Goal: Use online tool/utility: Utilize a website feature to perform a specific function

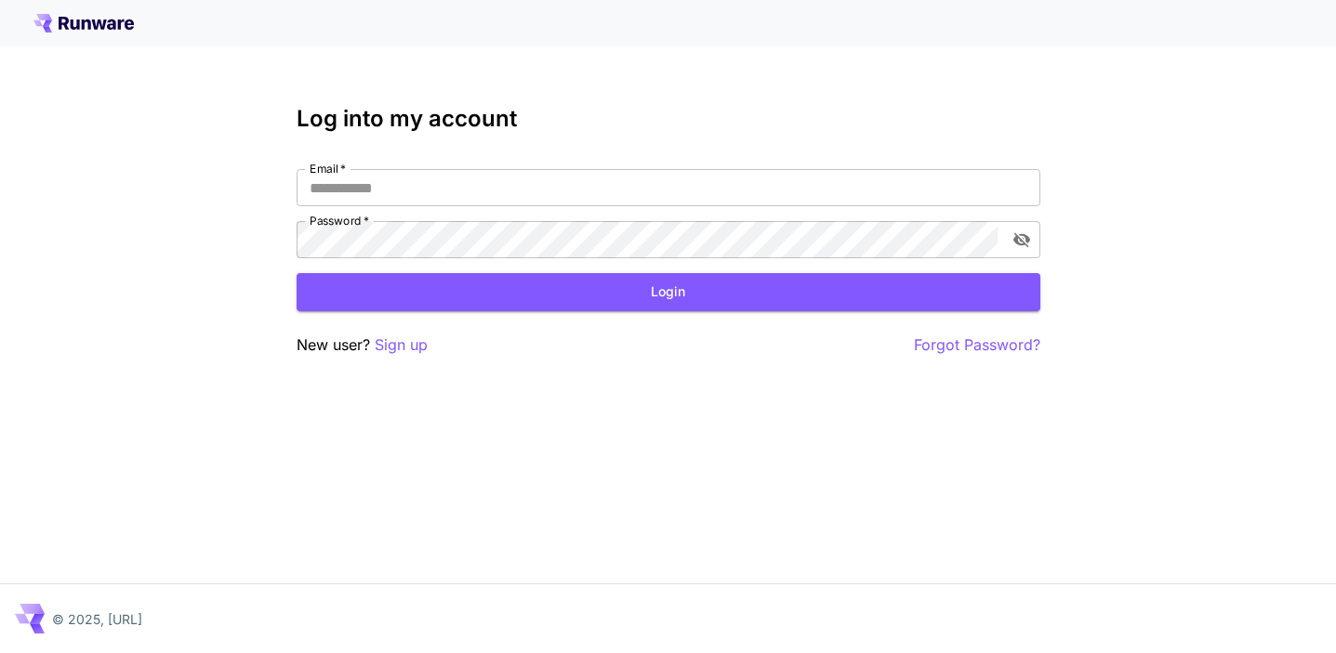
type input "**********"
click at [626, 311] on div "**********" at bounding box center [669, 231] width 744 height 251
click at [627, 295] on button "Login" at bounding box center [669, 292] width 744 height 38
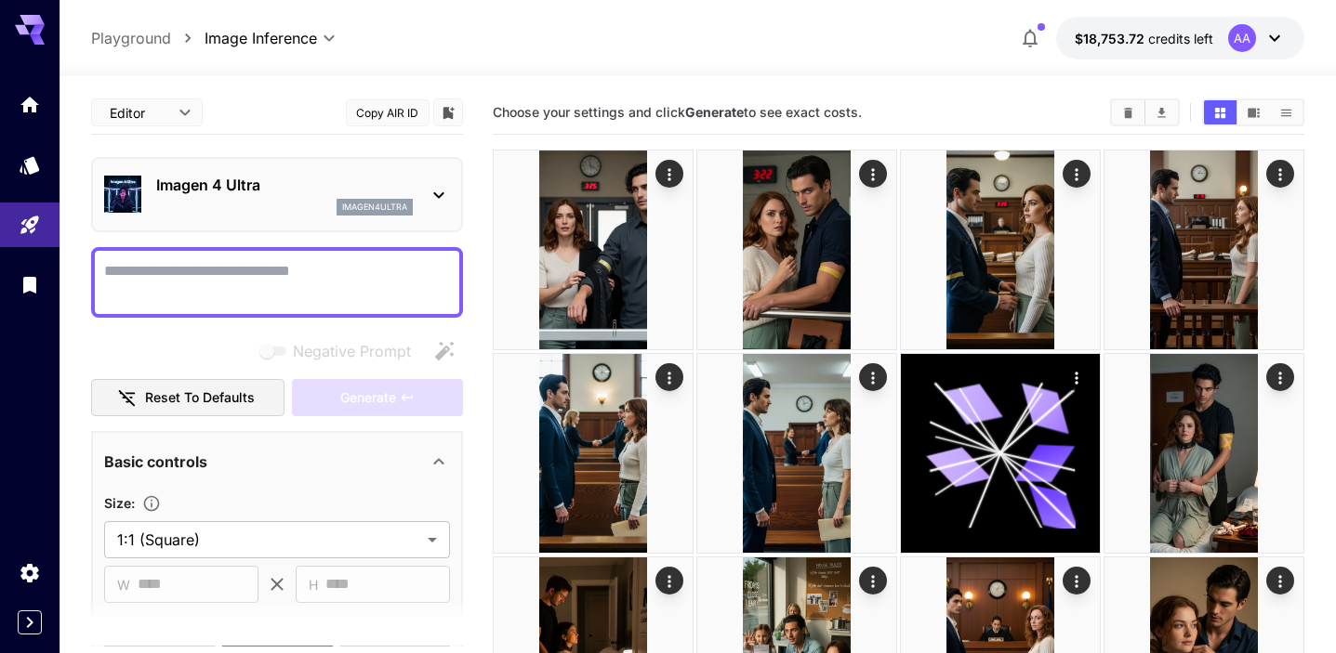
click at [297, 198] on div "Imagen 4 Ultra imagen4ultra" at bounding box center [284, 195] width 257 height 42
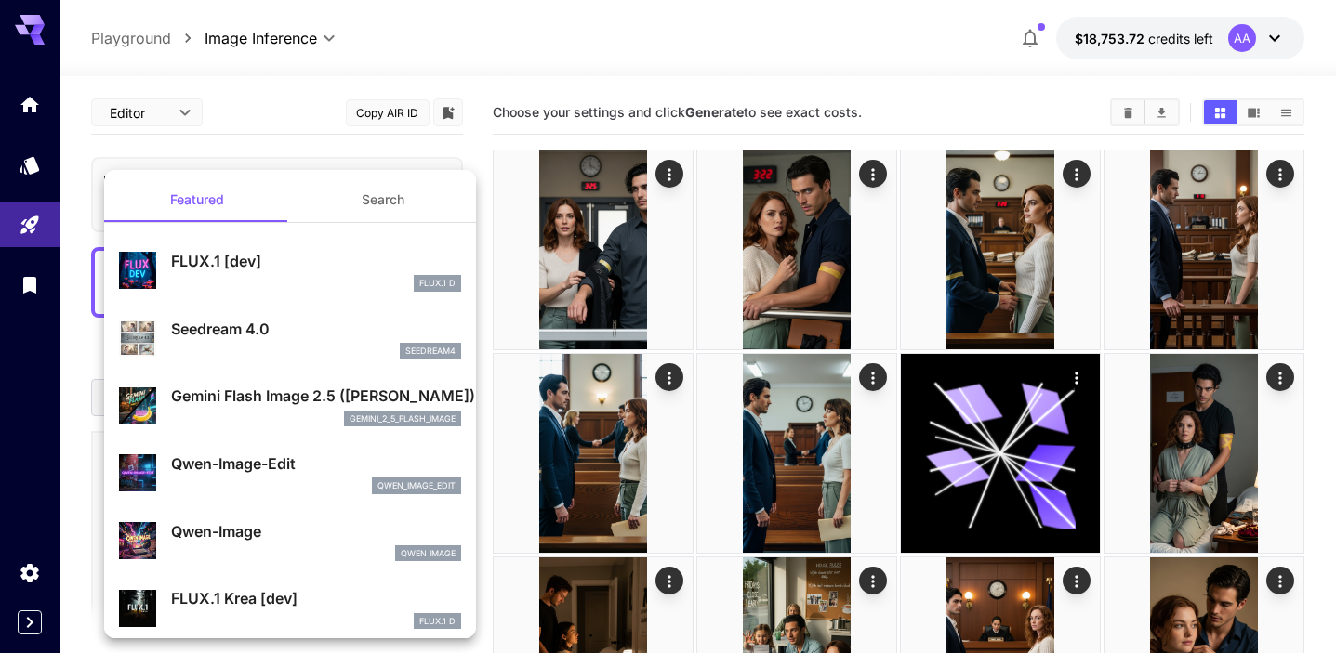
click at [279, 327] on p "Seedream 4.0" at bounding box center [316, 329] width 290 height 22
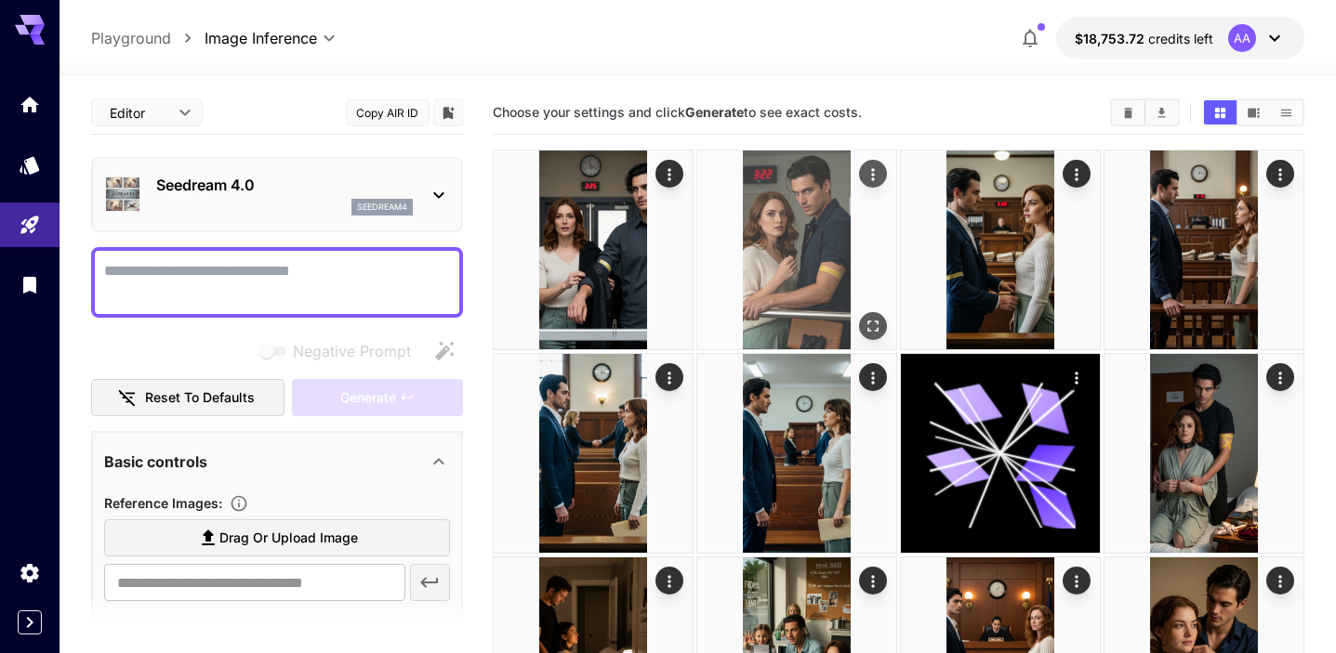
type input "**********"
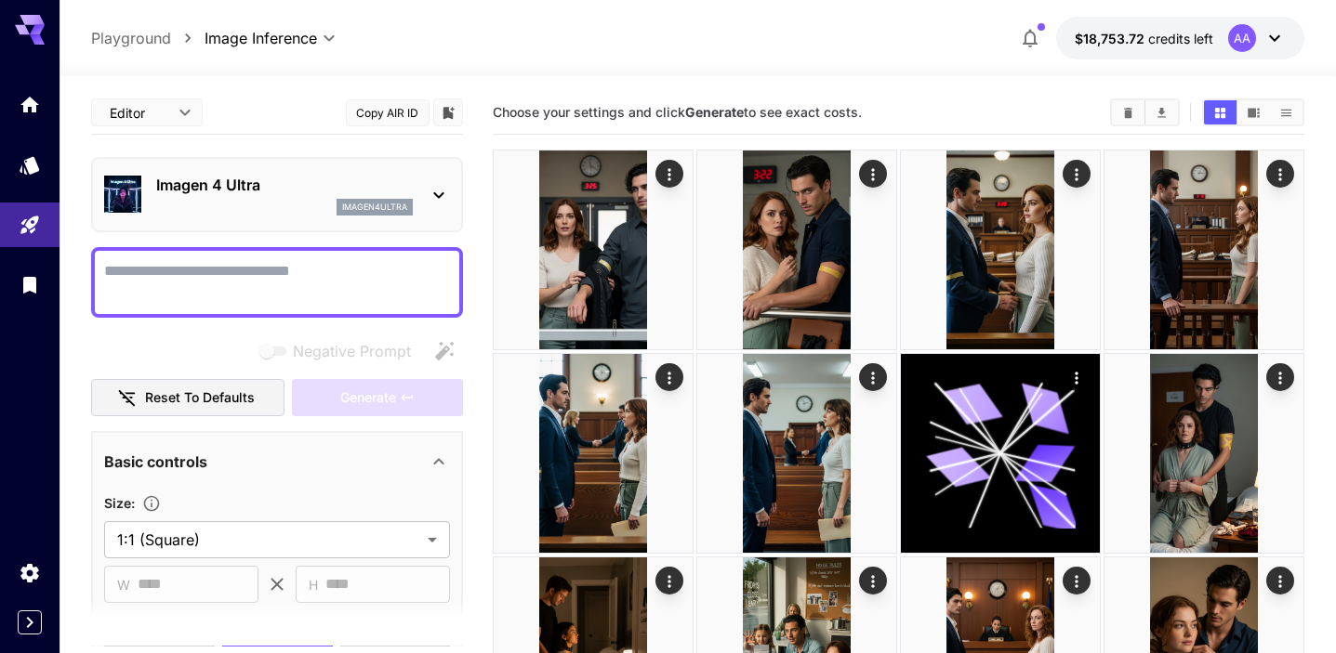
click at [224, 276] on textarea "Negative Prompt" at bounding box center [277, 282] width 346 height 45
paste textarea "**********"
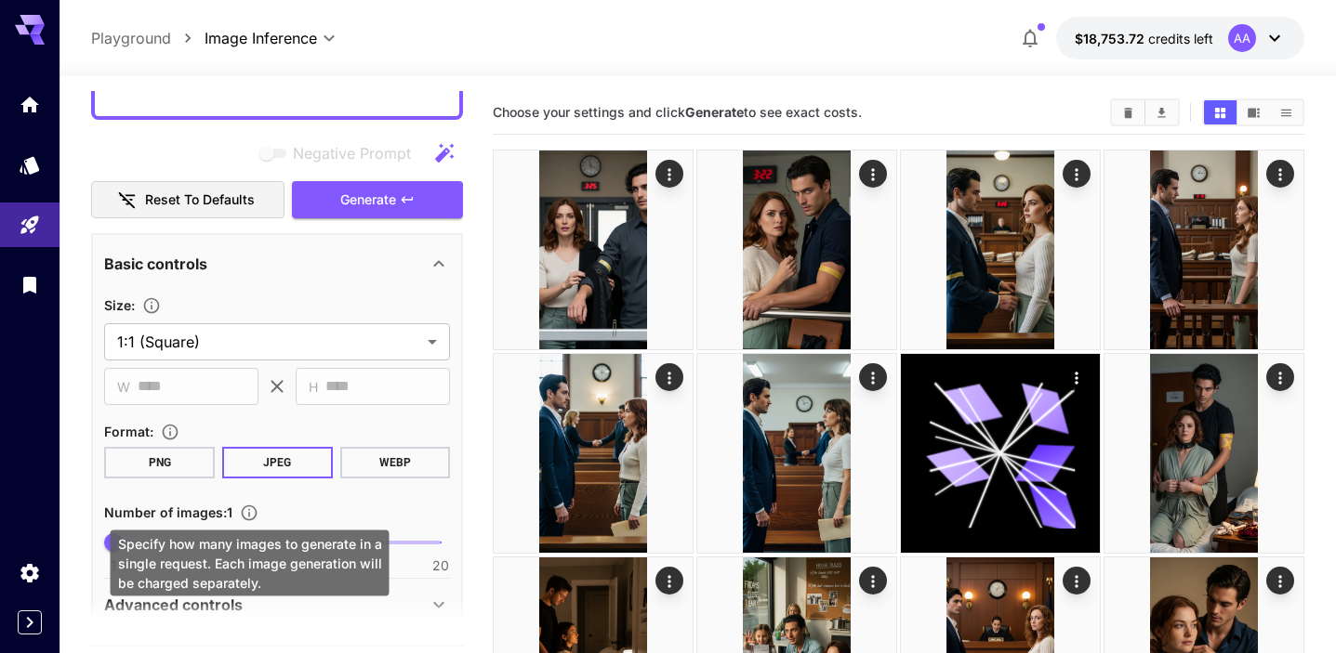
scroll to position [1134, 0]
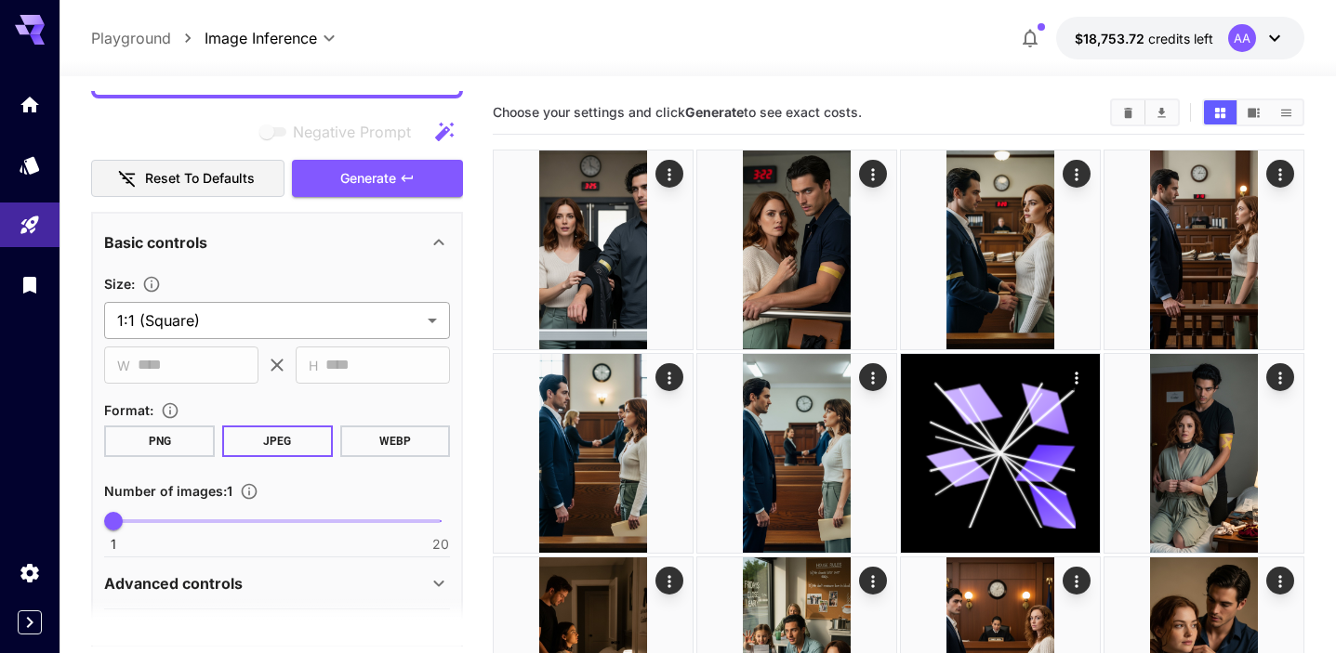
type textarea "**********"
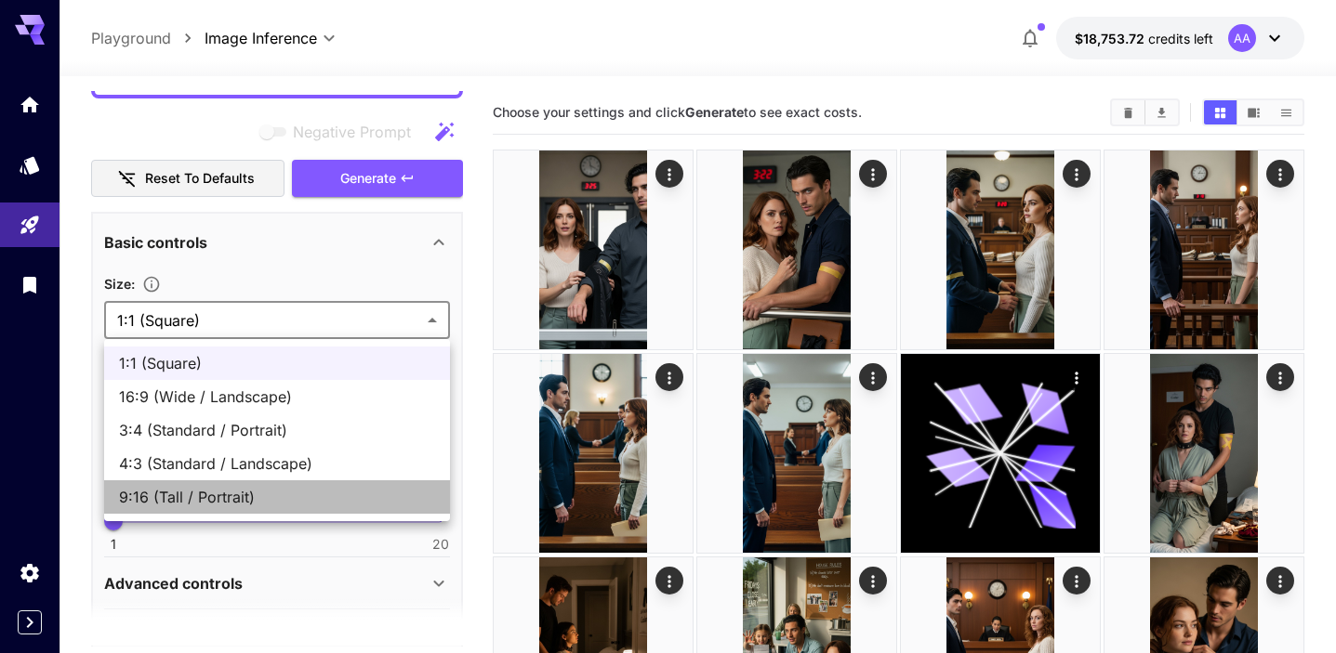
click at [244, 490] on span "9:16 (Tall / Portrait)" at bounding box center [277, 497] width 316 height 22
type input "**********"
type input "***"
type input "****"
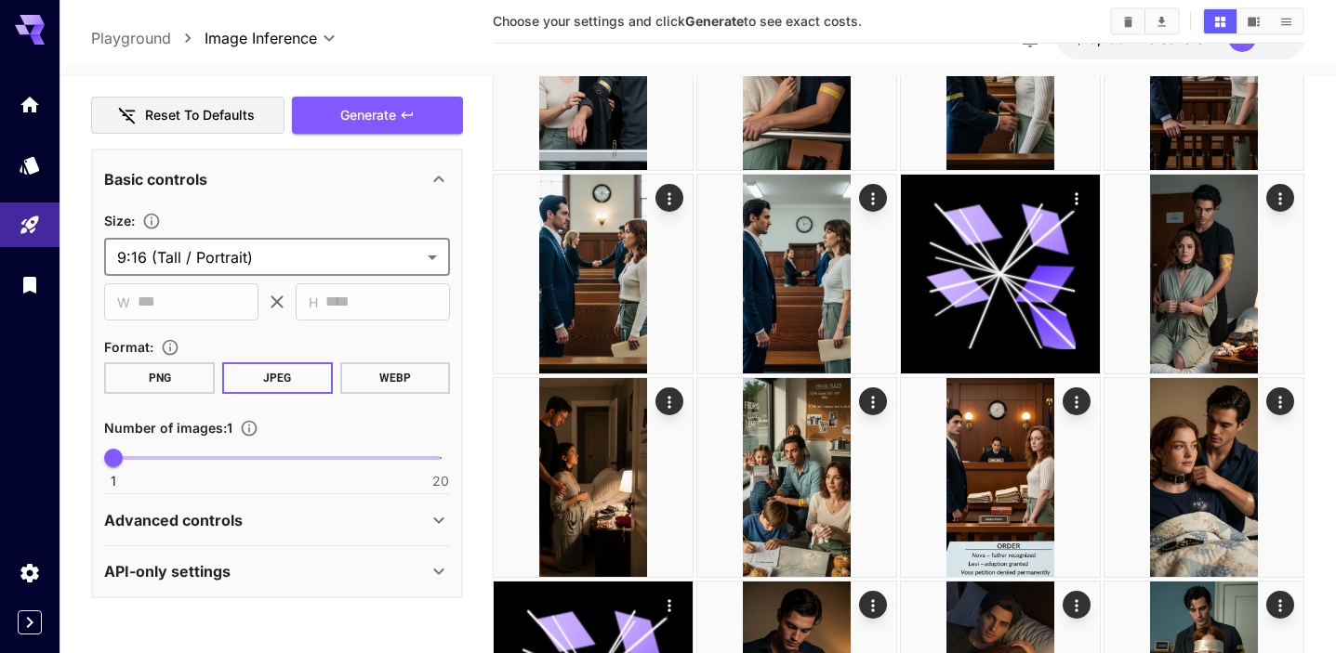
scroll to position [248, 0]
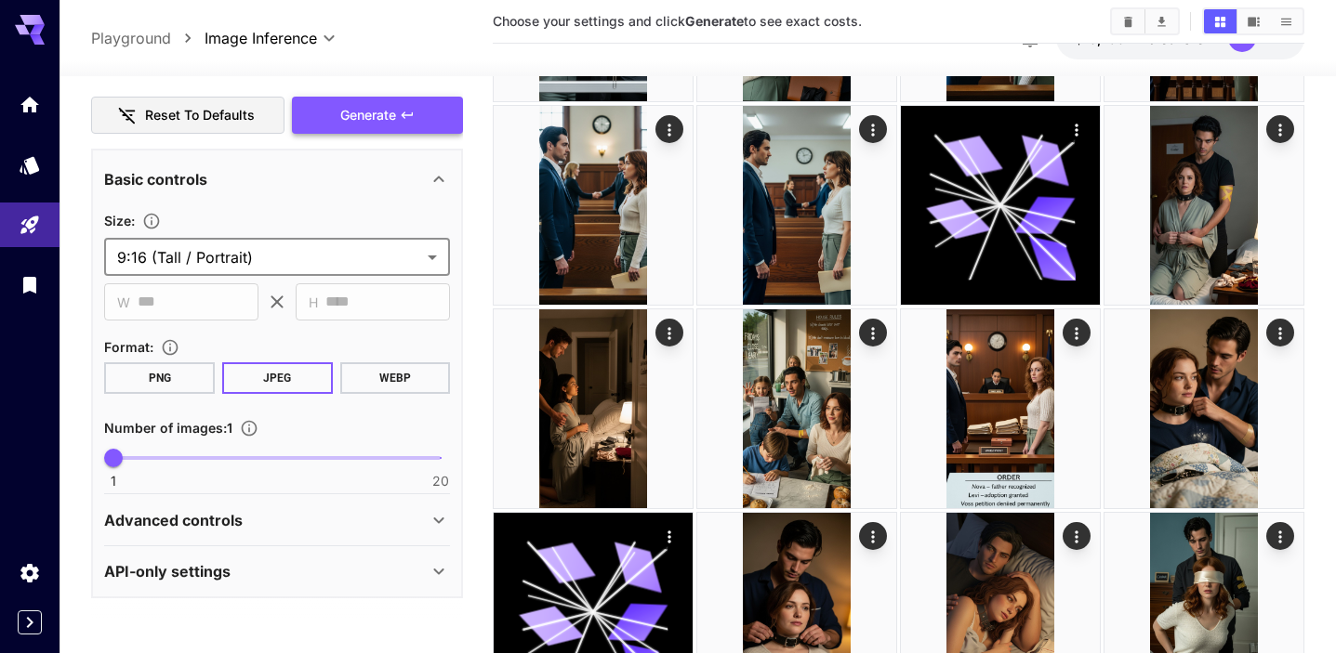
click at [368, 114] on span "Generate" at bounding box center [368, 115] width 56 height 23
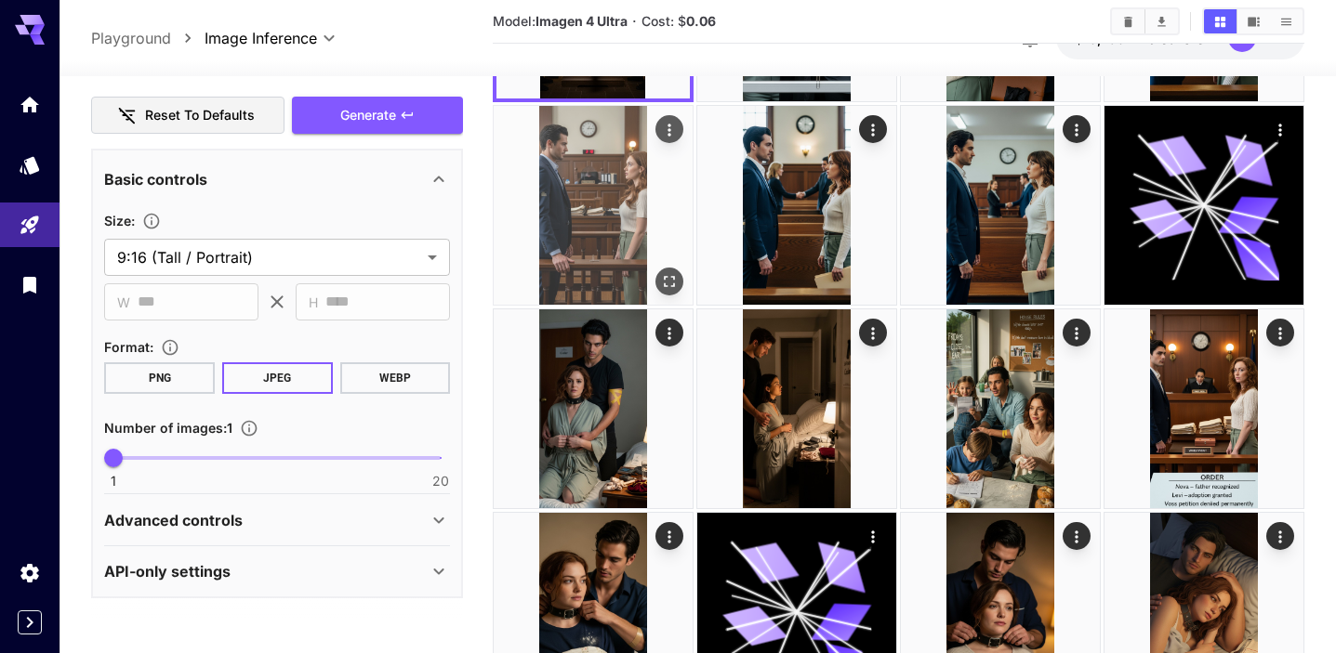
scroll to position [0, 0]
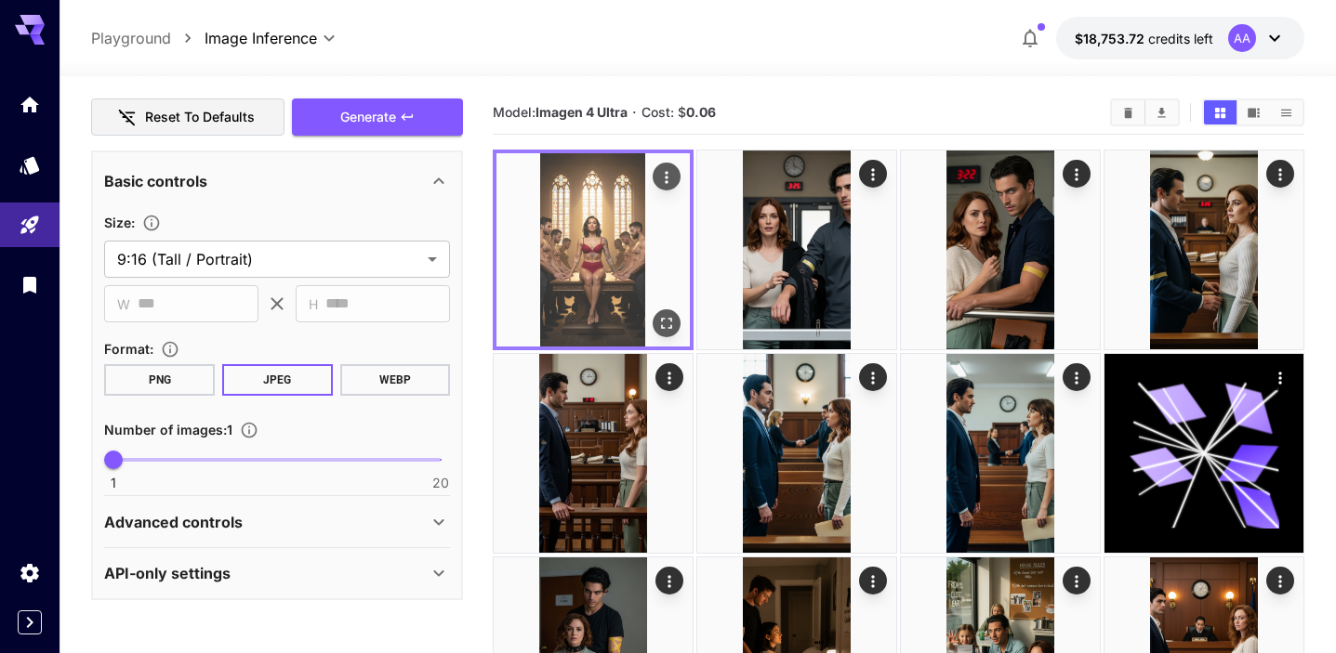
click at [664, 316] on icon "Open in fullscreen" at bounding box center [666, 323] width 19 height 19
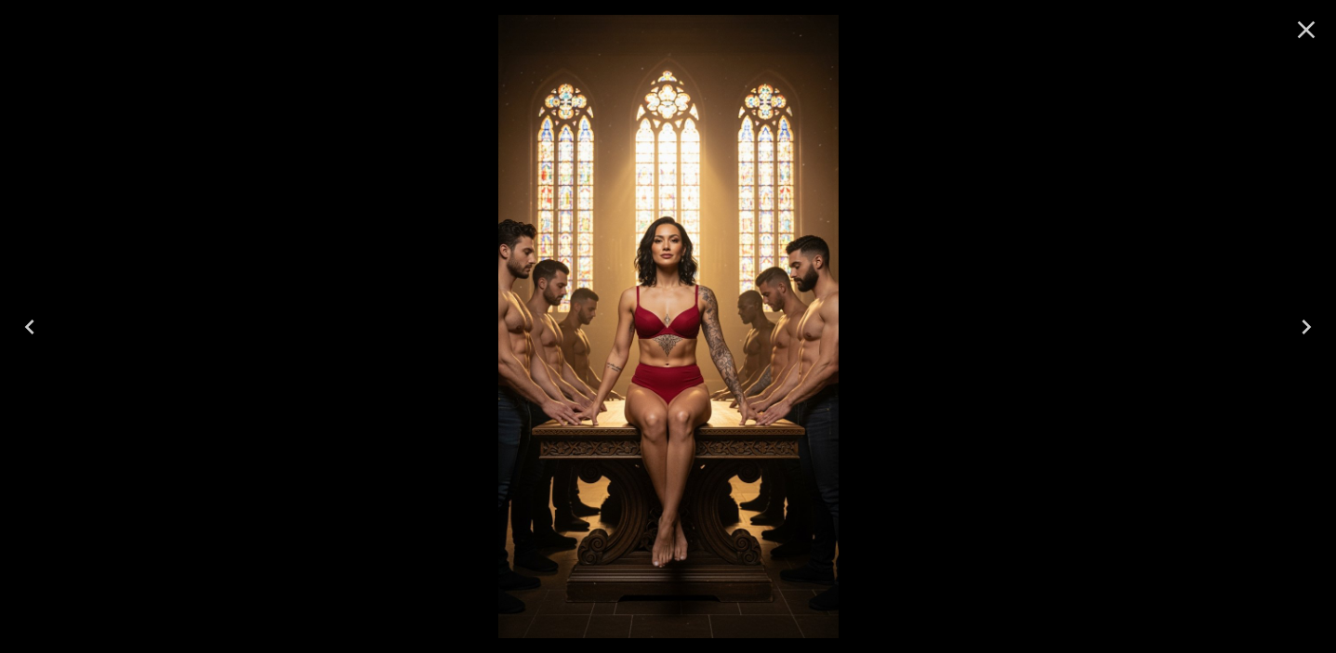
click at [1311, 40] on icon "Close" at bounding box center [1306, 30] width 30 height 30
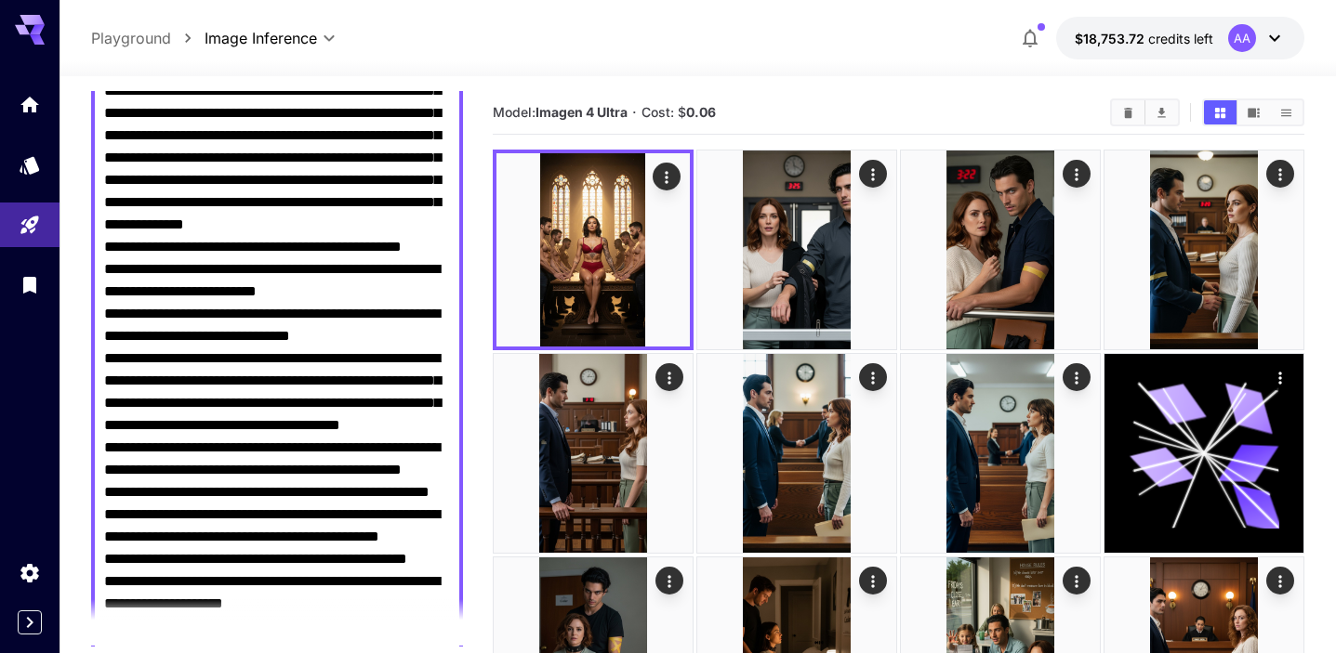
scroll to position [412, 0]
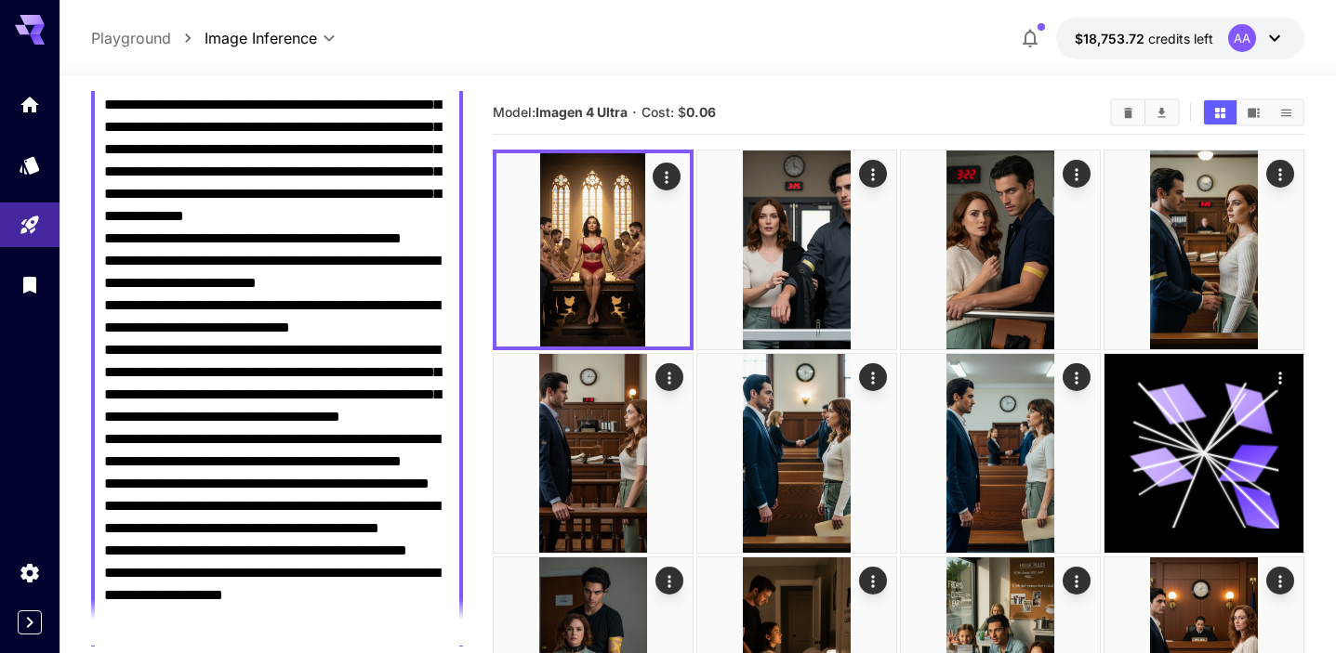
click at [177, 399] on textarea "Negative Prompt" at bounding box center [277, 327] width 346 height 959
click at [116, 419] on textarea "Negative Prompt" at bounding box center [277, 327] width 346 height 959
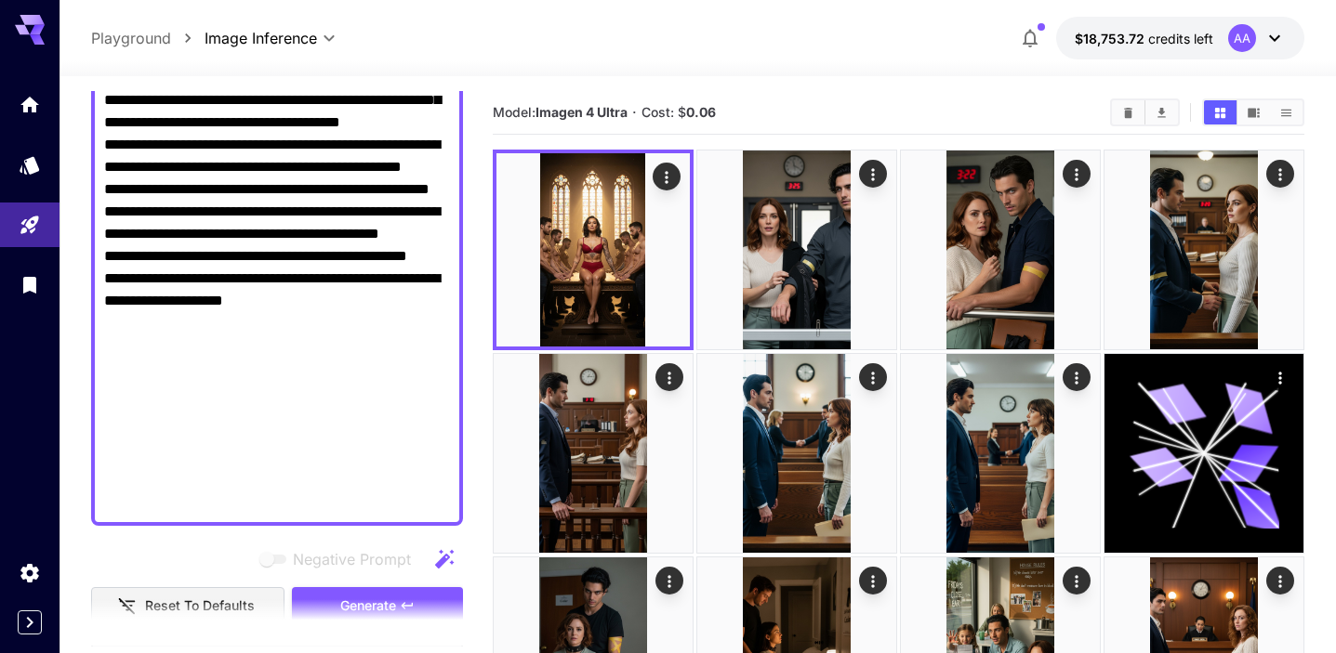
scroll to position [737, 0]
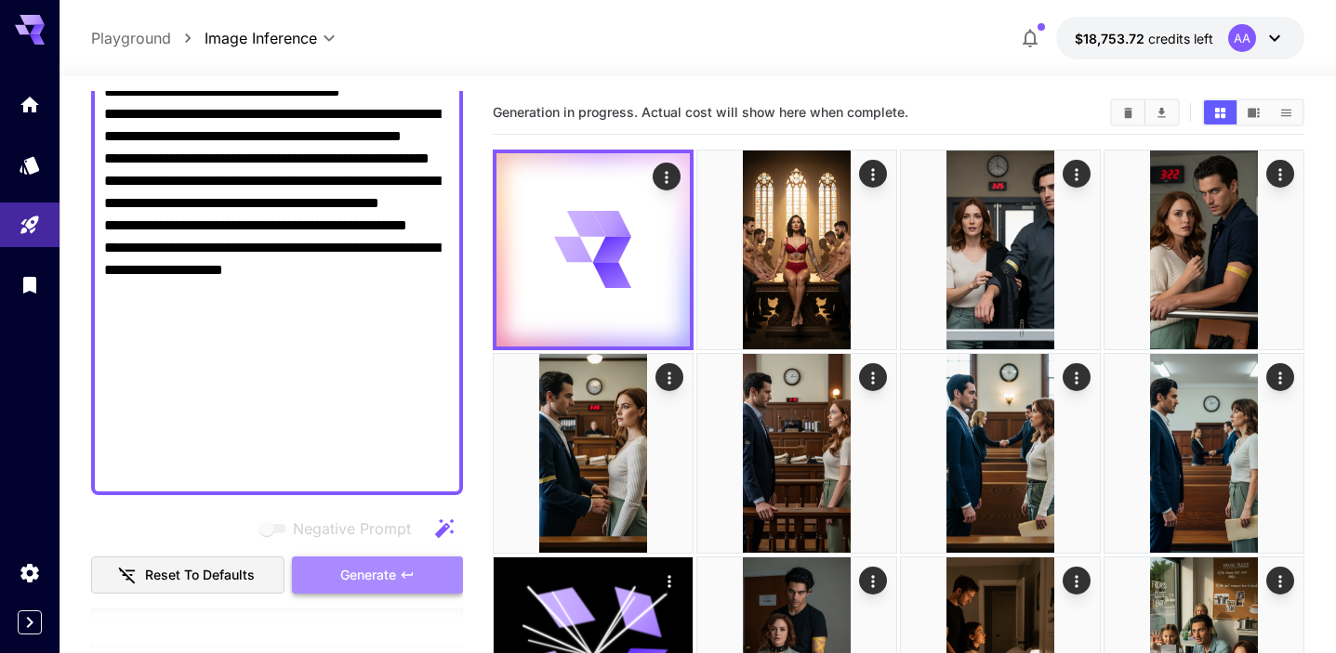
click at [357, 566] on span "Generate" at bounding box center [368, 575] width 56 height 23
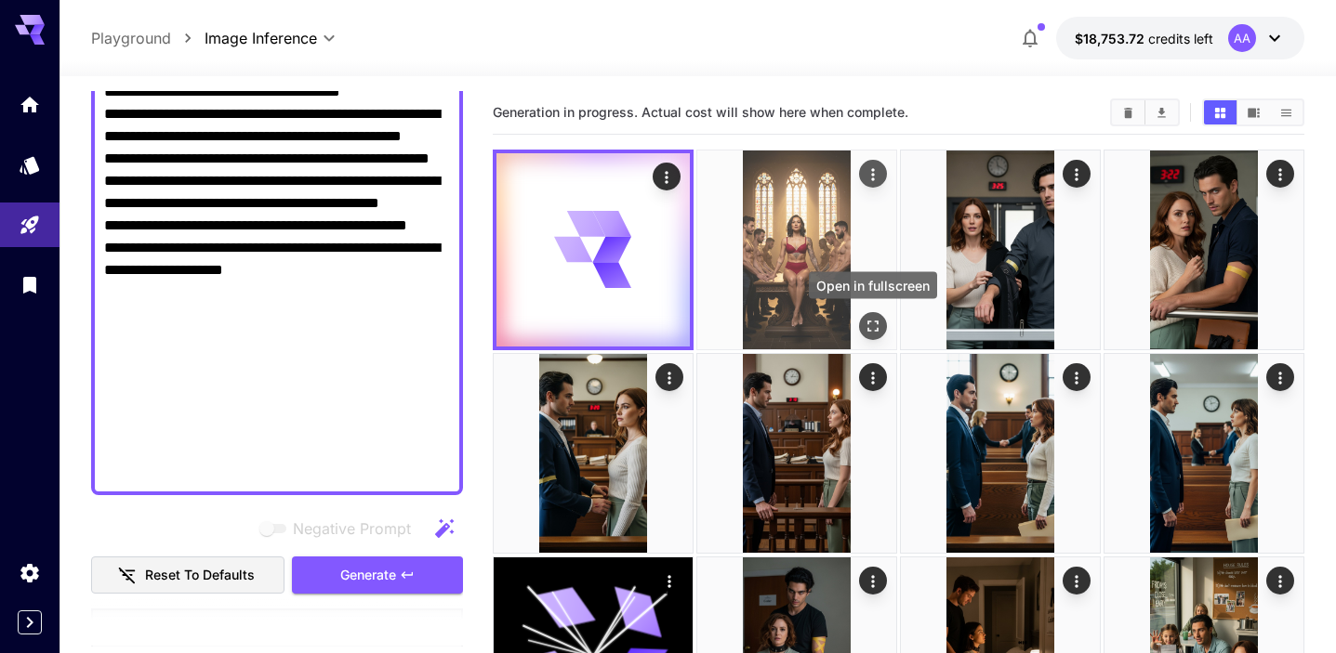
click at [873, 326] on icon "Open in fullscreen" at bounding box center [873, 326] width 19 height 19
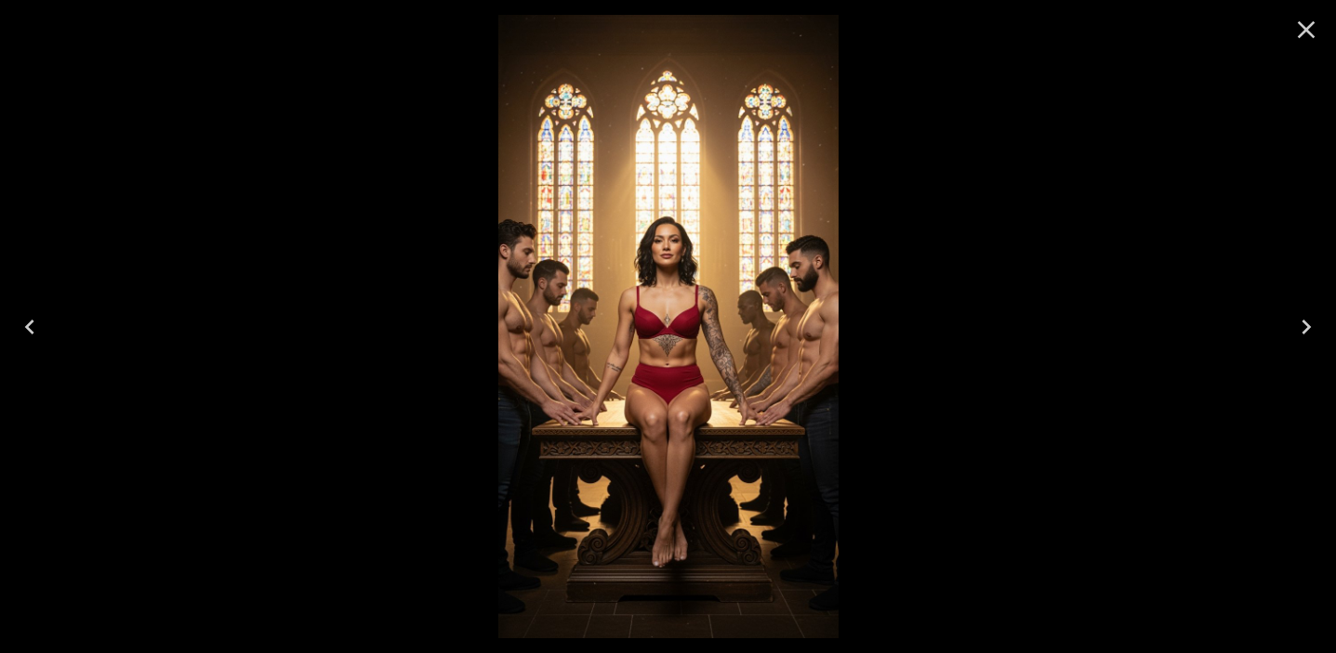
click at [1309, 39] on icon "Close" at bounding box center [1306, 30] width 30 height 30
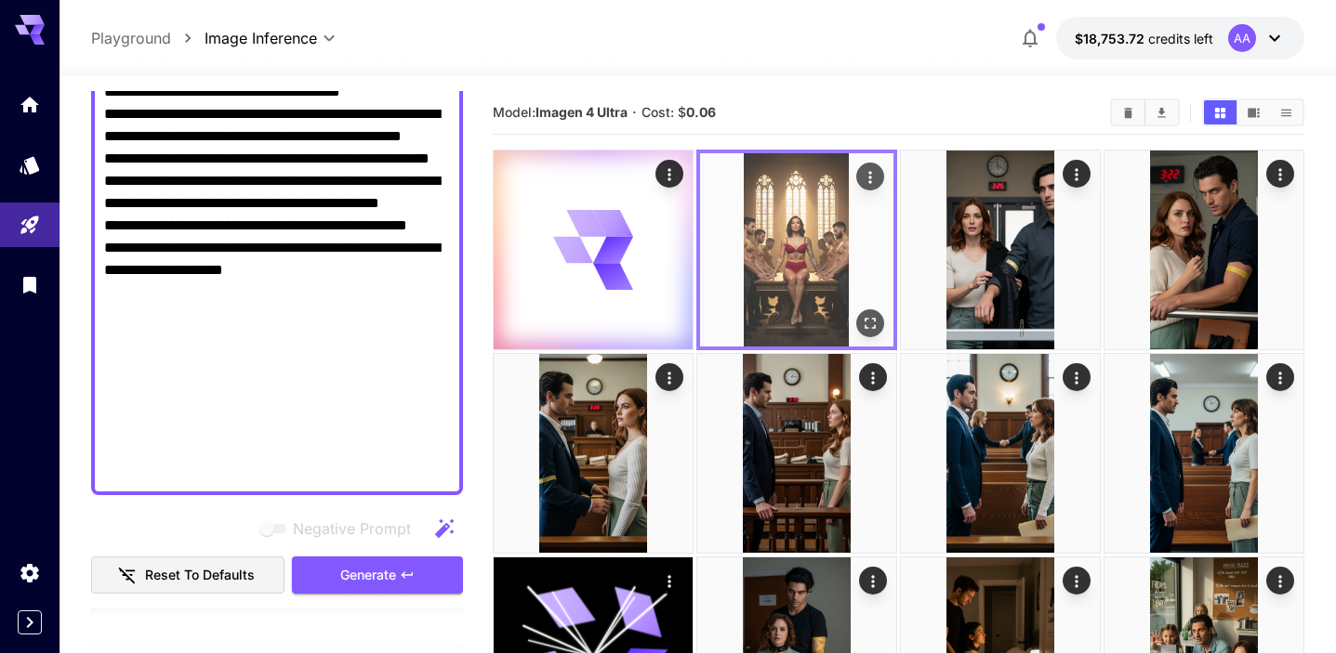
click at [870, 179] on icon "Actions" at bounding box center [870, 177] width 19 height 19
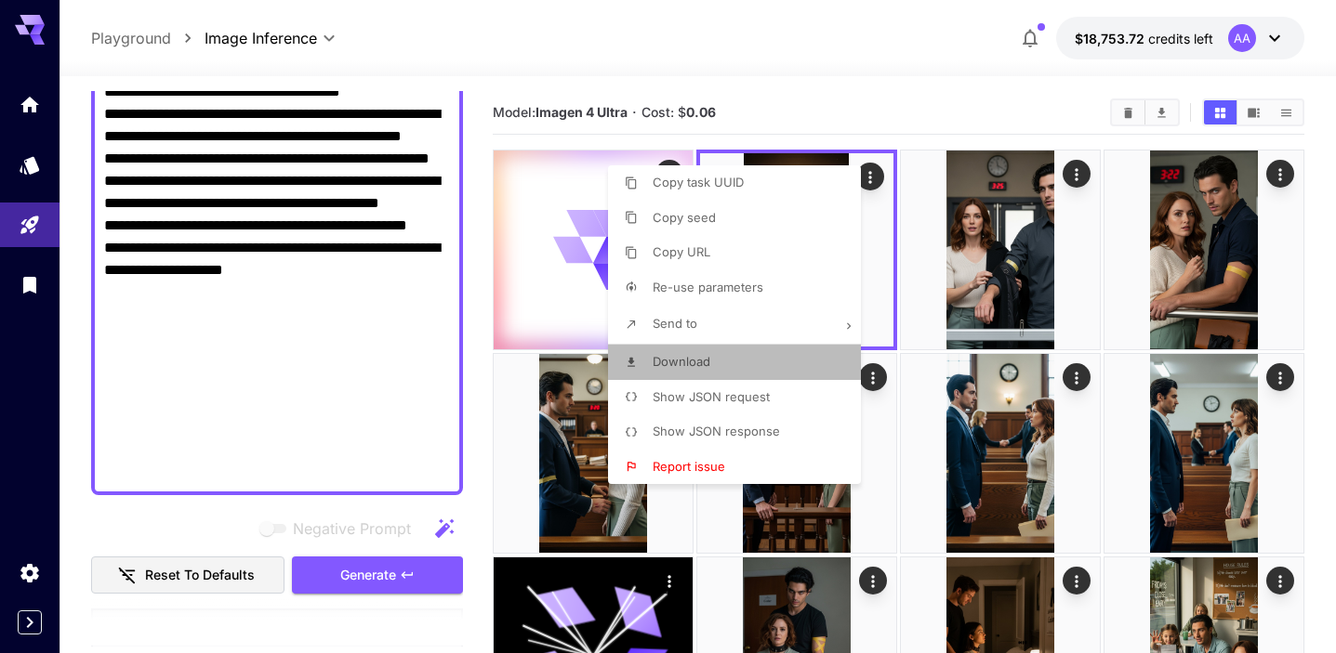
click at [773, 348] on li "Download" at bounding box center [740, 362] width 264 height 35
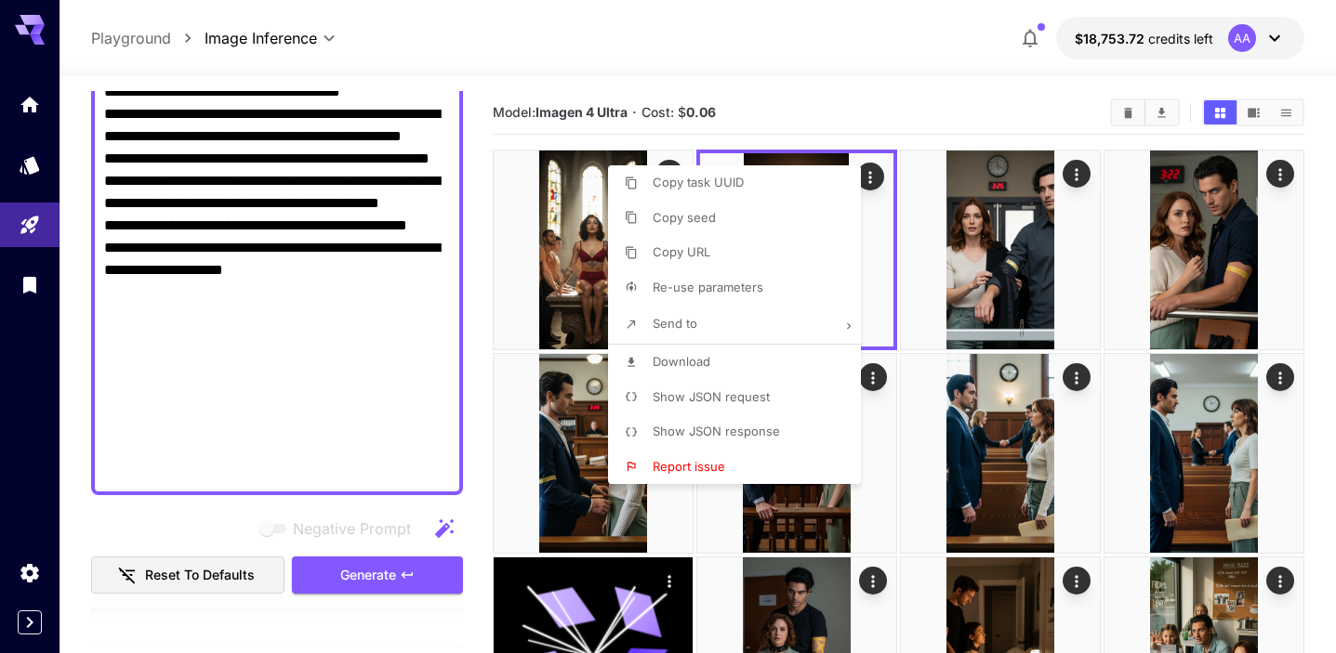
click at [851, 85] on div at bounding box center [668, 326] width 1336 height 653
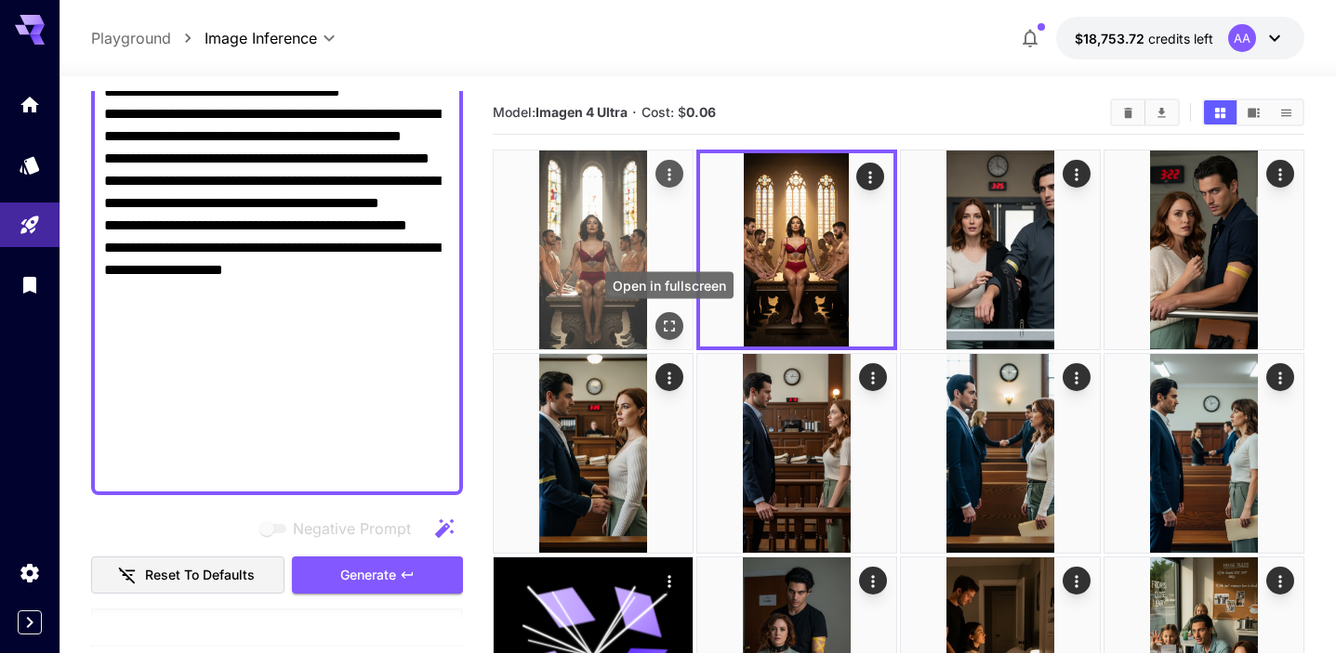
click at [658, 324] on button "Open in fullscreen" at bounding box center [669, 326] width 28 height 28
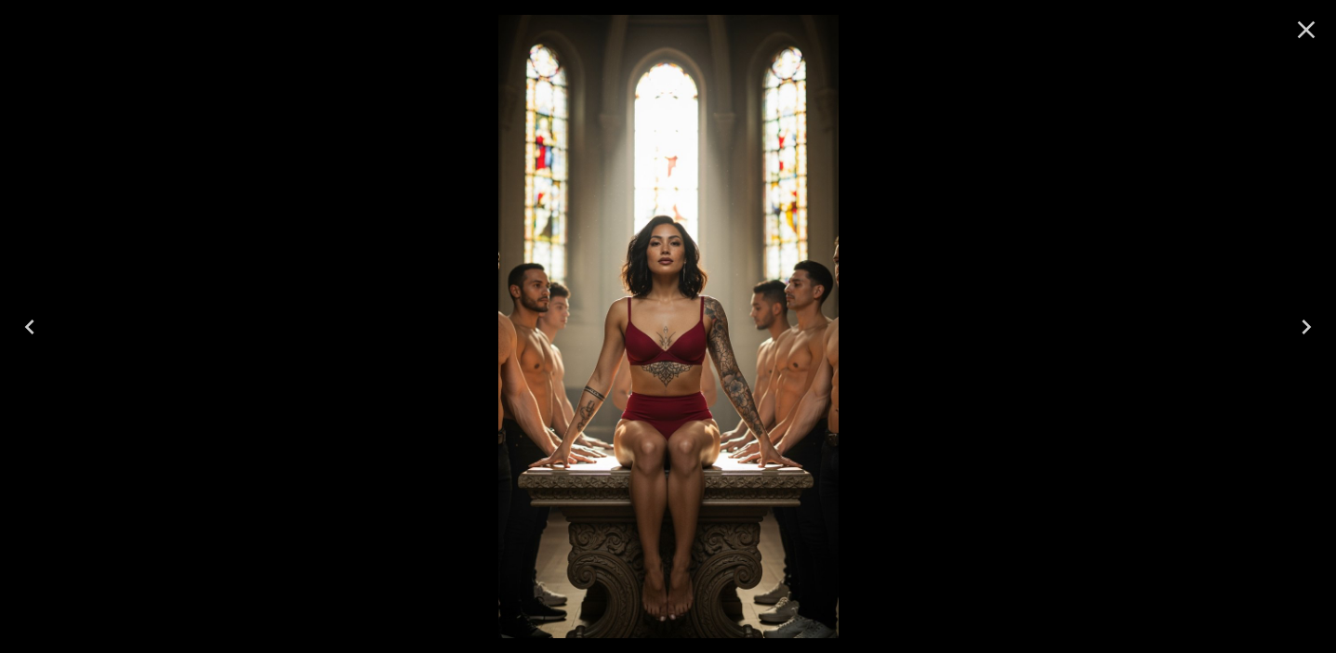
click at [1304, 30] on icon "Close" at bounding box center [1307, 30] width 18 height 18
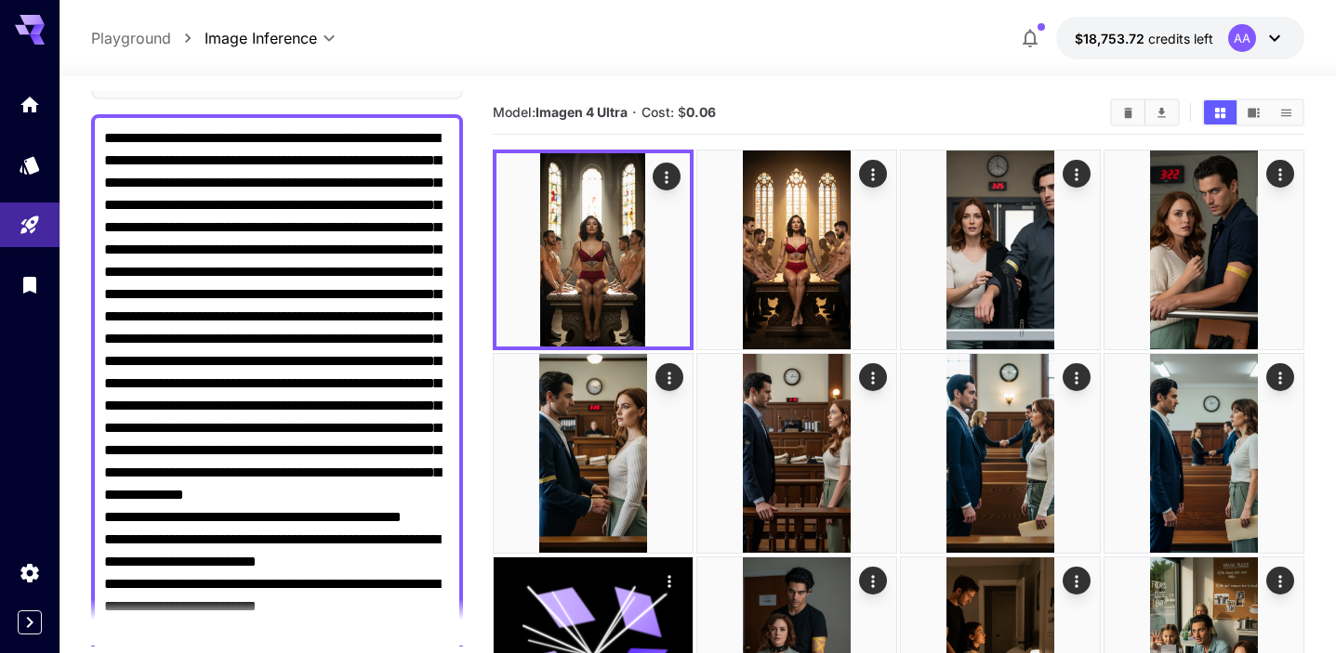
scroll to position [131, 0]
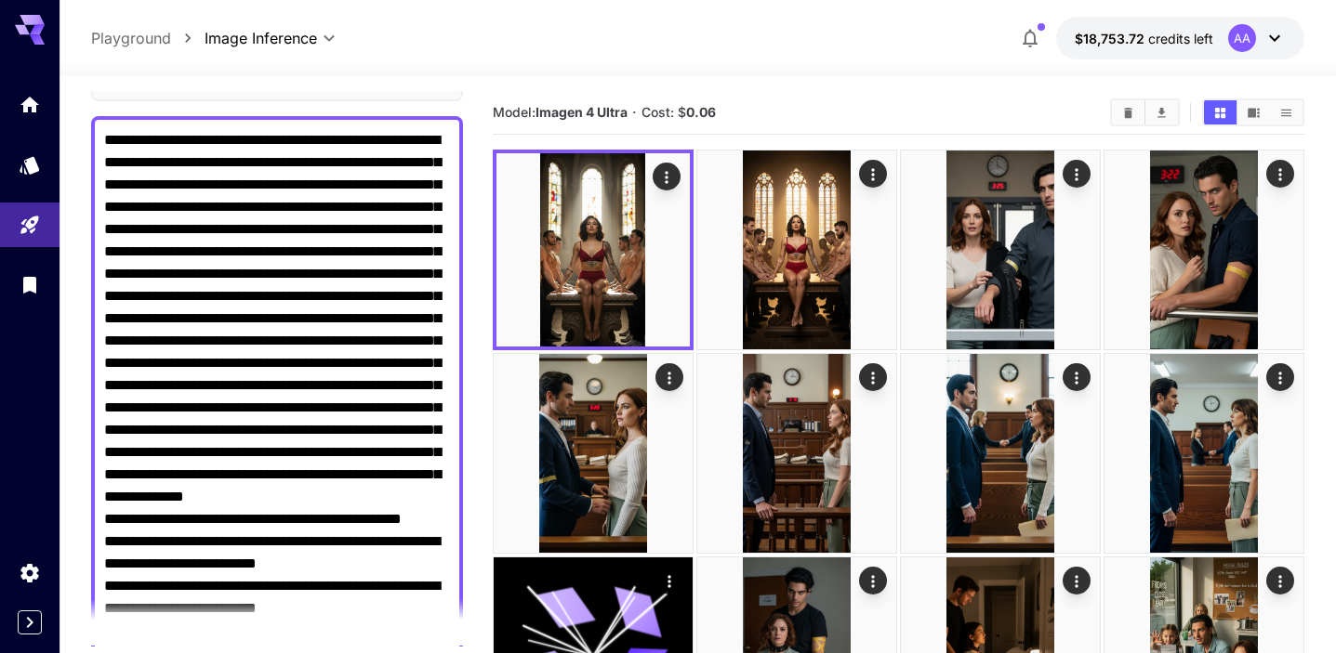
click at [228, 348] on textarea "Negative Prompt" at bounding box center [277, 608] width 346 height 959
click at [252, 379] on textarea "Negative Prompt" at bounding box center [277, 608] width 346 height 959
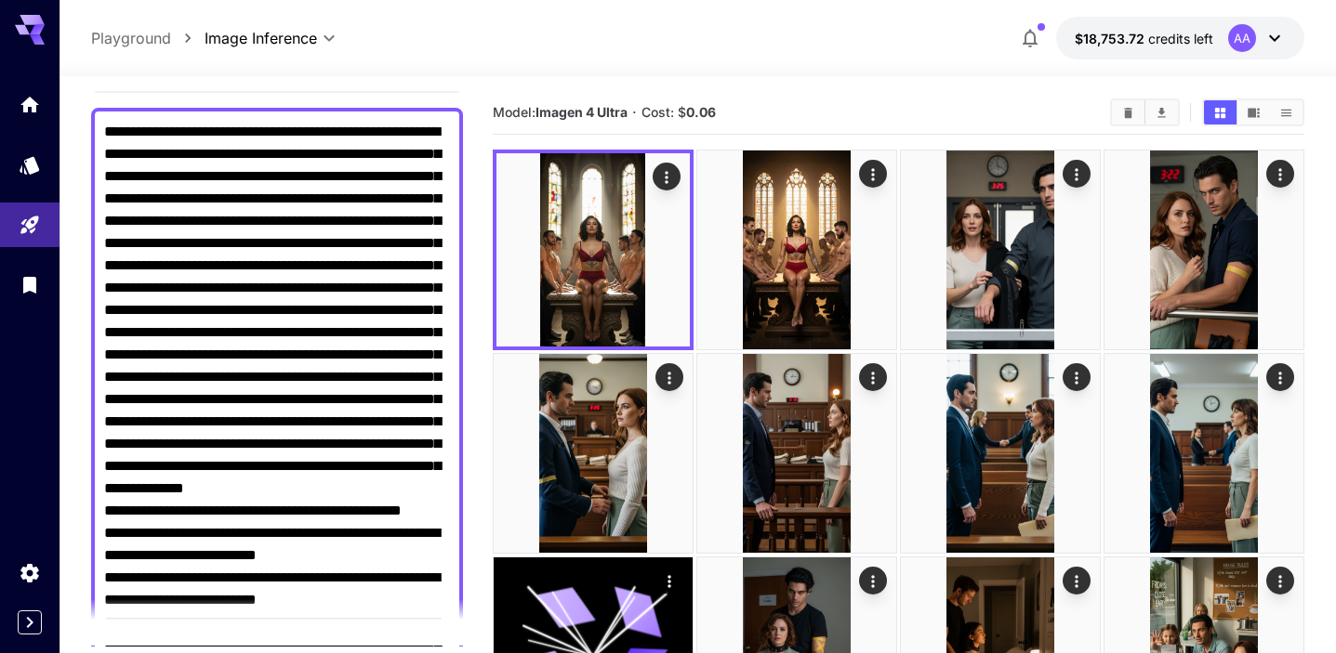
scroll to position [140, 0]
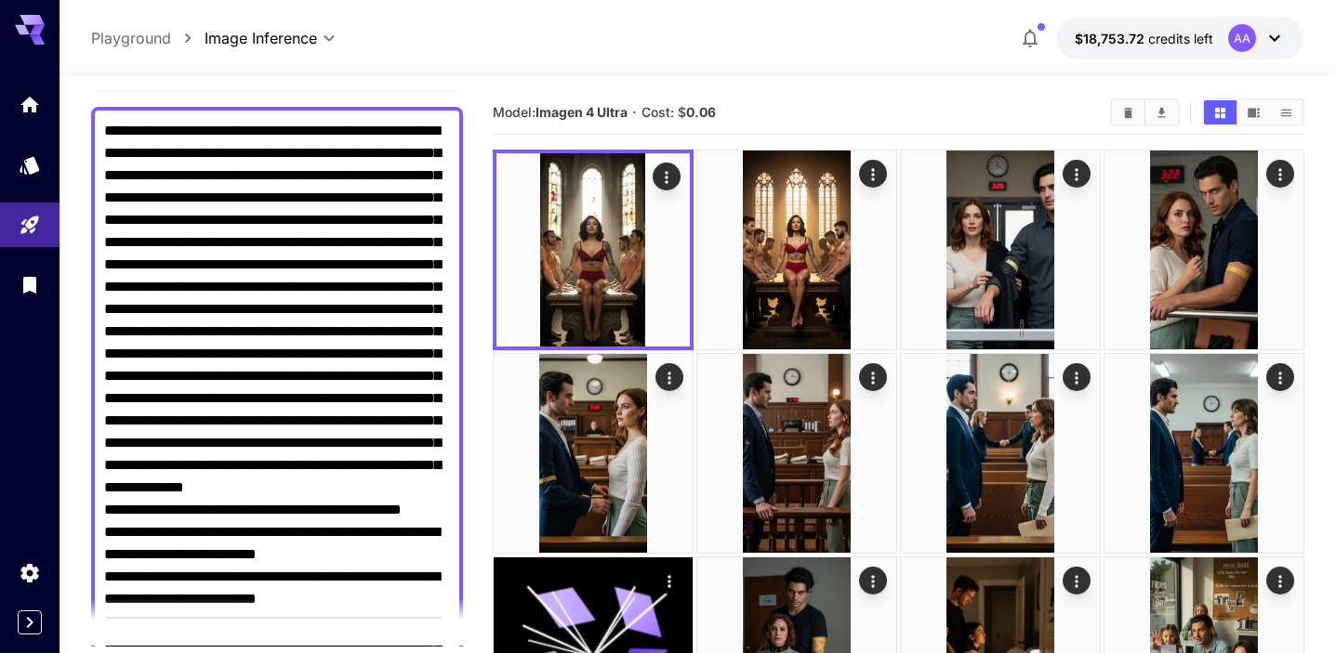
click at [302, 310] on textarea "Negative Prompt" at bounding box center [277, 599] width 346 height 959
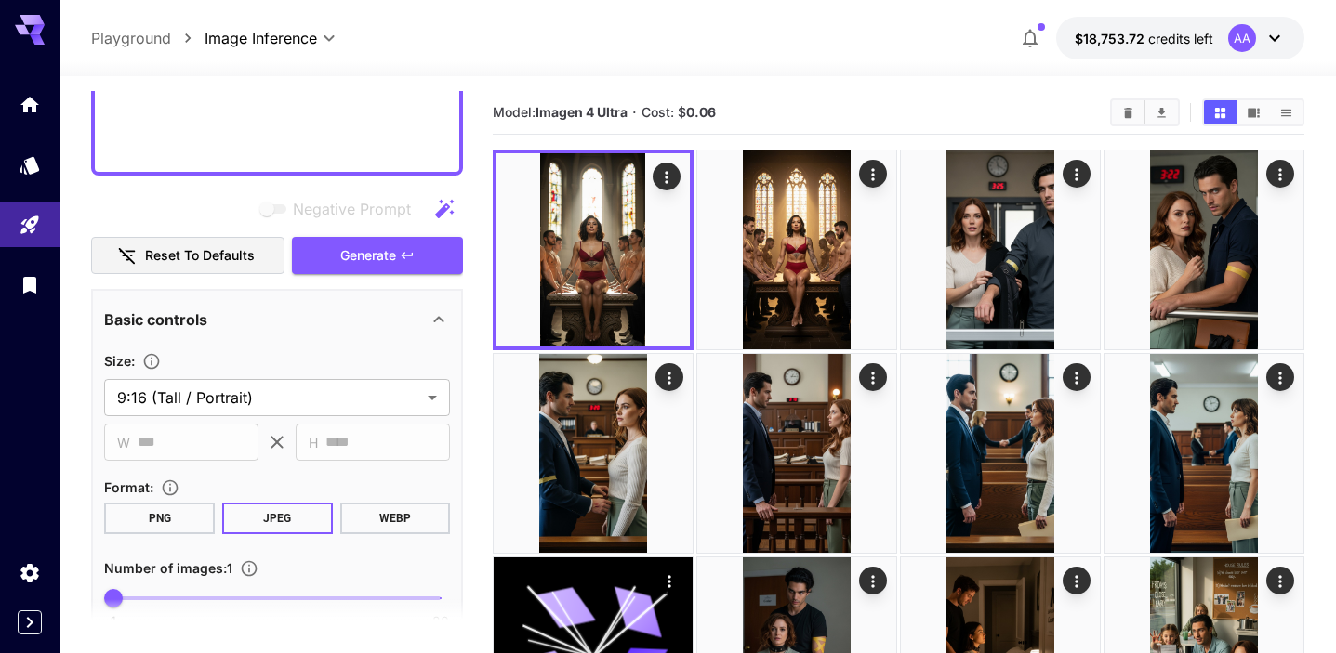
scroll to position [1057, 0]
click at [398, 245] on button "Generate" at bounding box center [377, 256] width 171 height 38
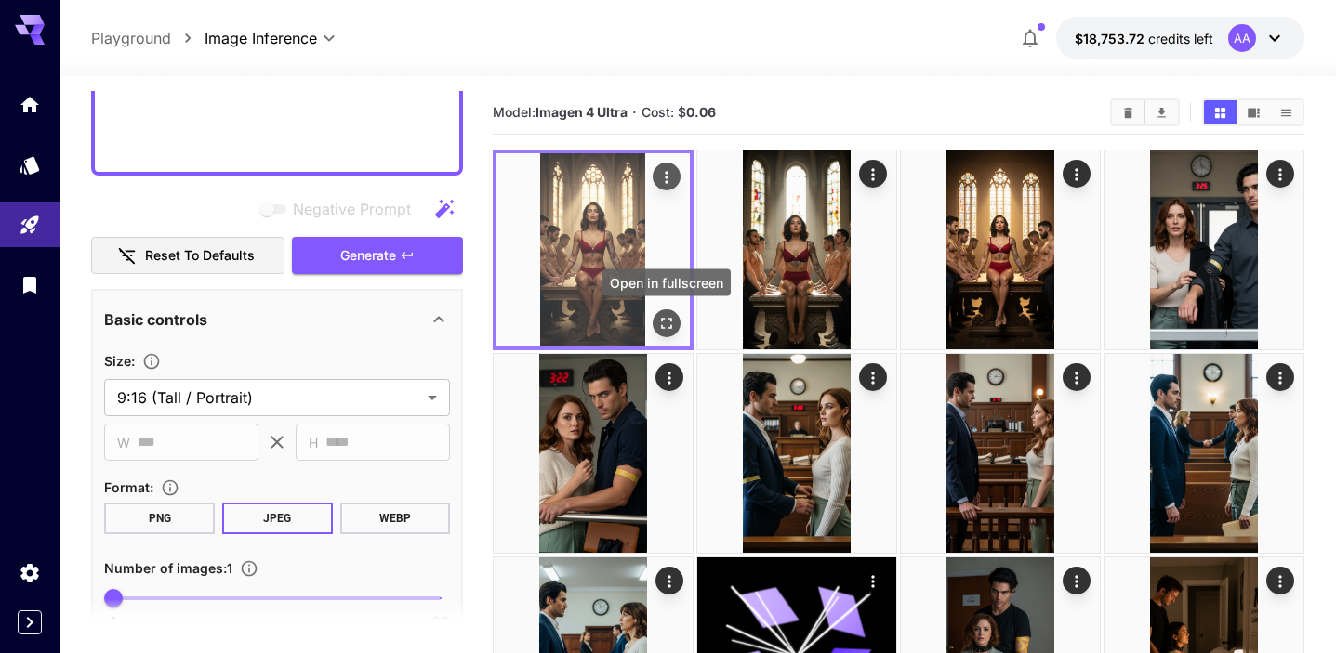
click at [671, 330] on icon "Open in fullscreen" at bounding box center [666, 323] width 19 height 19
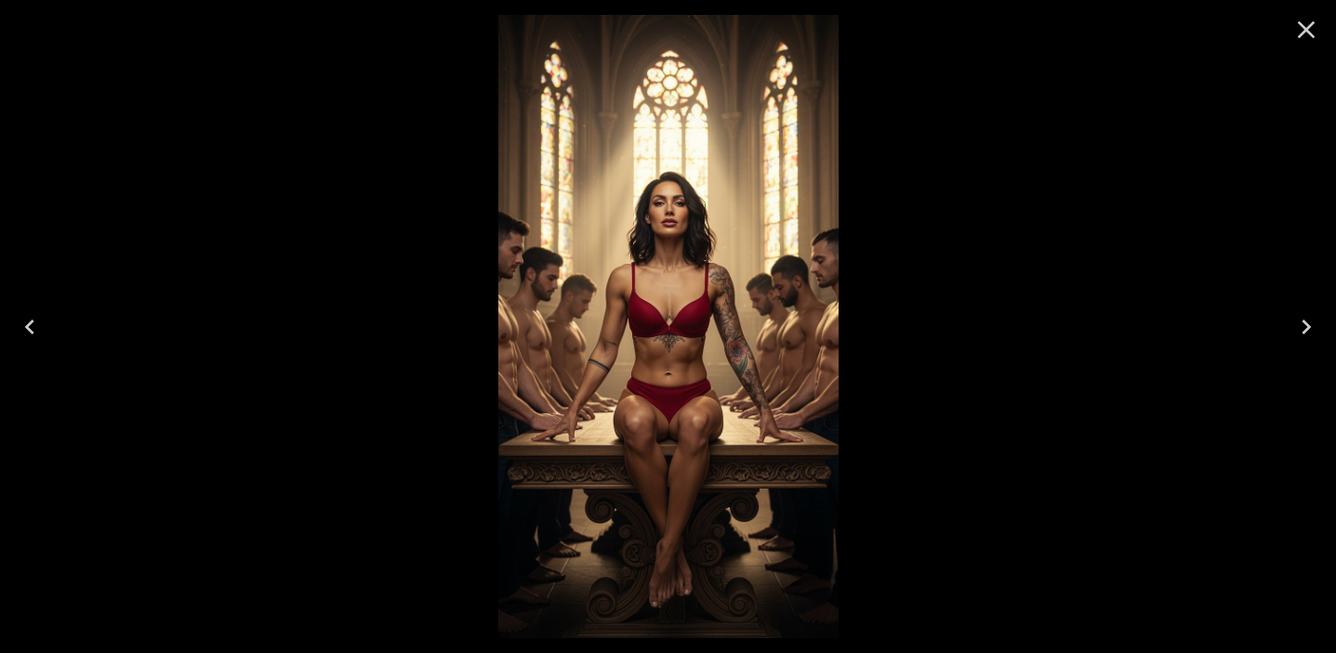
click at [1078, 180] on div at bounding box center [668, 326] width 1336 height 653
click at [1307, 28] on icon "Close" at bounding box center [1307, 30] width 18 height 18
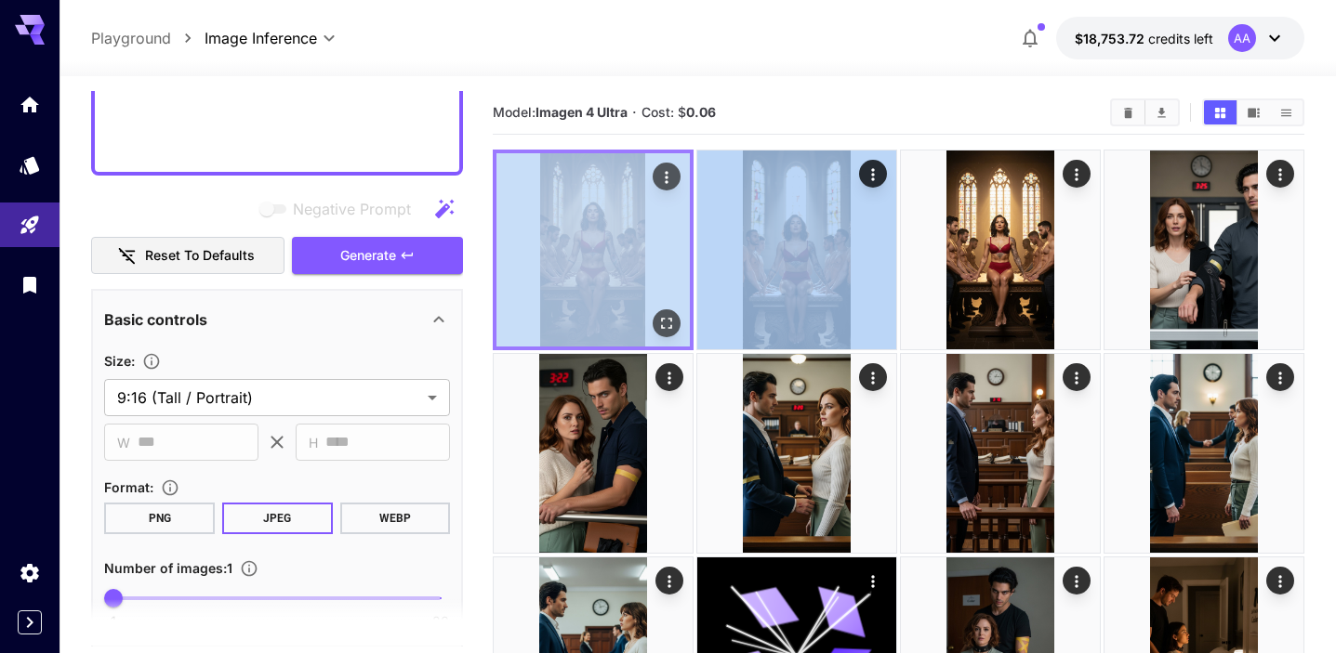
click at [666, 178] on icon "Actions" at bounding box center [666, 177] width 3 height 12
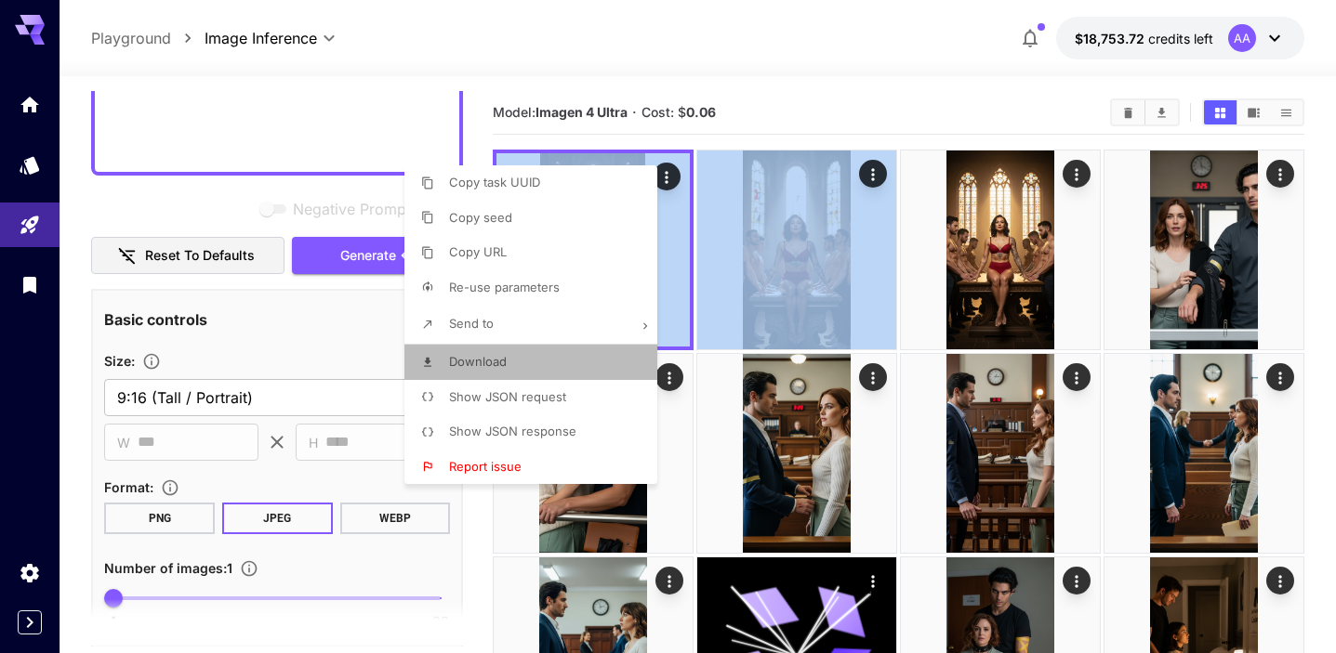
click at [522, 353] on li "Download" at bounding box center [536, 362] width 264 height 35
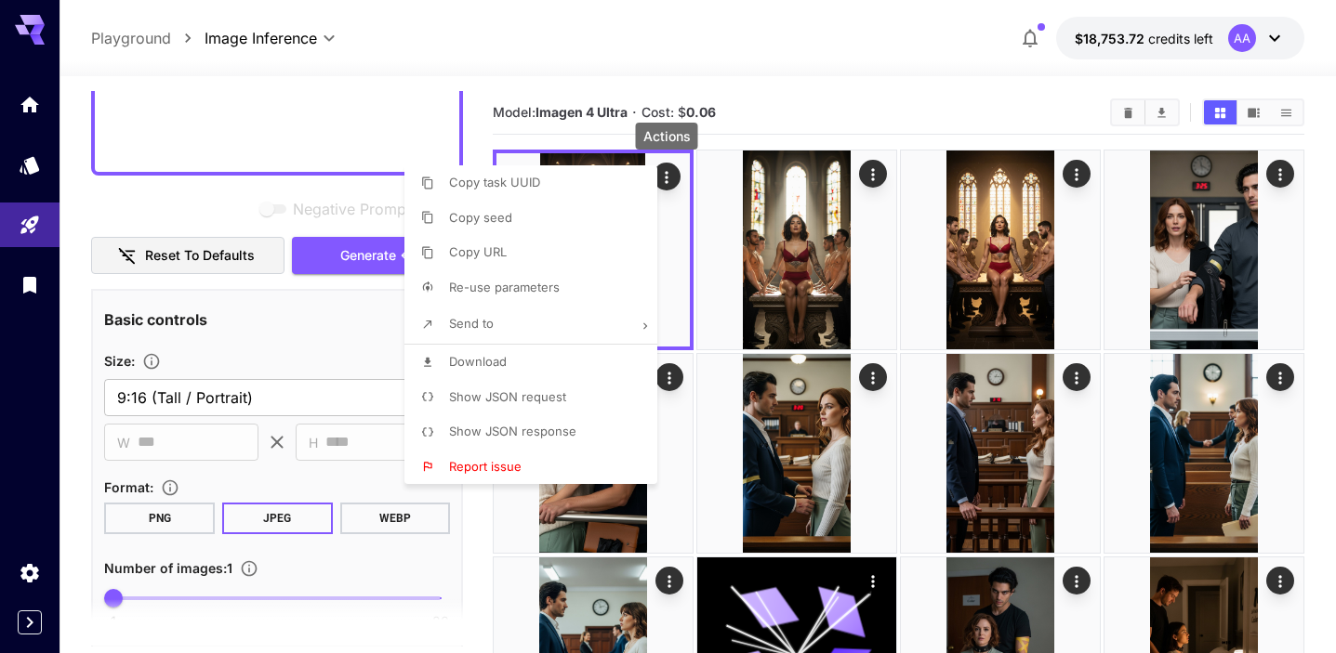
click at [793, 88] on div at bounding box center [668, 326] width 1336 height 653
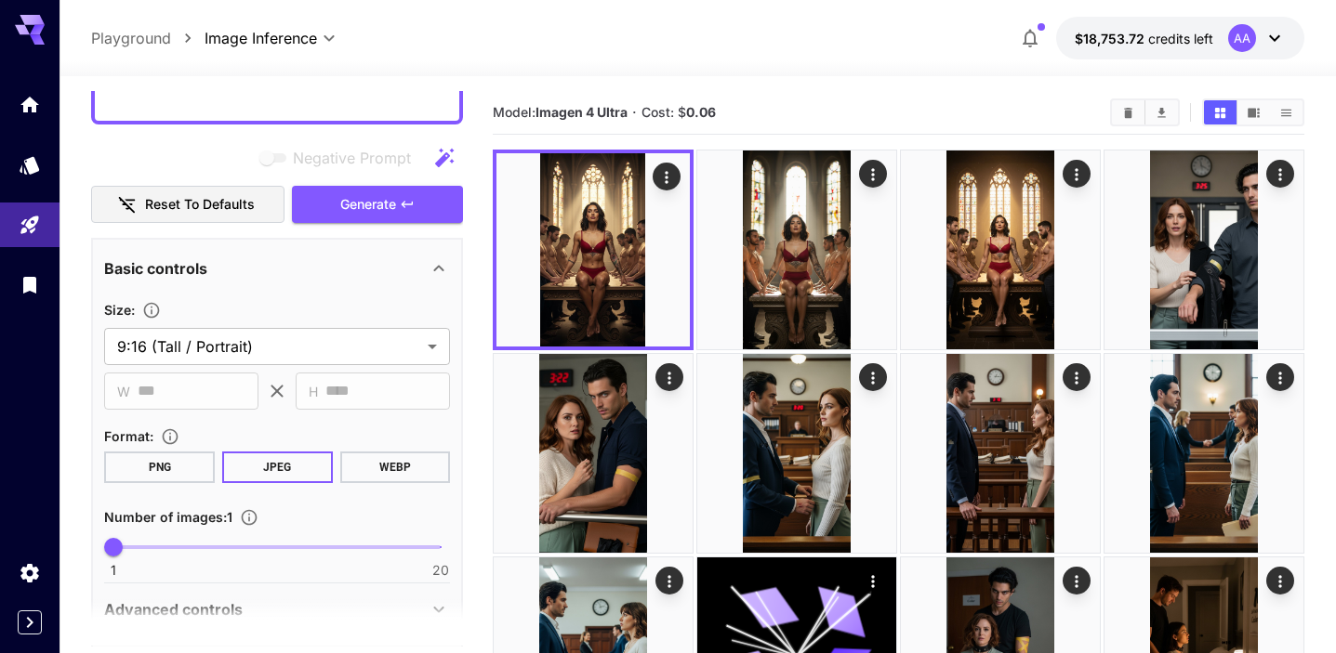
scroll to position [1130, 0]
click at [361, 211] on span "Generate" at bounding box center [368, 204] width 56 height 23
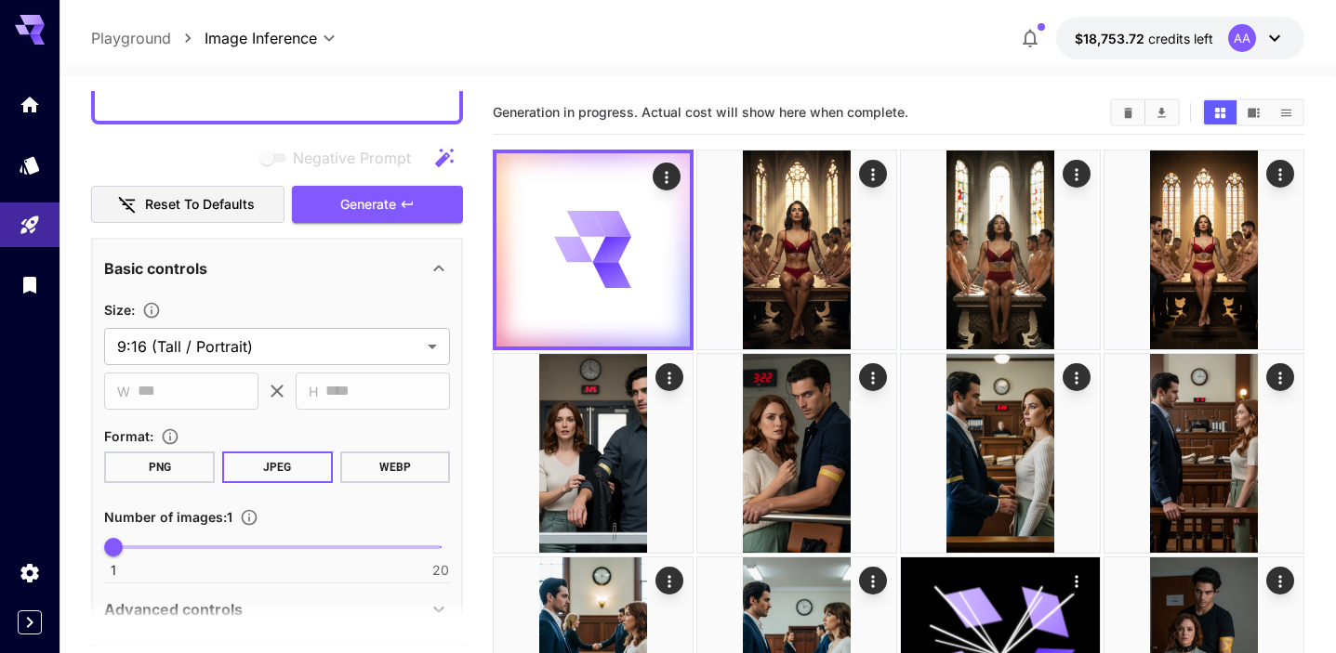
type textarea "**********"
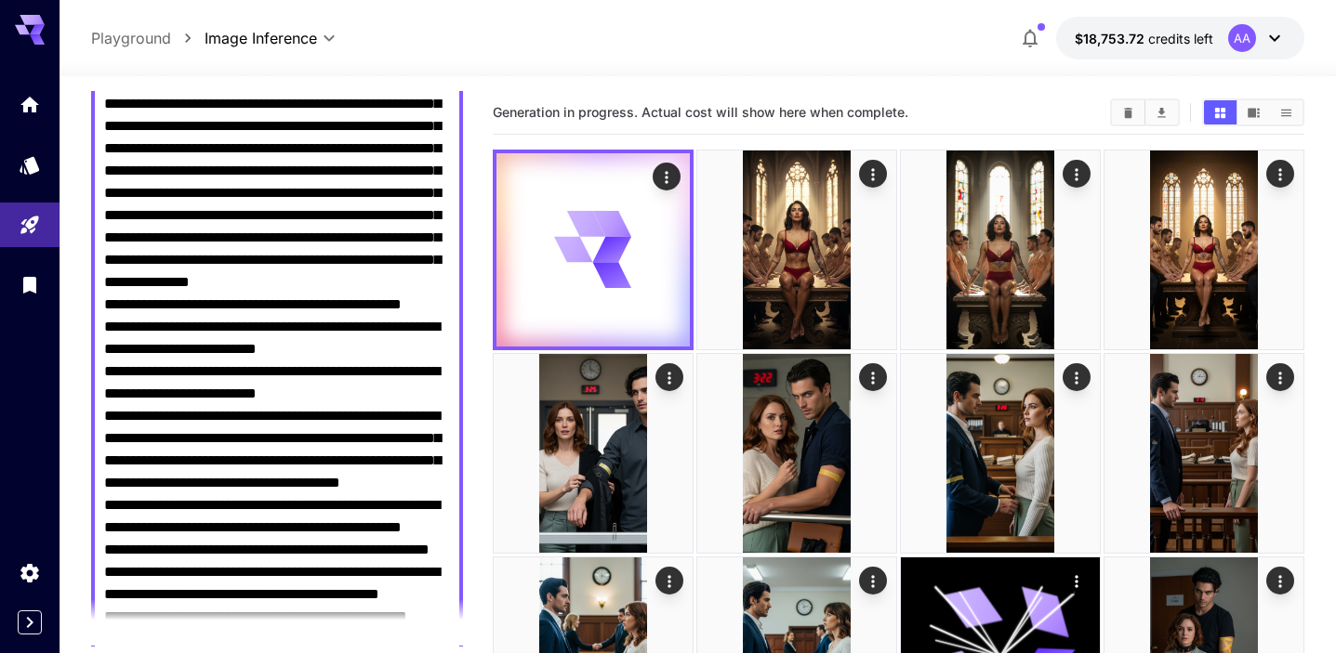
scroll to position [0, 0]
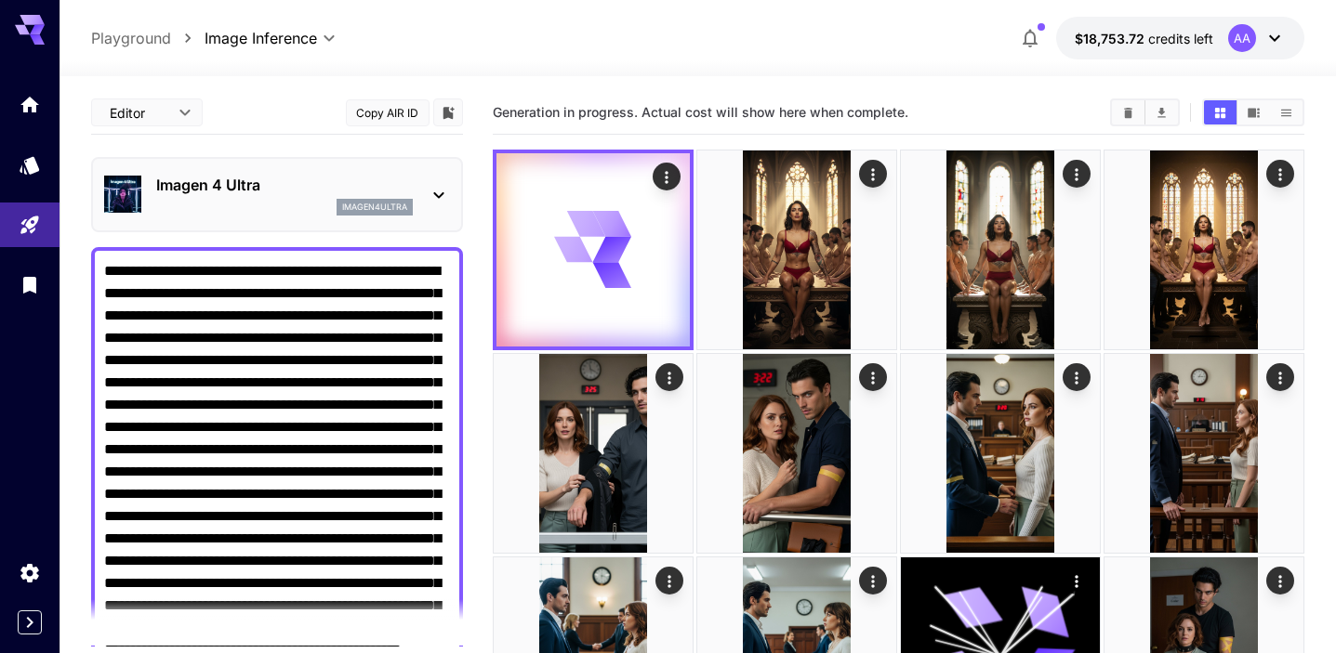
click at [402, 186] on p "Imagen 4 Ultra" at bounding box center [284, 185] width 257 height 22
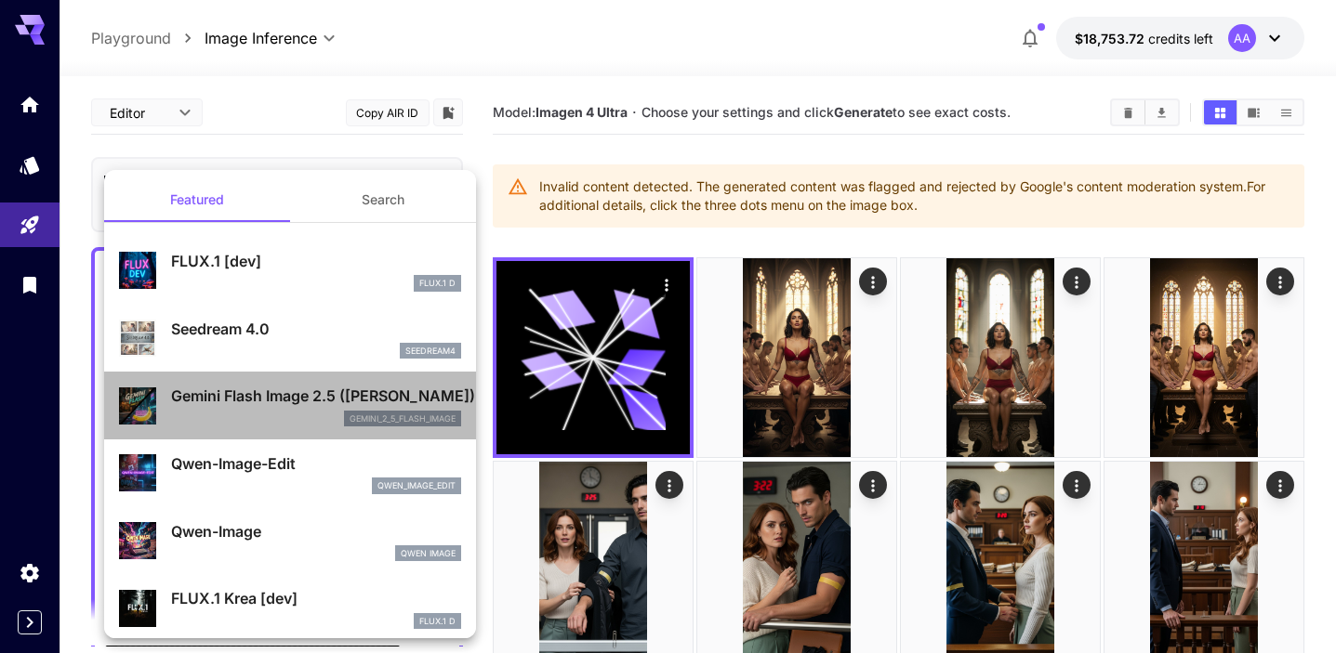
click at [299, 402] on p "Gemini Flash Image 2.5 (Nano Banana)" at bounding box center [316, 396] width 290 height 22
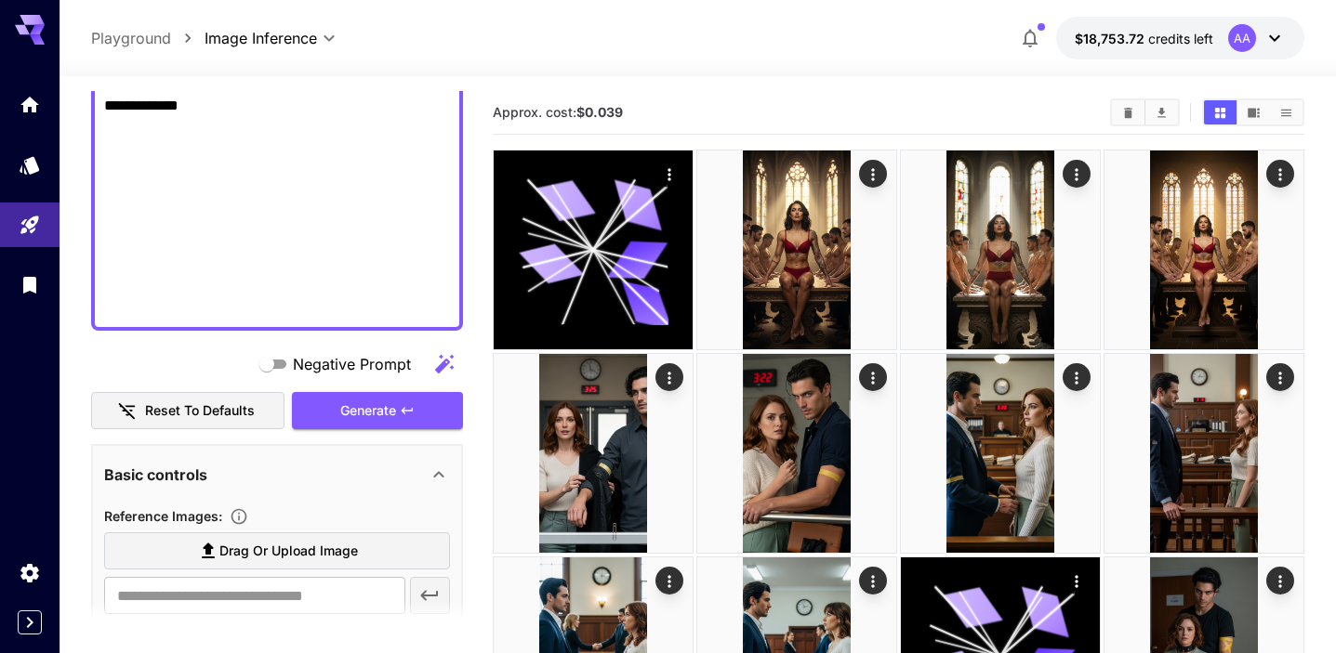
click at [370, 403] on span "Generate" at bounding box center [368, 411] width 56 height 23
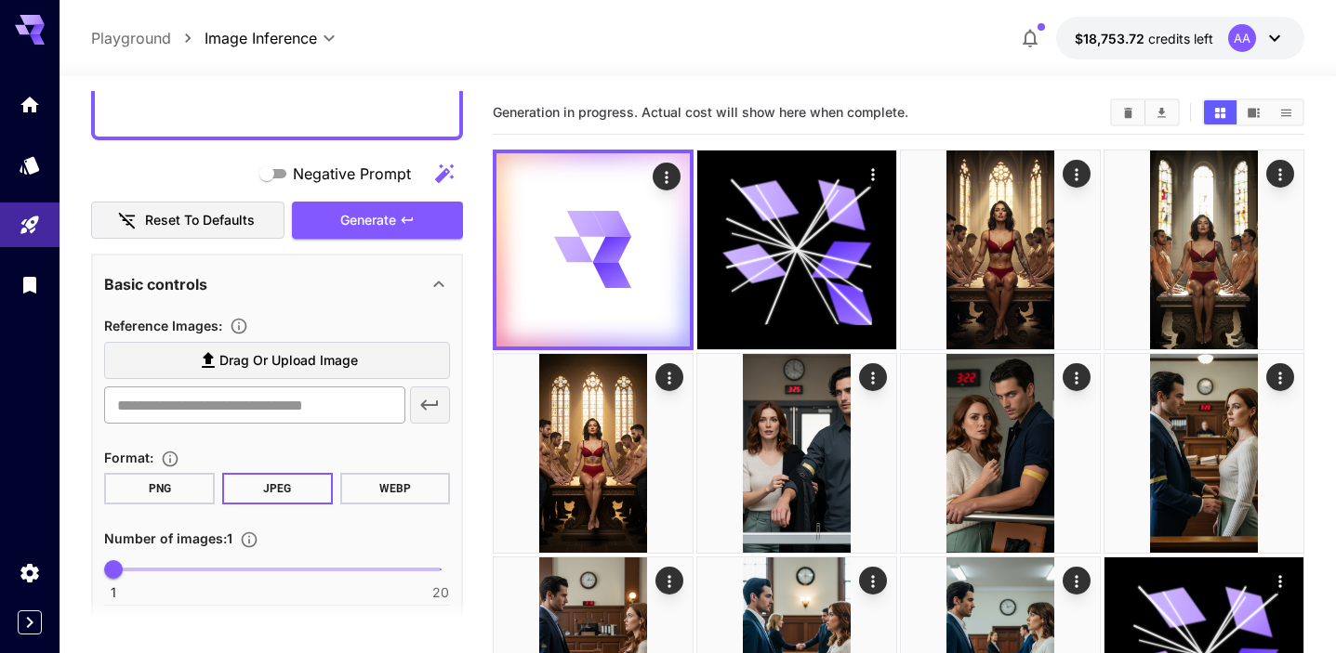
scroll to position [1127, 0]
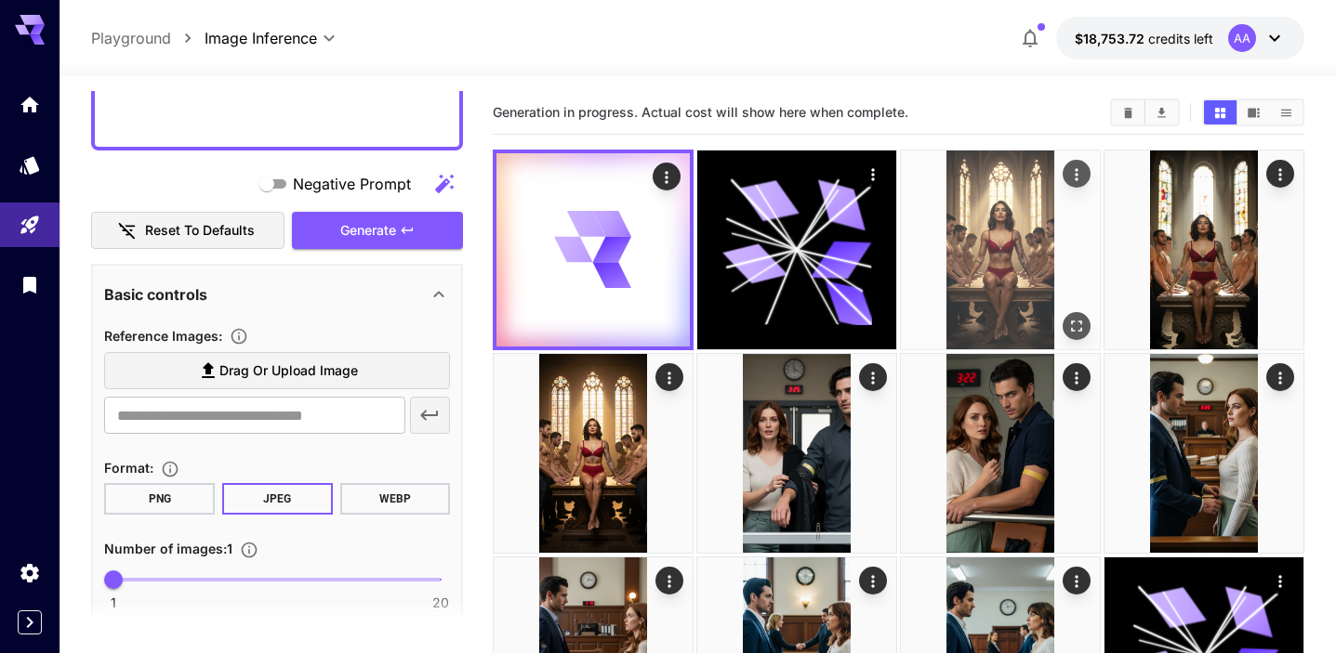
click at [1075, 193] on img at bounding box center [1000, 250] width 199 height 199
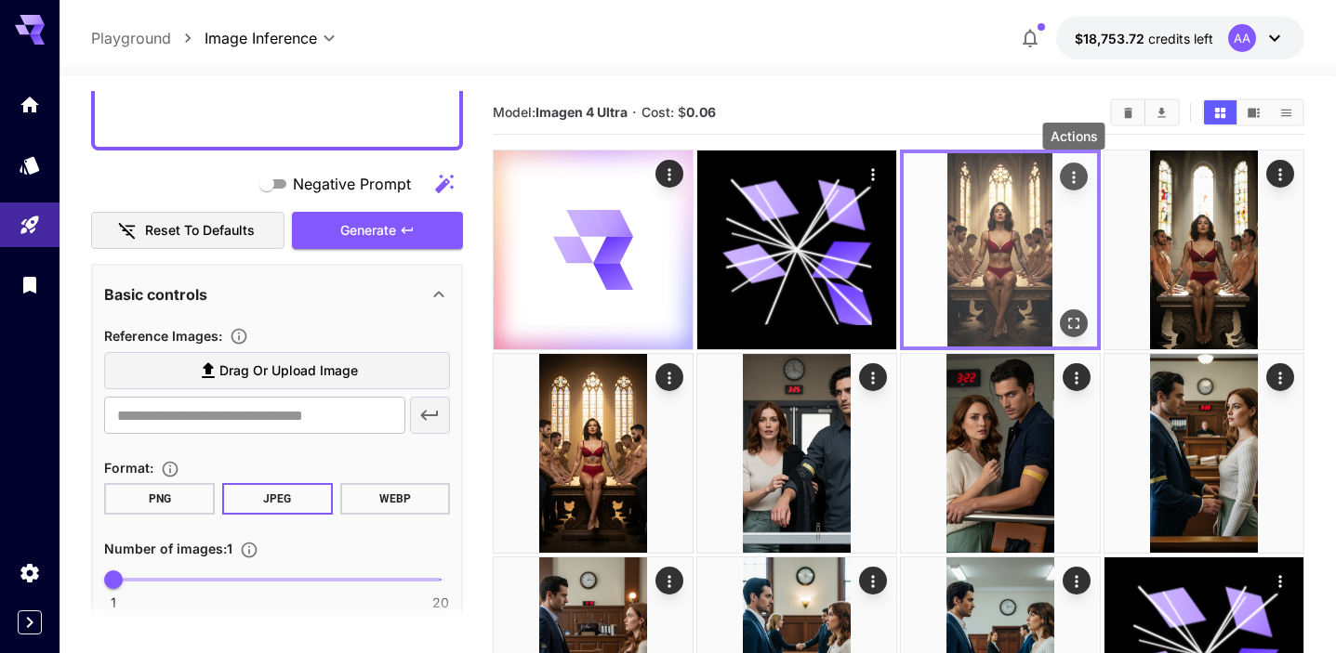
click at [1075, 173] on icon "Actions" at bounding box center [1073, 177] width 19 height 19
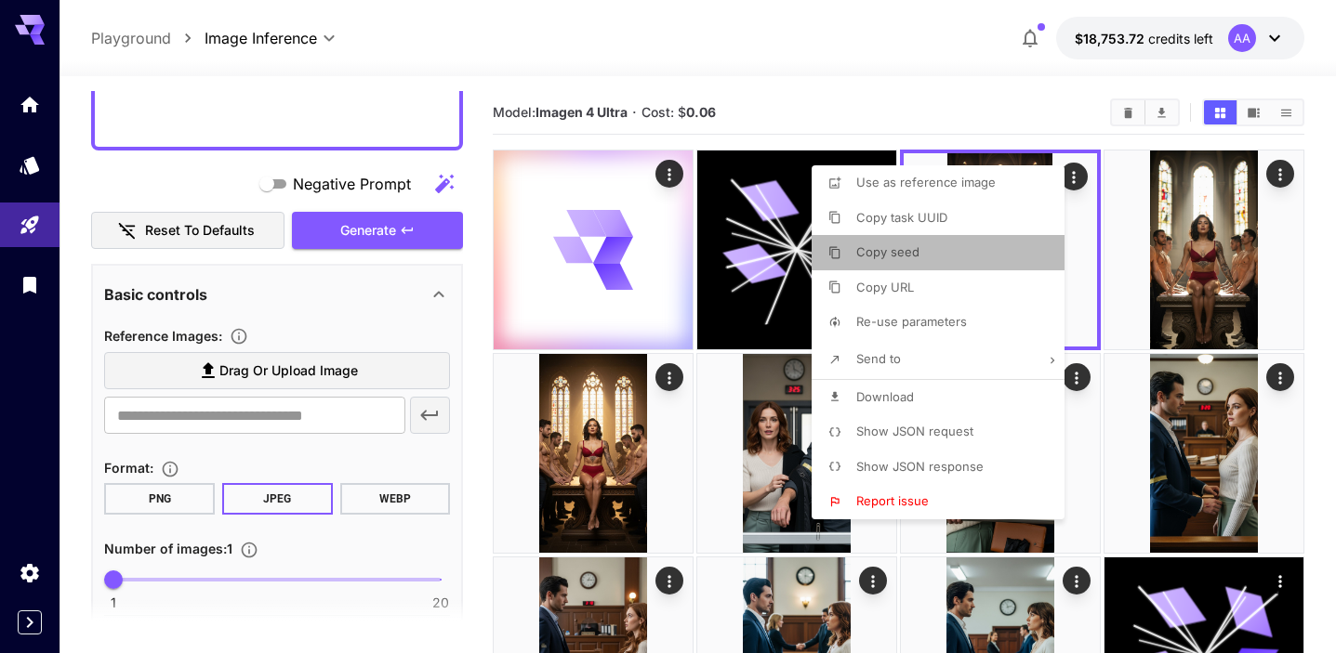
click at [899, 246] on span "Copy seed" at bounding box center [887, 251] width 63 height 15
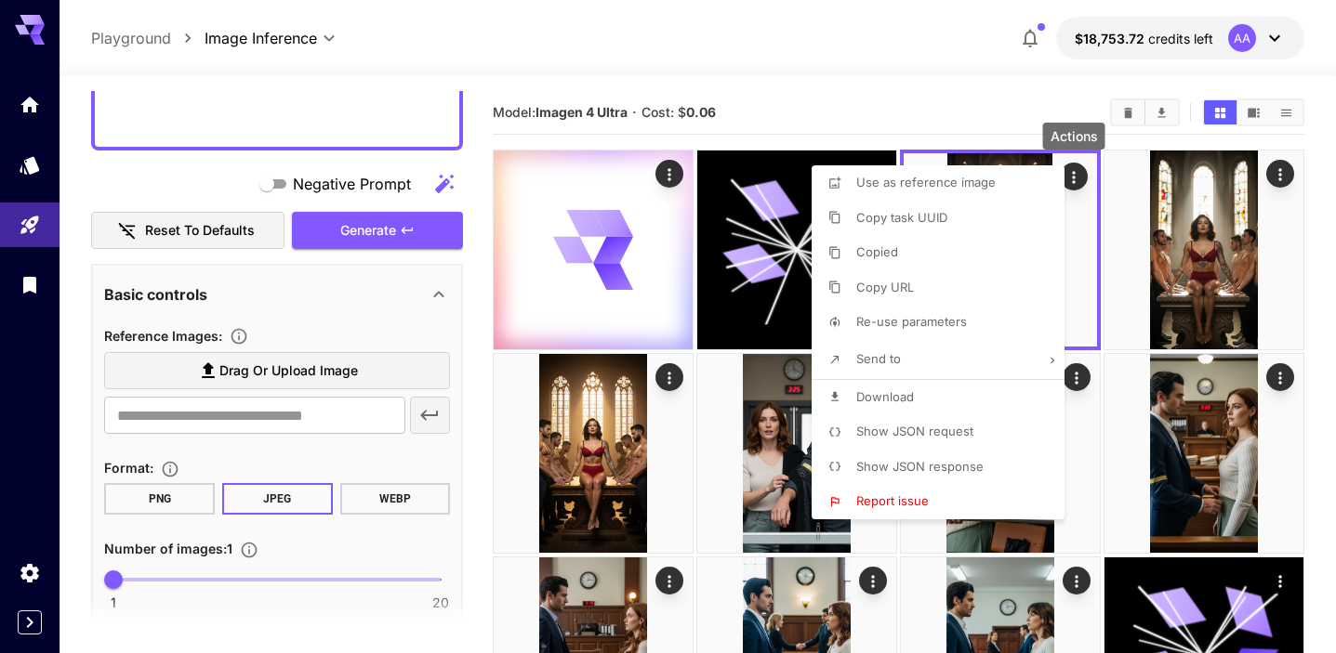
click at [878, 99] on div at bounding box center [668, 326] width 1336 height 653
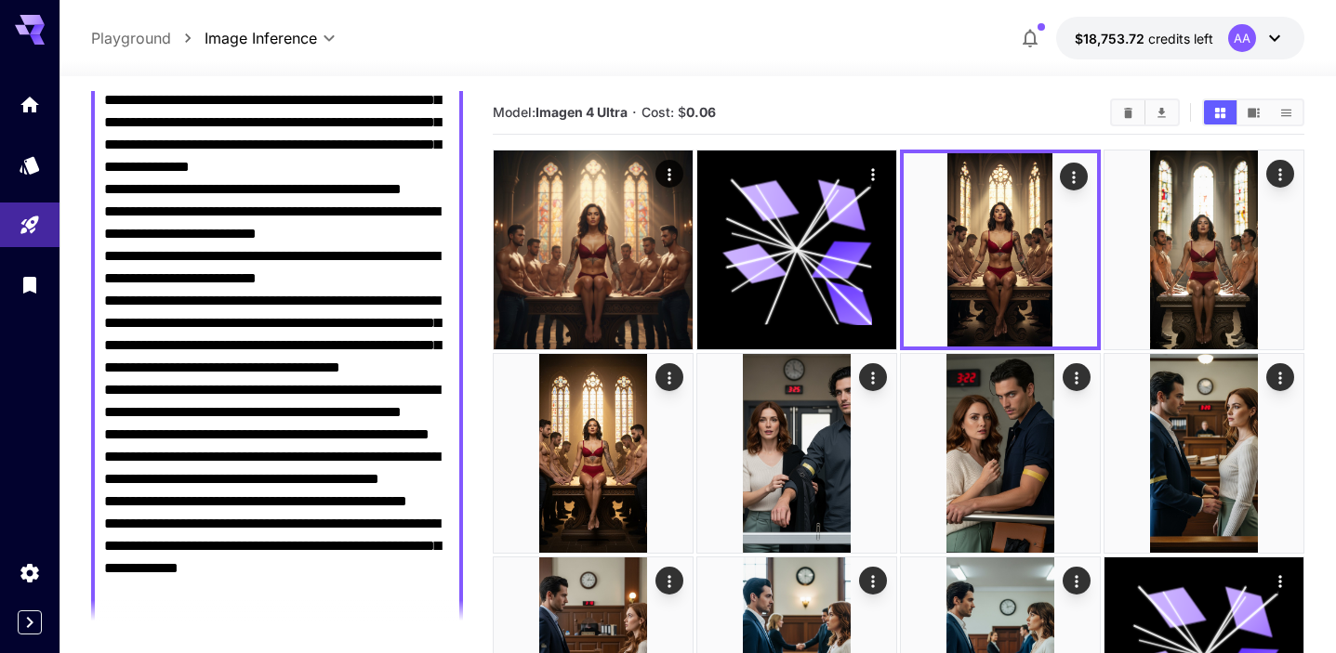
scroll to position [437, 0]
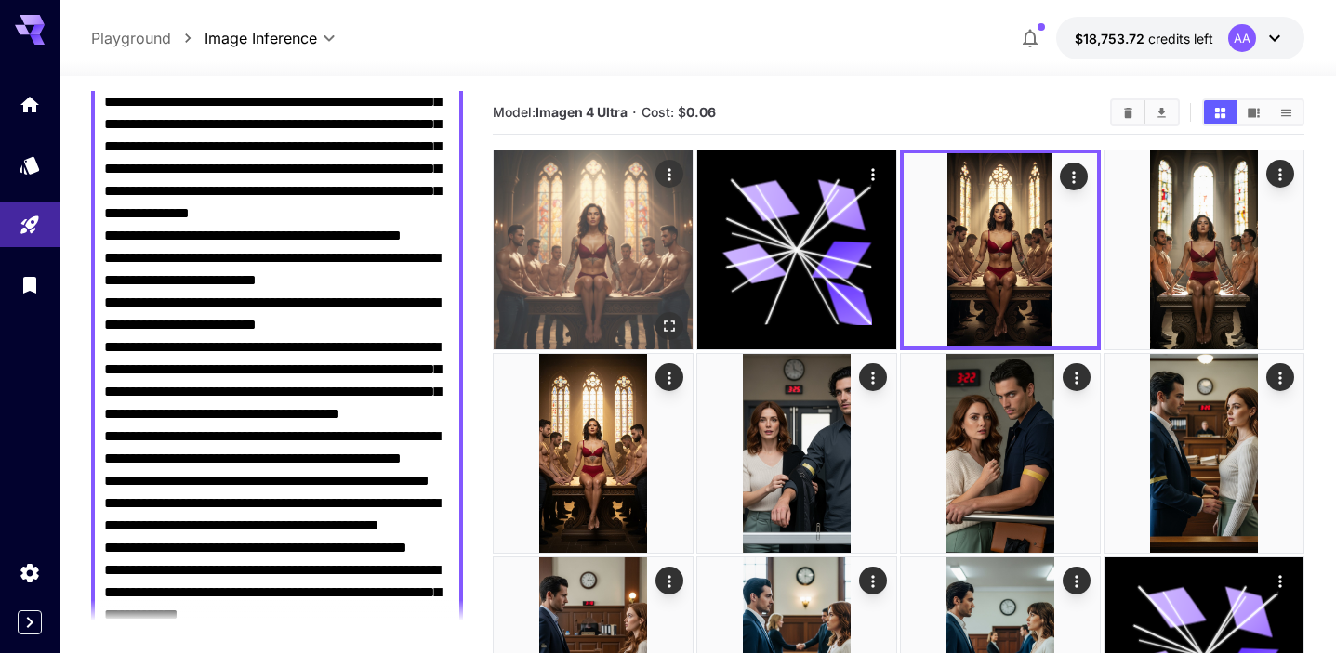
click at [666, 332] on icon "Open in fullscreen" at bounding box center [669, 326] width 19 height 19
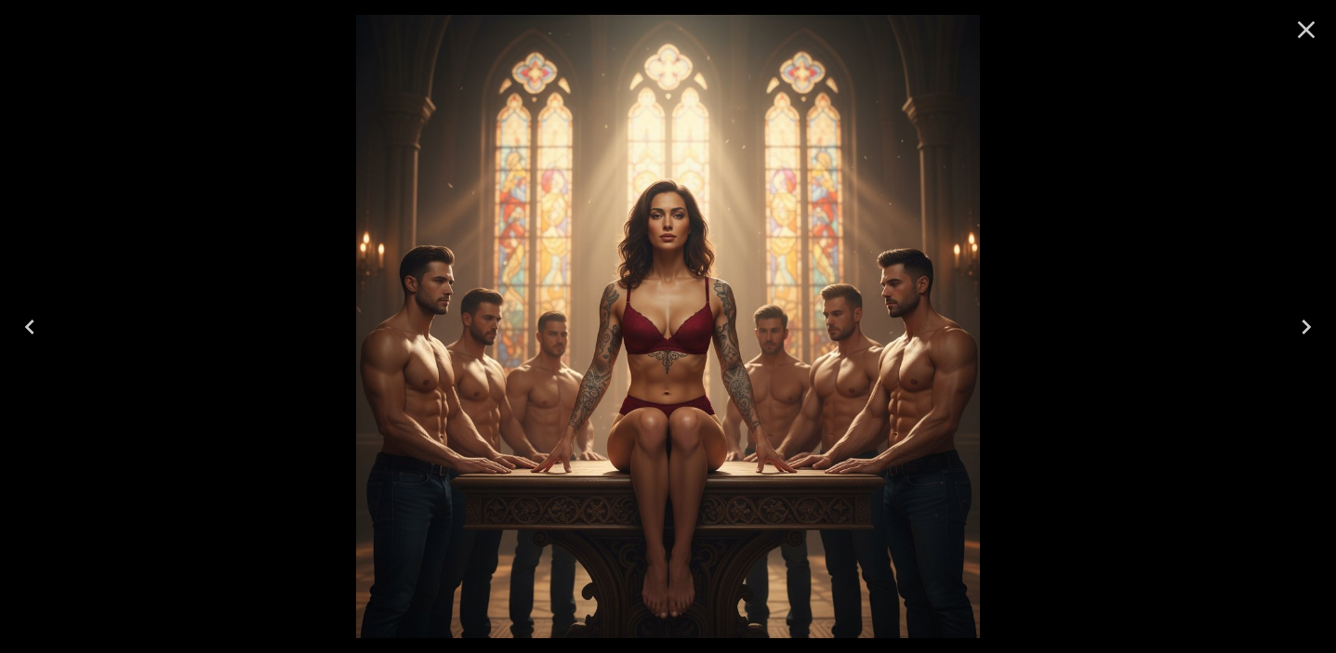
click at [1300, 39] on icon "Close" at bounding box center [1306, 30] width 30 height 30
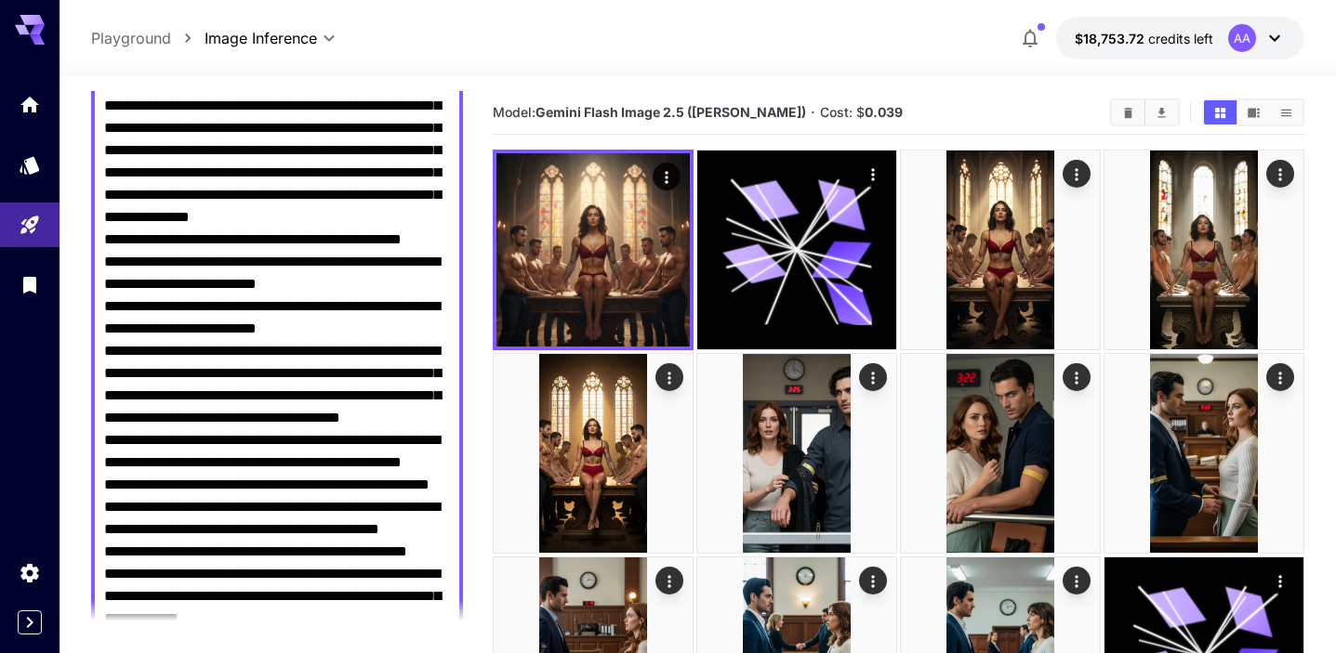
scroll to position [412, 0]
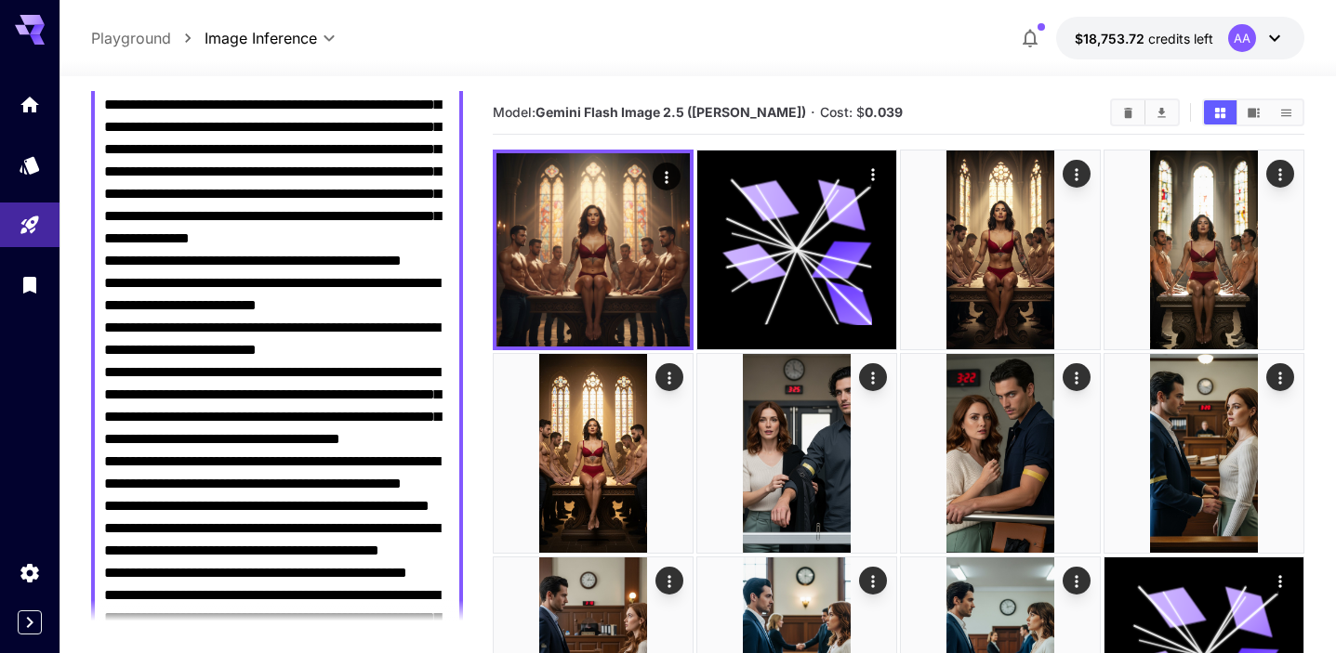
click at [306, 420] on textarea "Negative Prompt" at bounding box center [277, 362] width 346 height 982
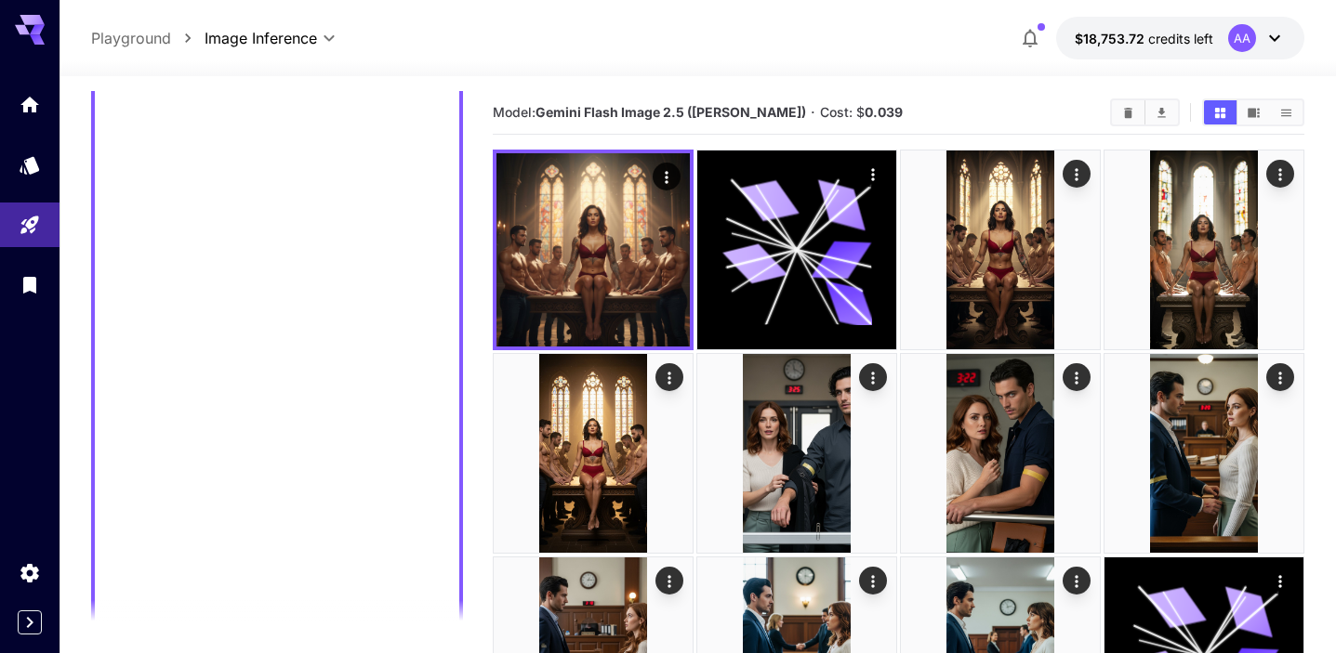
scroll to position [193, 0]
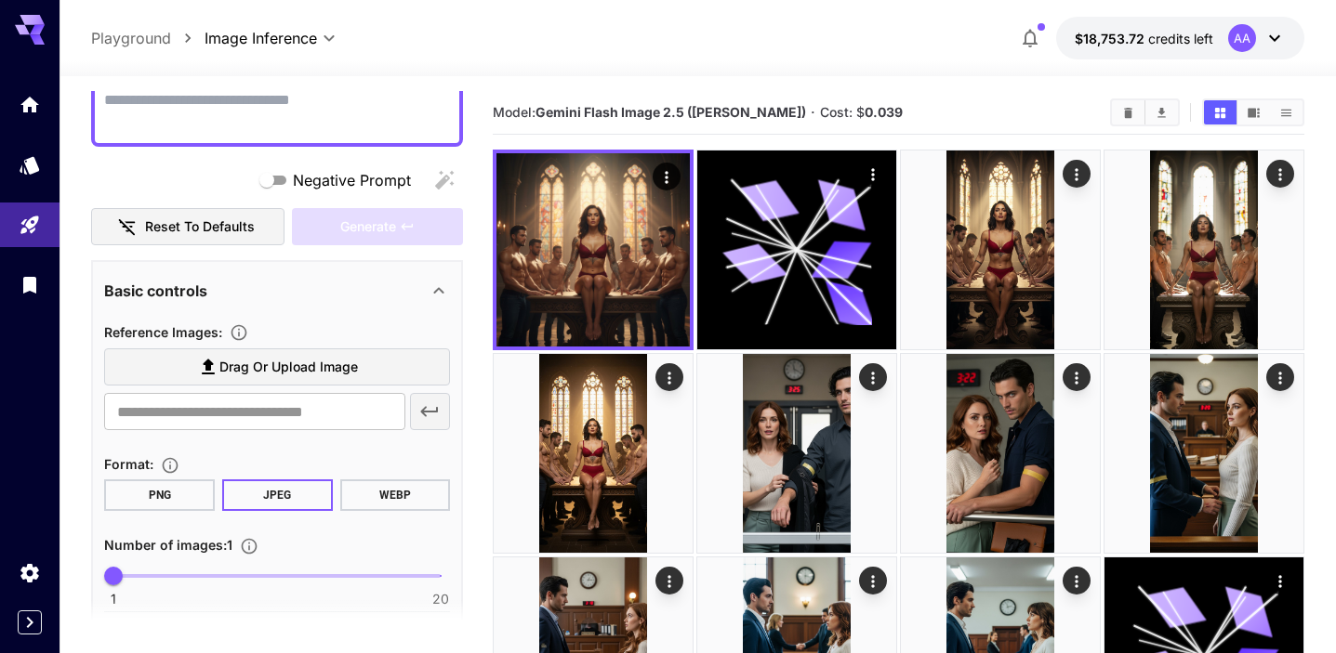
paste textarea "**********"
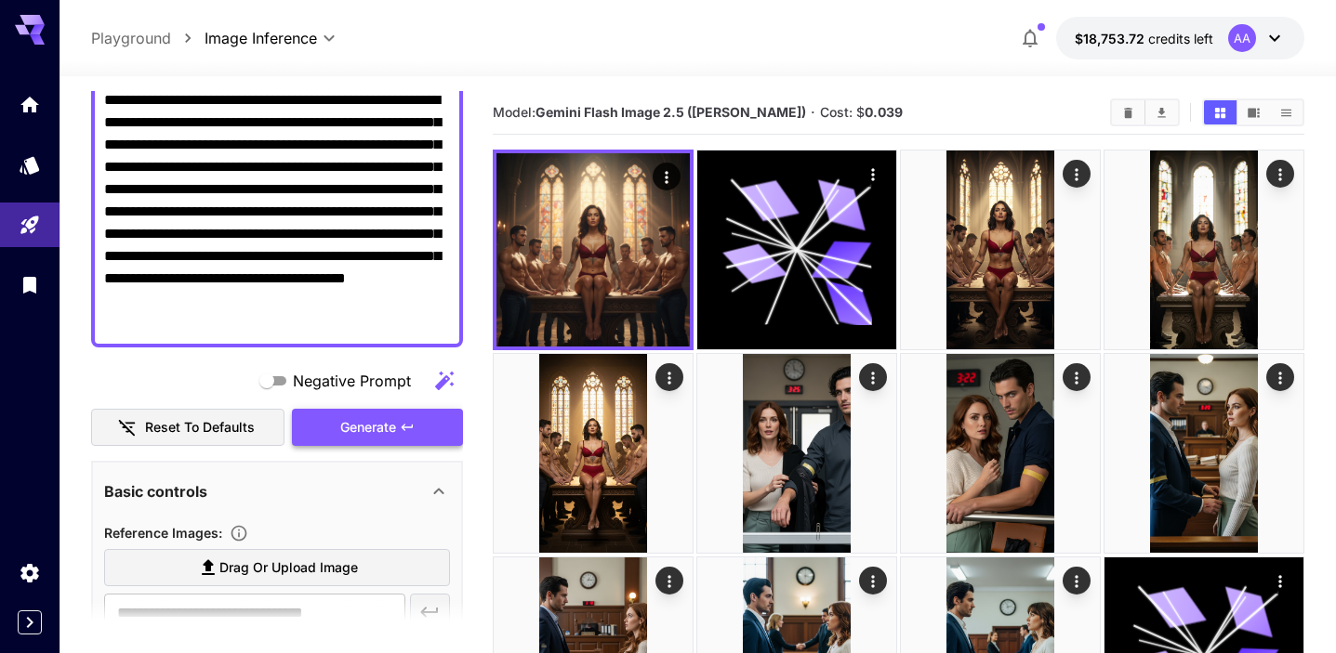
type textarea "**********"
click at [390, 428] on span "Generate" at bounding box center [368, 427] width 56 height 23
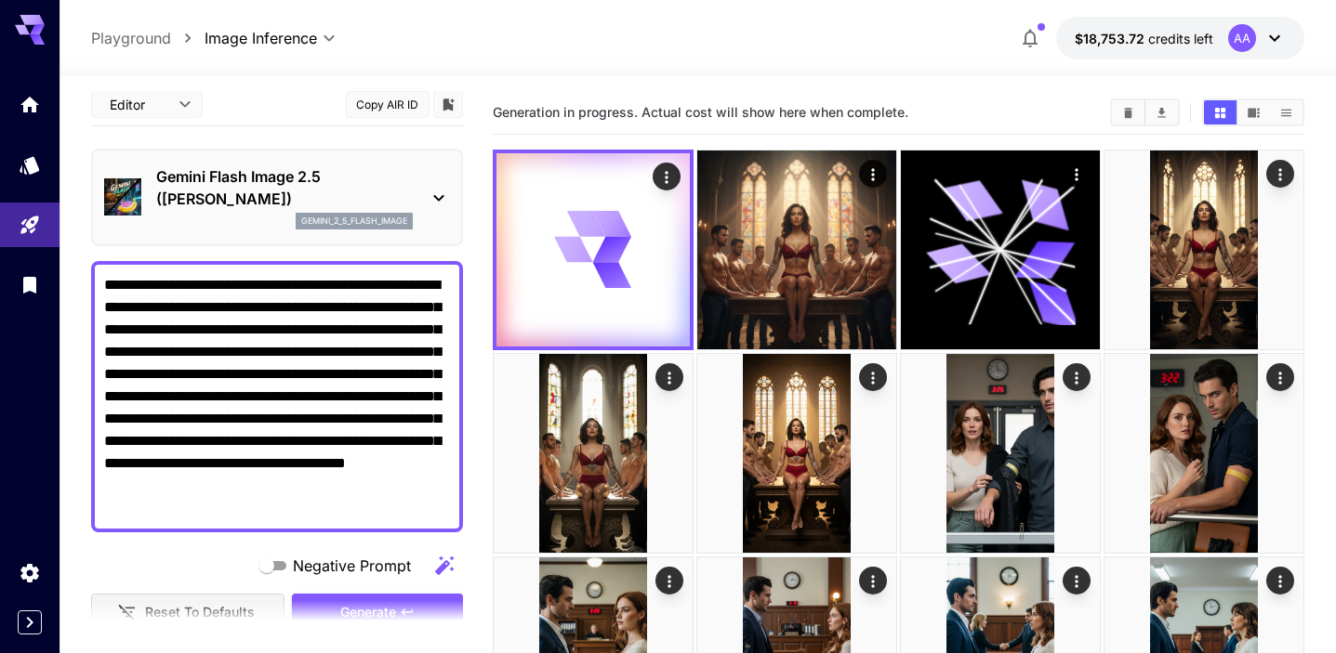
scroll to position [7, 0]
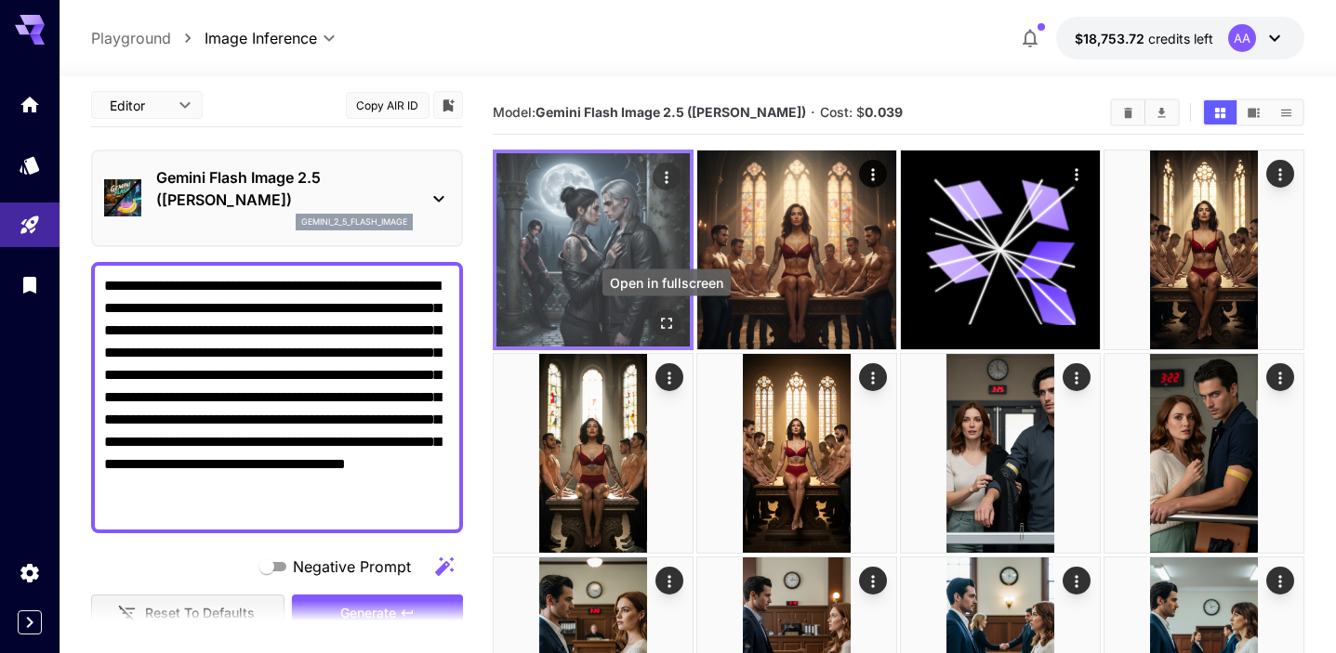
click at [662, 331] on icon "Open in fullscreen" at bounding box center [666, 323] width 19 height 19
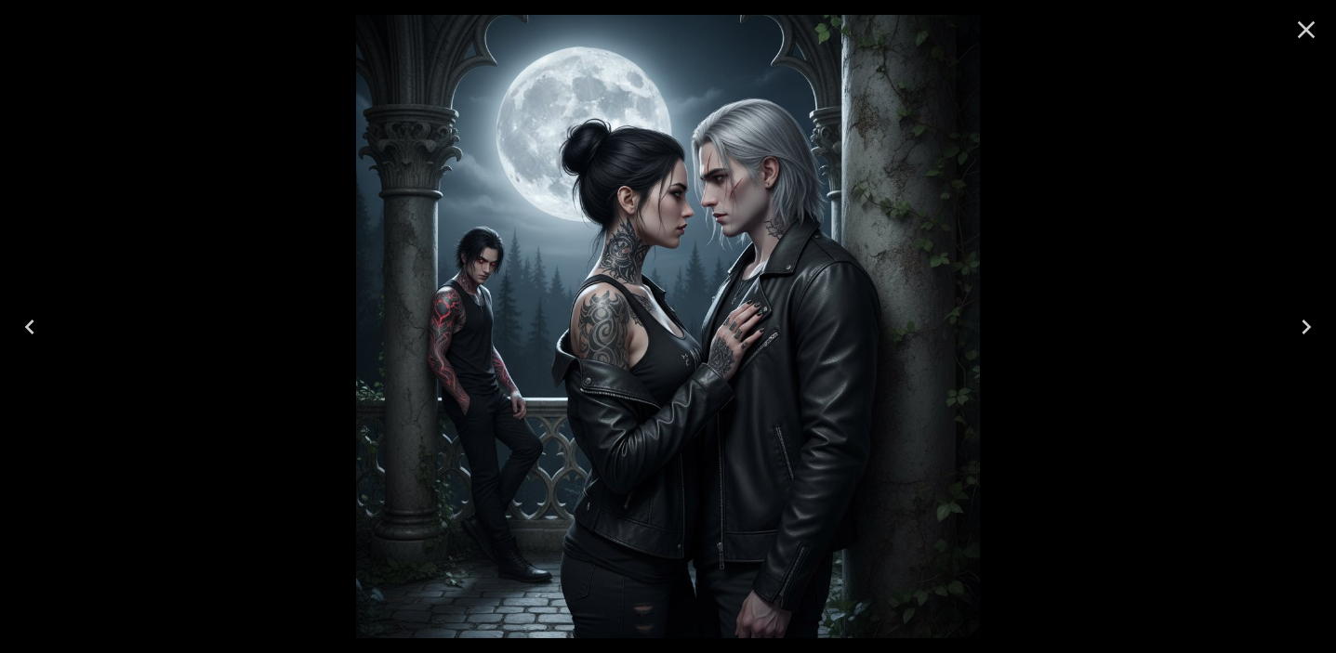
click at [1303, 36] on icon "Close" at bounding box center [1306, 30] width 30 height 30
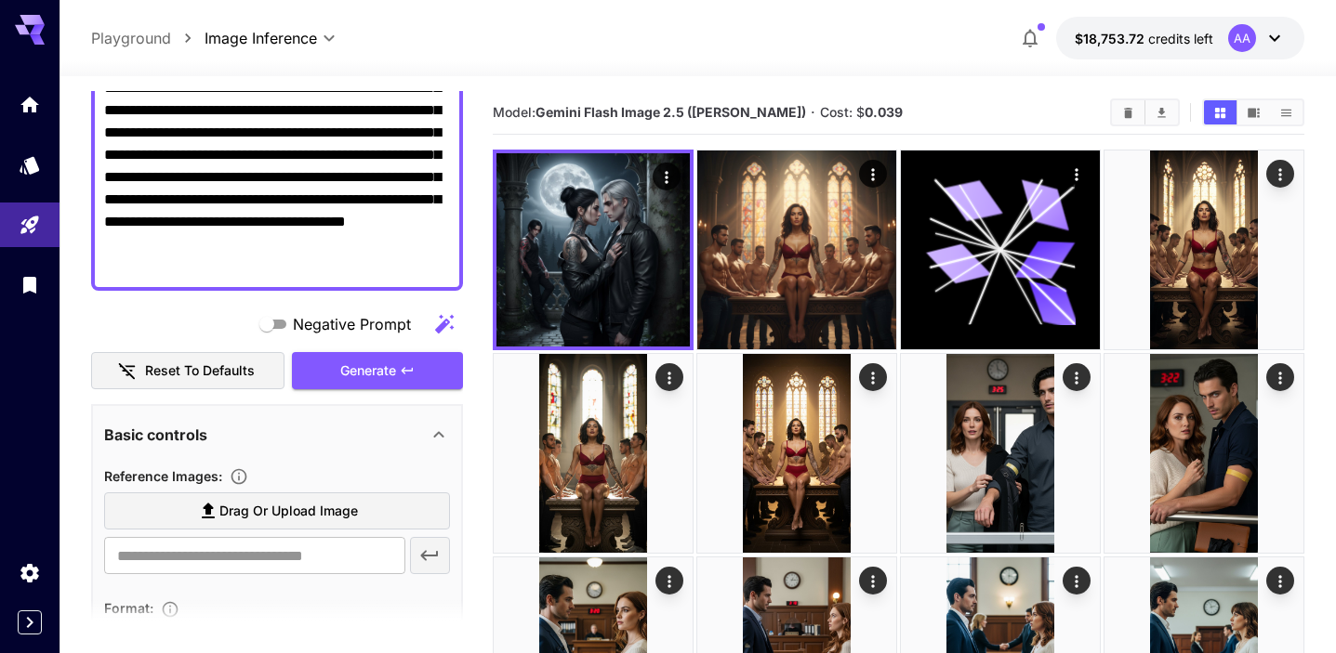
scroll to position [275, 0]
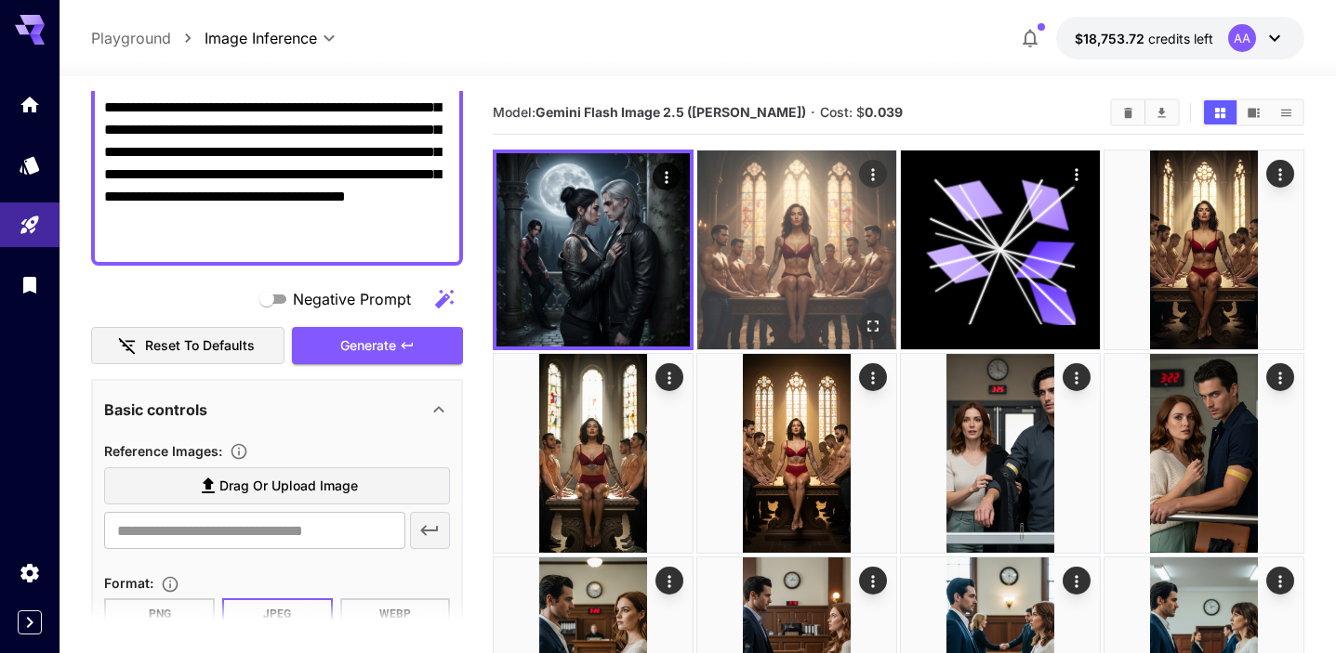
drag, startPoint x: 876, startPoint y: 330, endPoint x: 866, endPoint y: 213, distance: 117.5
click at [866, 213] on div at bounding box center [796, 250] width 201 height 201
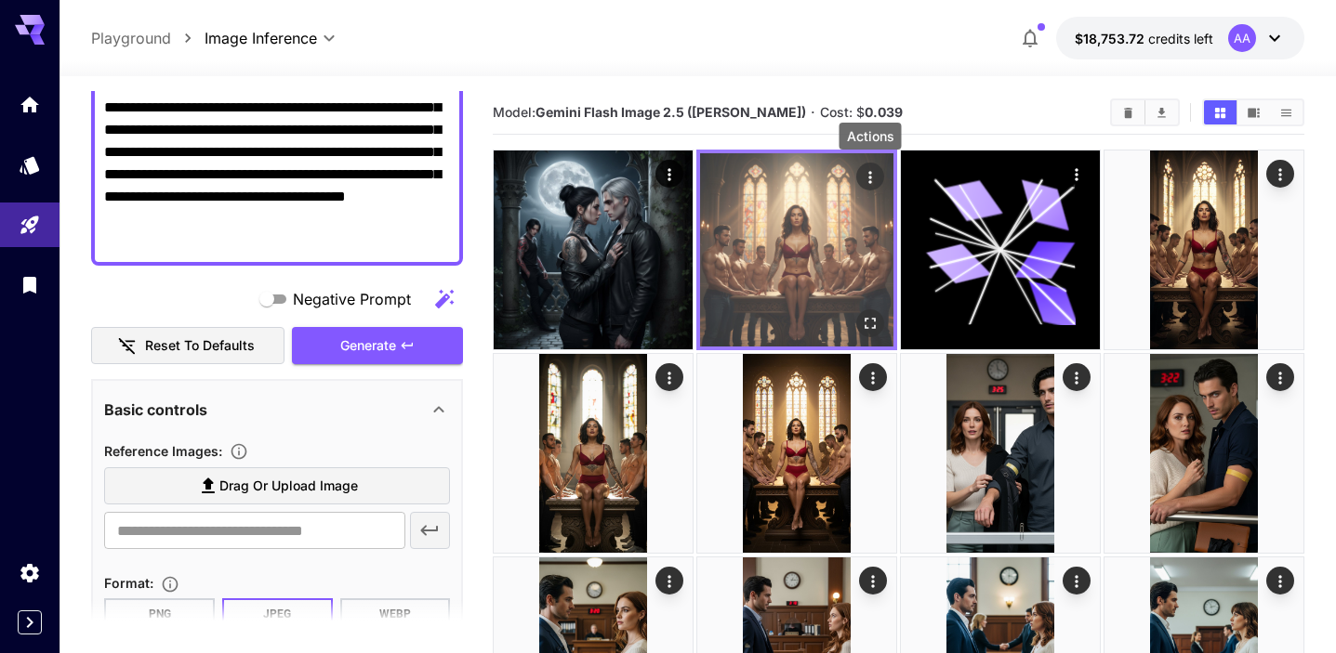
click at [873, 183] on icon "Actions" at bounding box center [870, 177] width 19 height 19
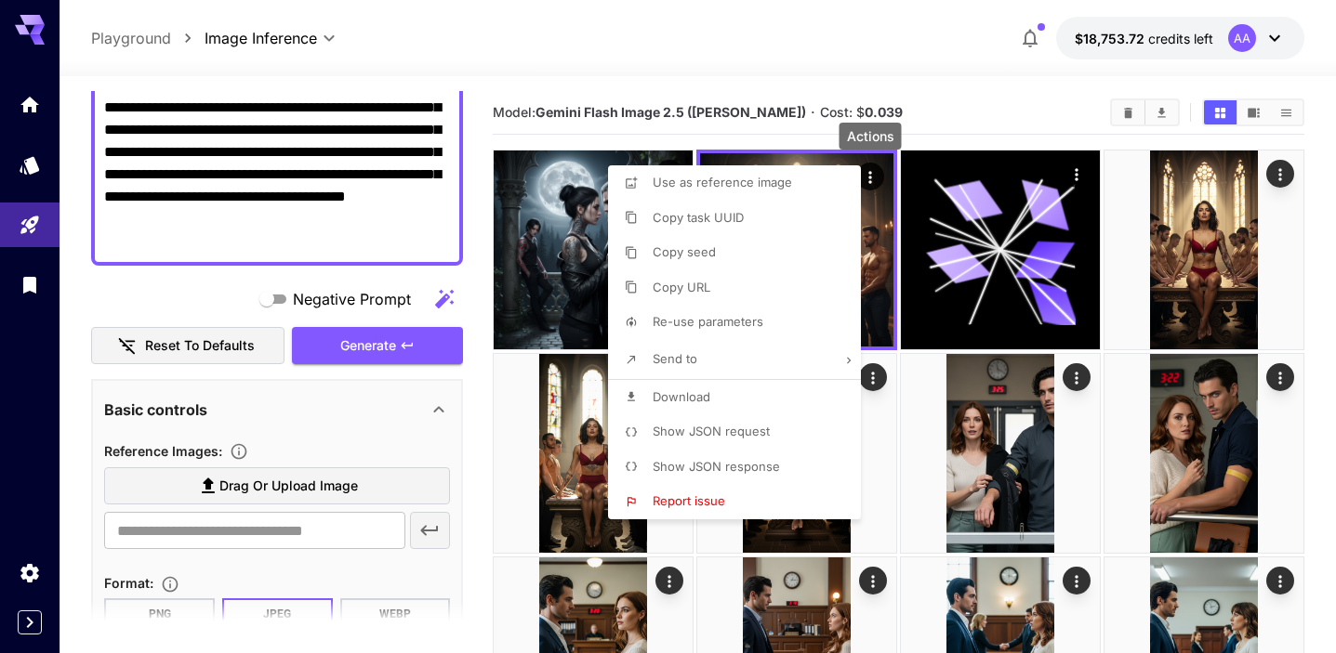
click at [714, 246] on li "Copy seed" at bounding box center [740, 252] width 264 height 35
click at [276, 540] on div at bounding box center [668, 326] width 1336 height 653
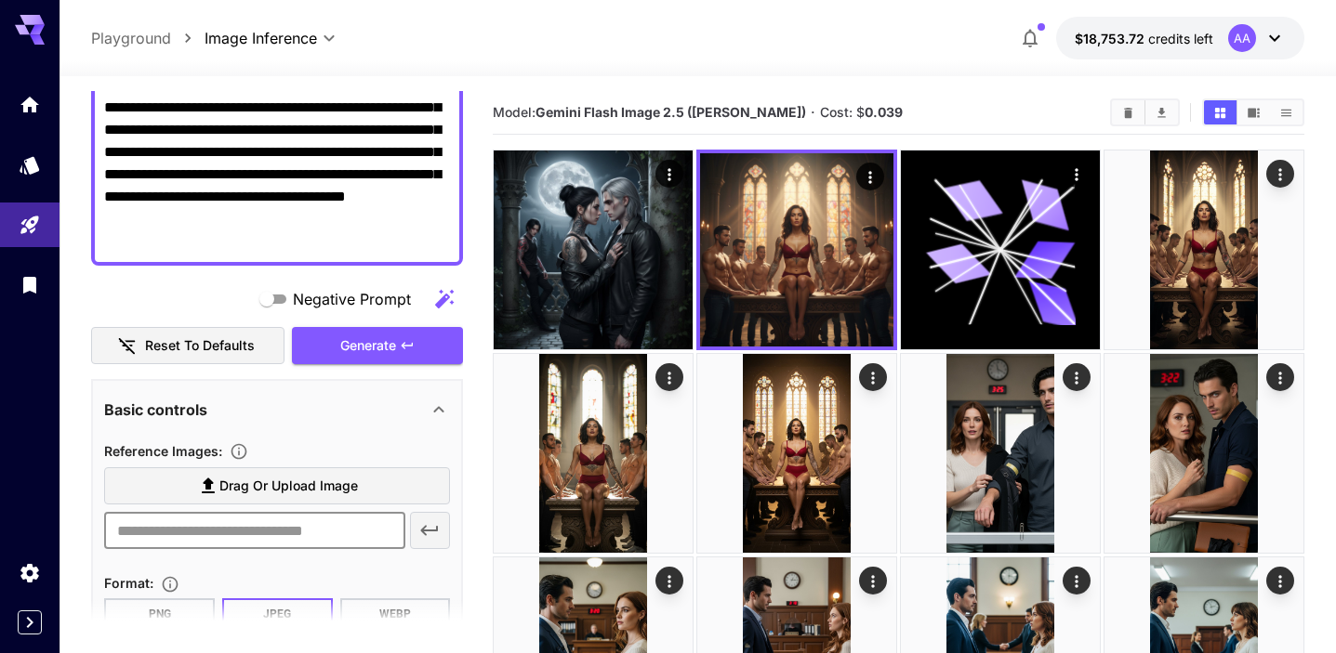
click at [253, 545] on input "text" at bounding box center [254, 530] width 300 height 37
paste input "**********"
type input "**********"
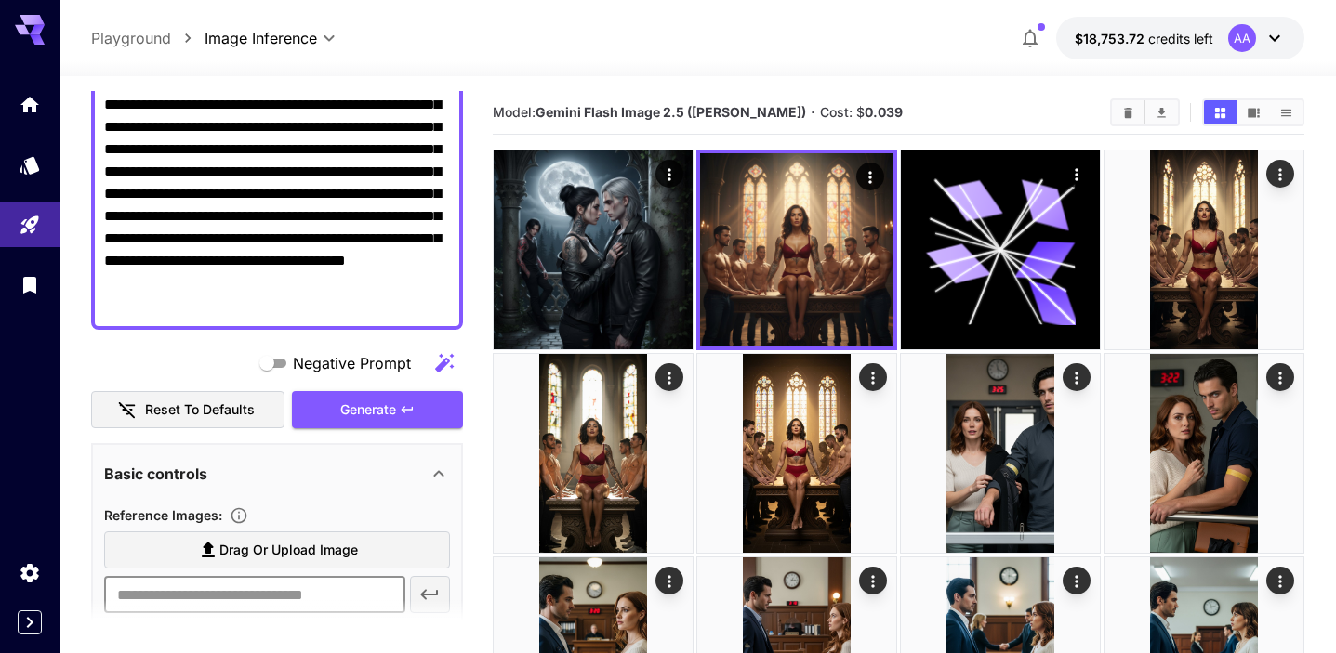
scroll to position [0, 0]
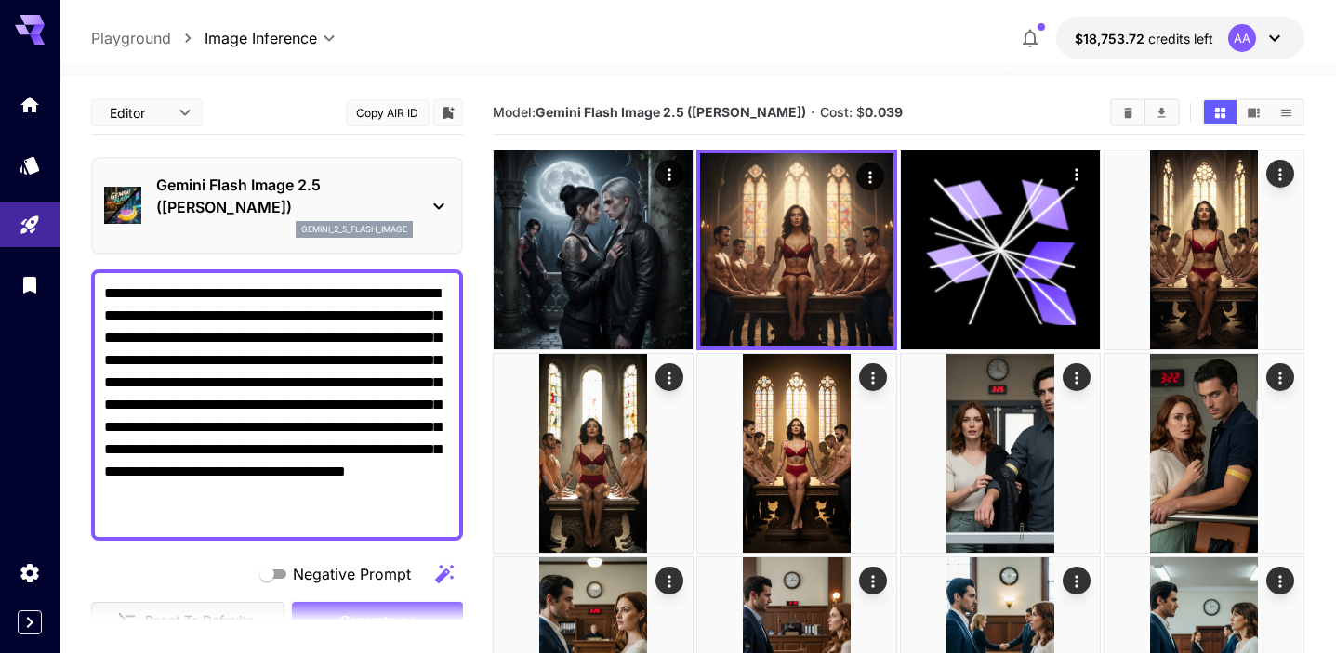
click at [389, 477] on textarea "**********" at bounding box center [277, 405] width 346 height 245
click at [436, 208] on icon at bounding box center [439, 206] width 22 height 22
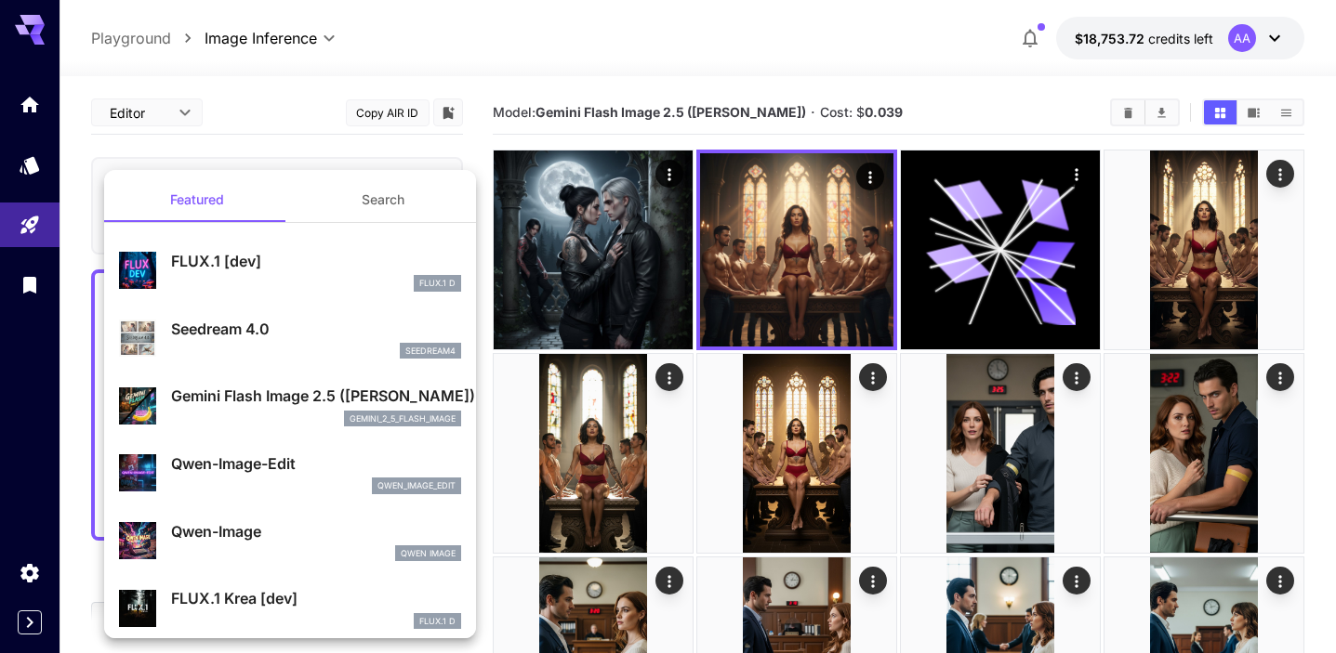
click at [292, 345] on div "seedream4" at bounding box center [316, 351] width 290 height 17
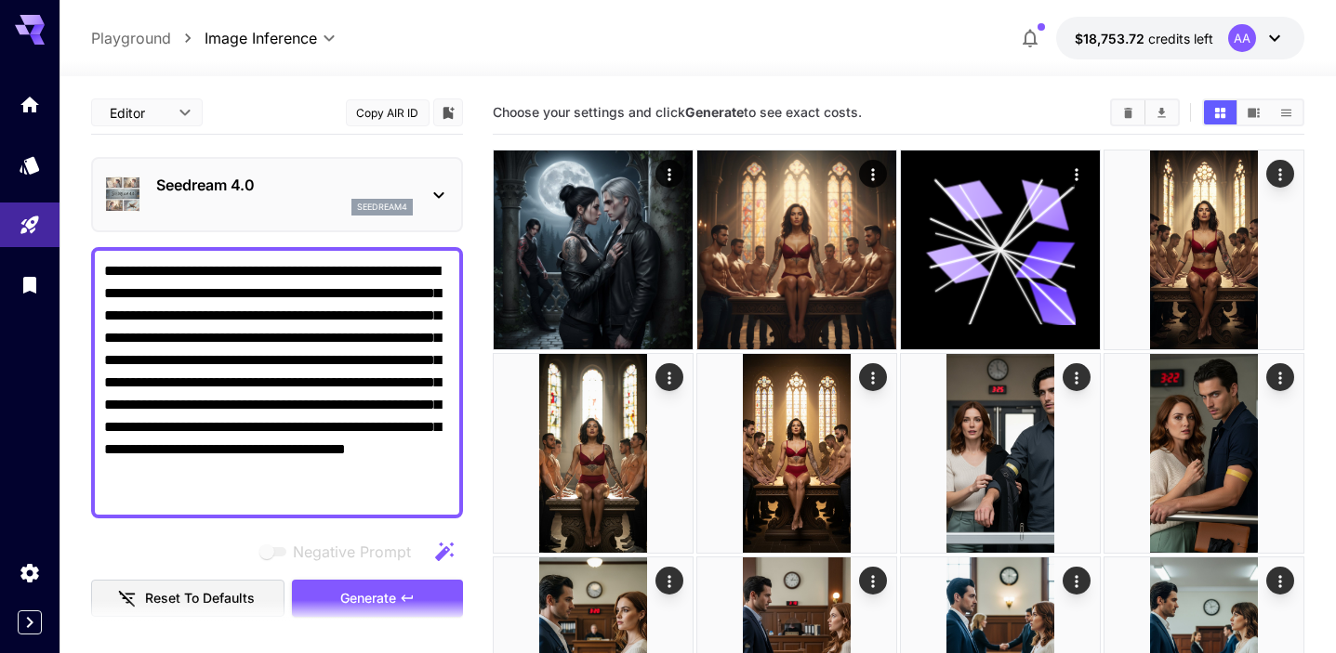
click at [232, 307] on textarea "**********" at bounding box center [277, 382] width 346 height 245
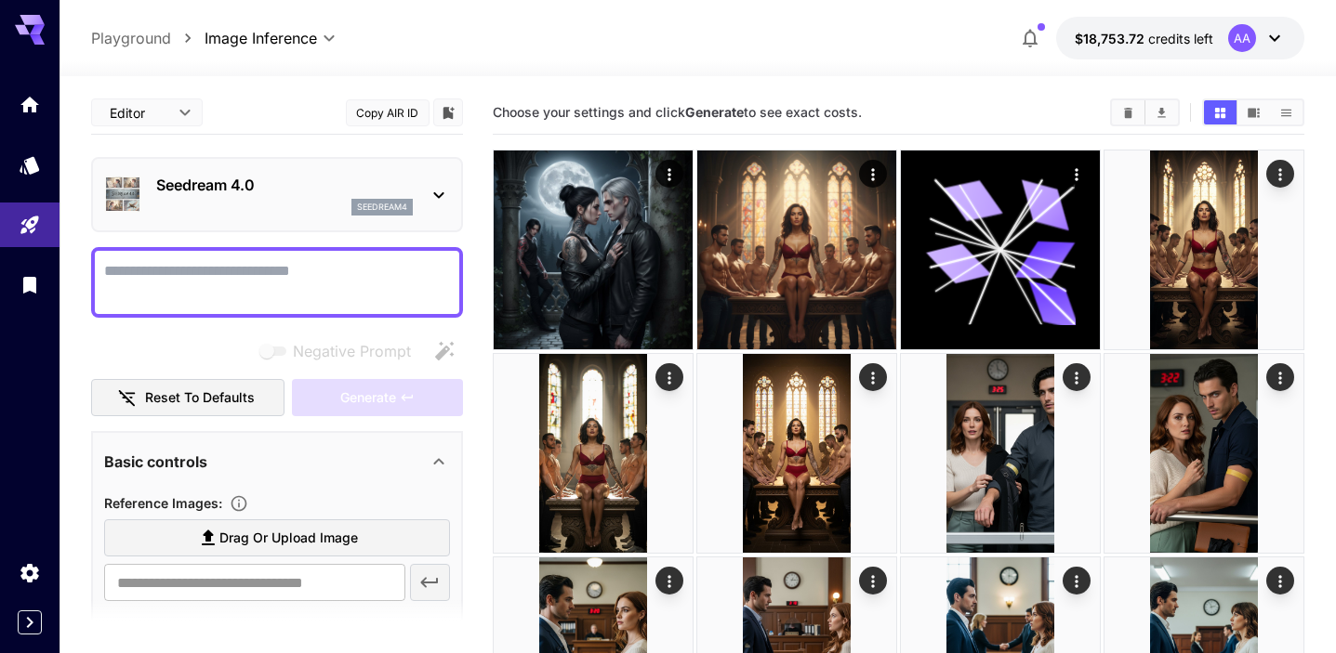
paste textarea "**********"
type textarea "**********"
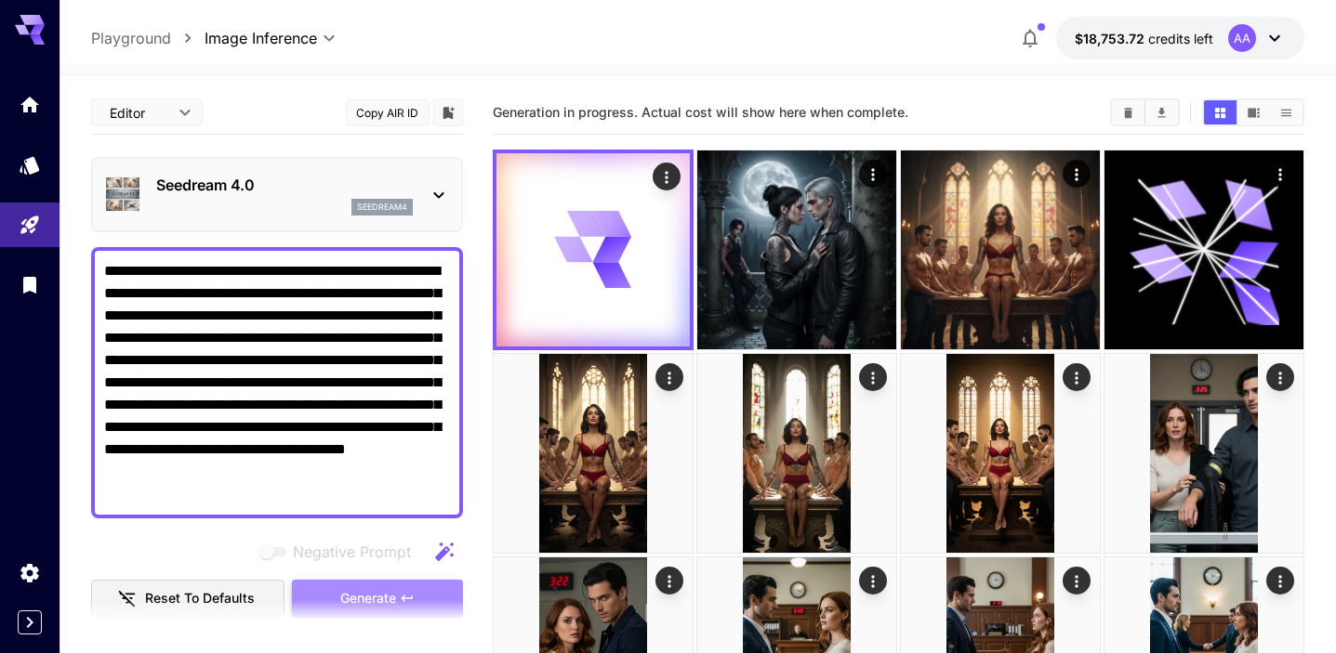
click at [354, 595] on span "Generate" at bounding box center [368, 598] width 56 height 23
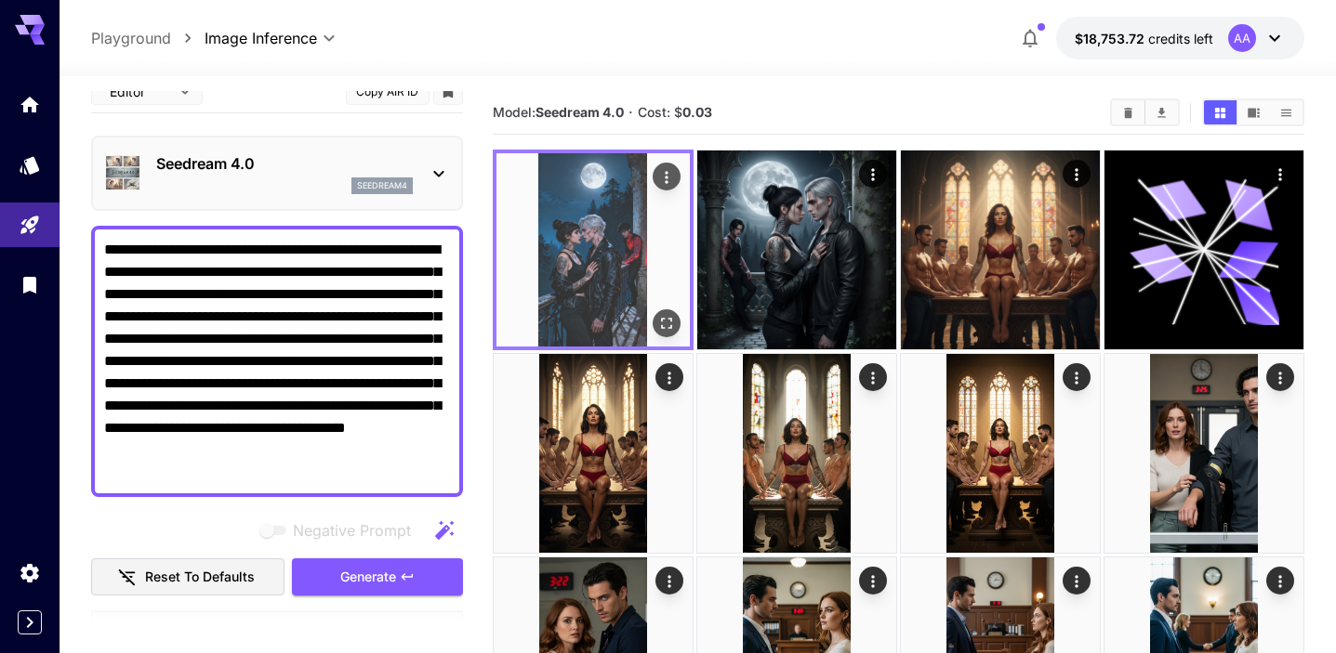
click at [674, 337] on img at bounding box center [592, 249] width 193 height 193
click at [670, 319] on icon "Open in fullscreen" at bounding box center [666, 323] width 19 height 19
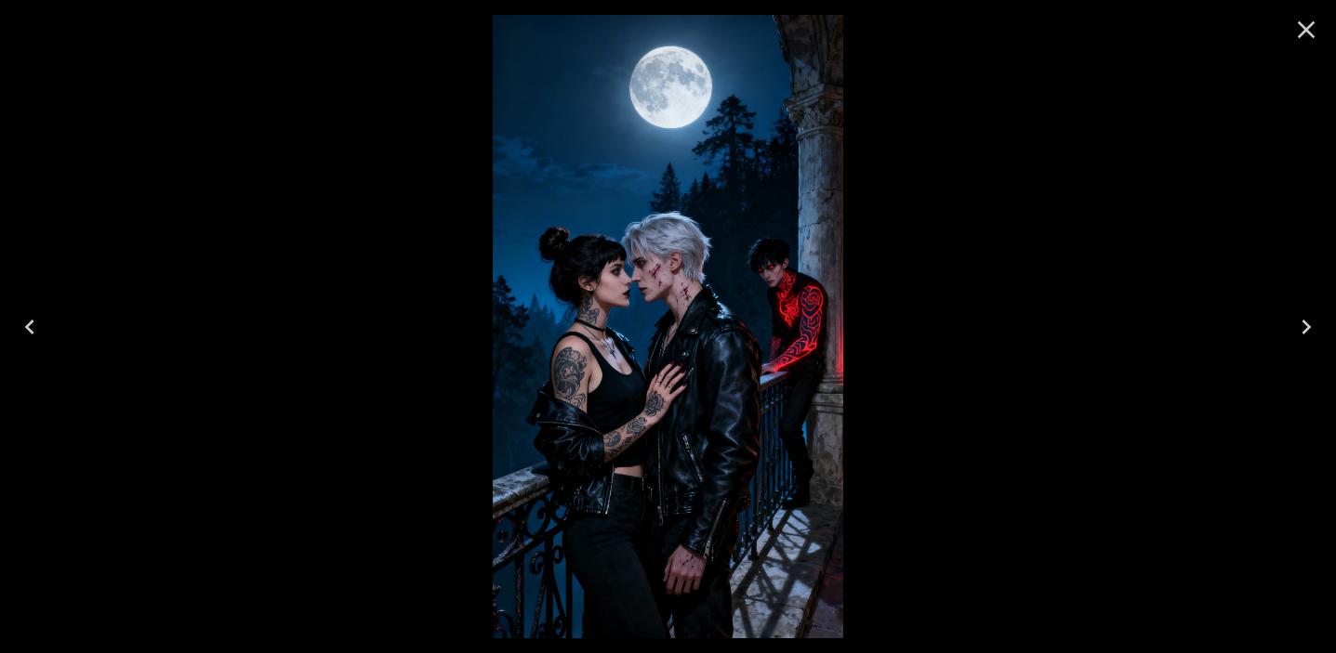
click at [1294, 35] on icon "Close" at bounding box center [1306, 30] width 30 height 30
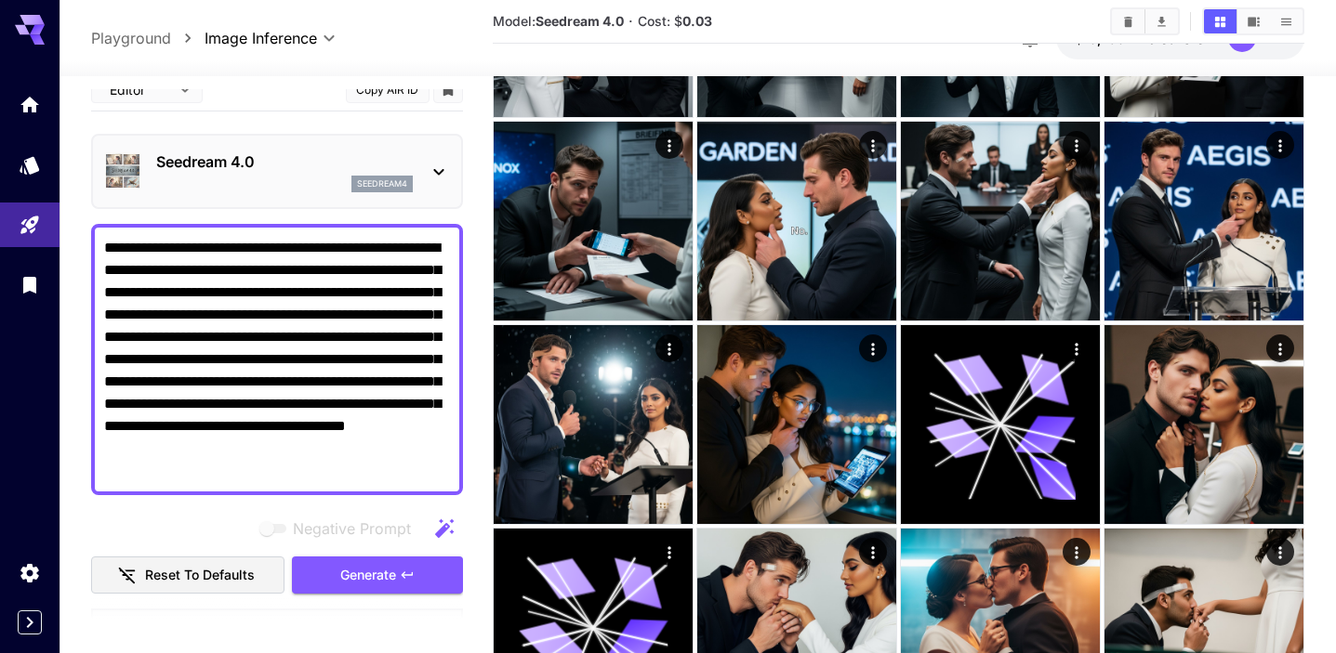
scroll to position [1668, 0]
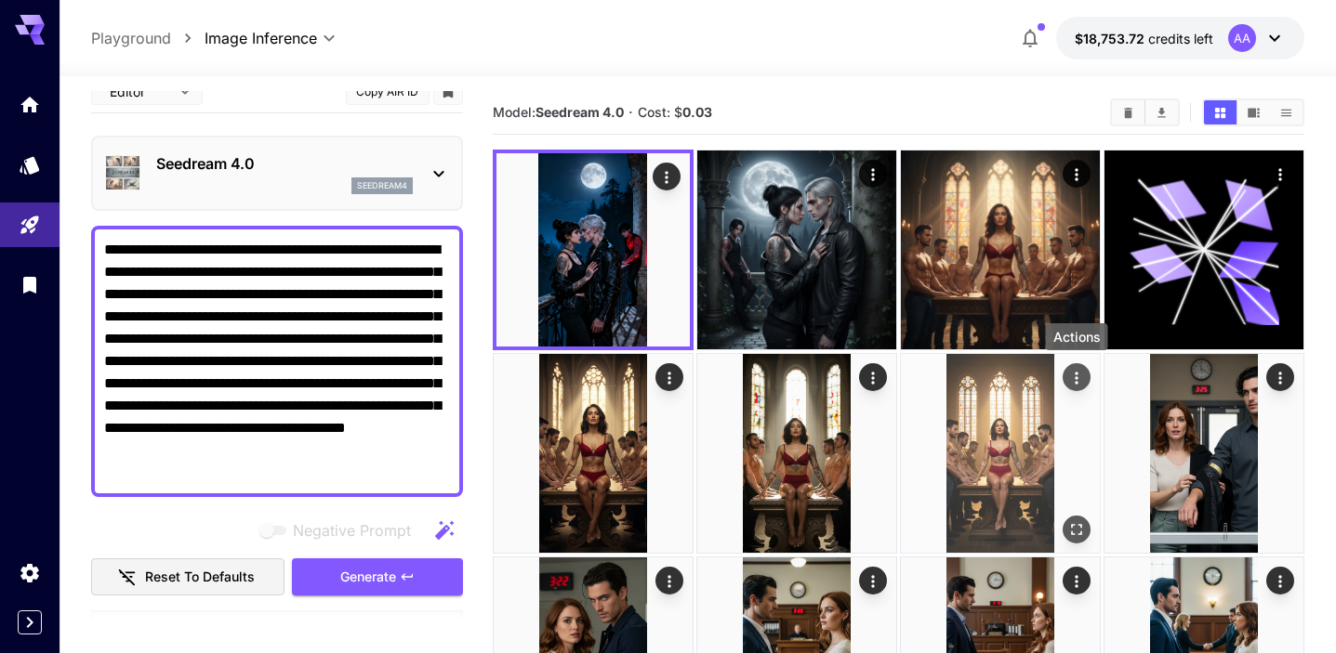
click at [1072, 371] on icon "Actions" at bounding box center [1076, 378] width 19 height 19
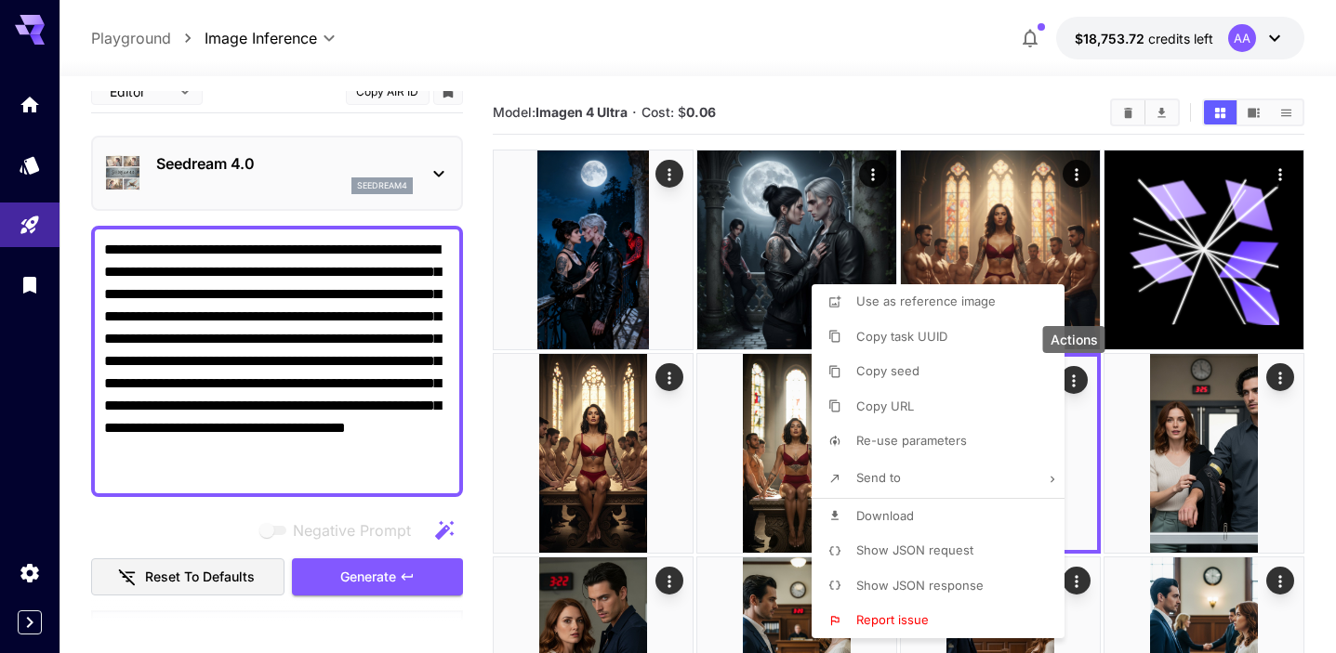
click at [796, 428] on div at bounding box center [668, 326] width 1336 height 653
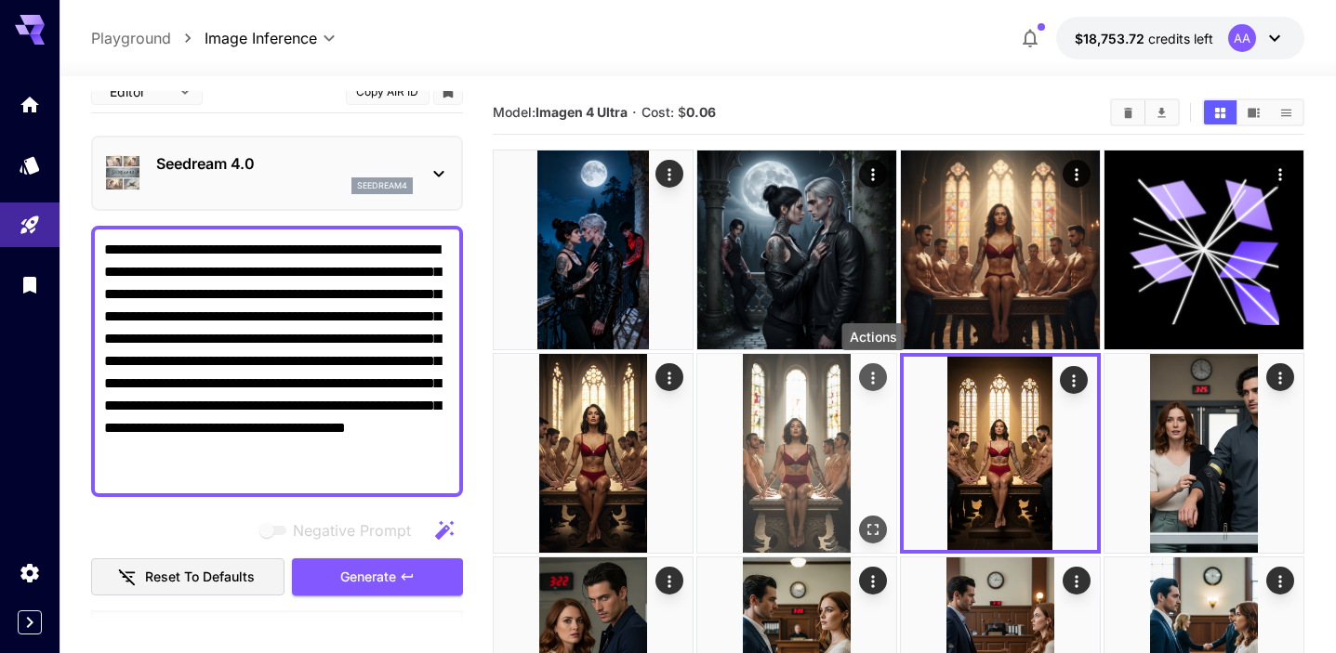
click at [874, 377] on icon "Actions" at bounding box center [873, 378] width 19 height 19
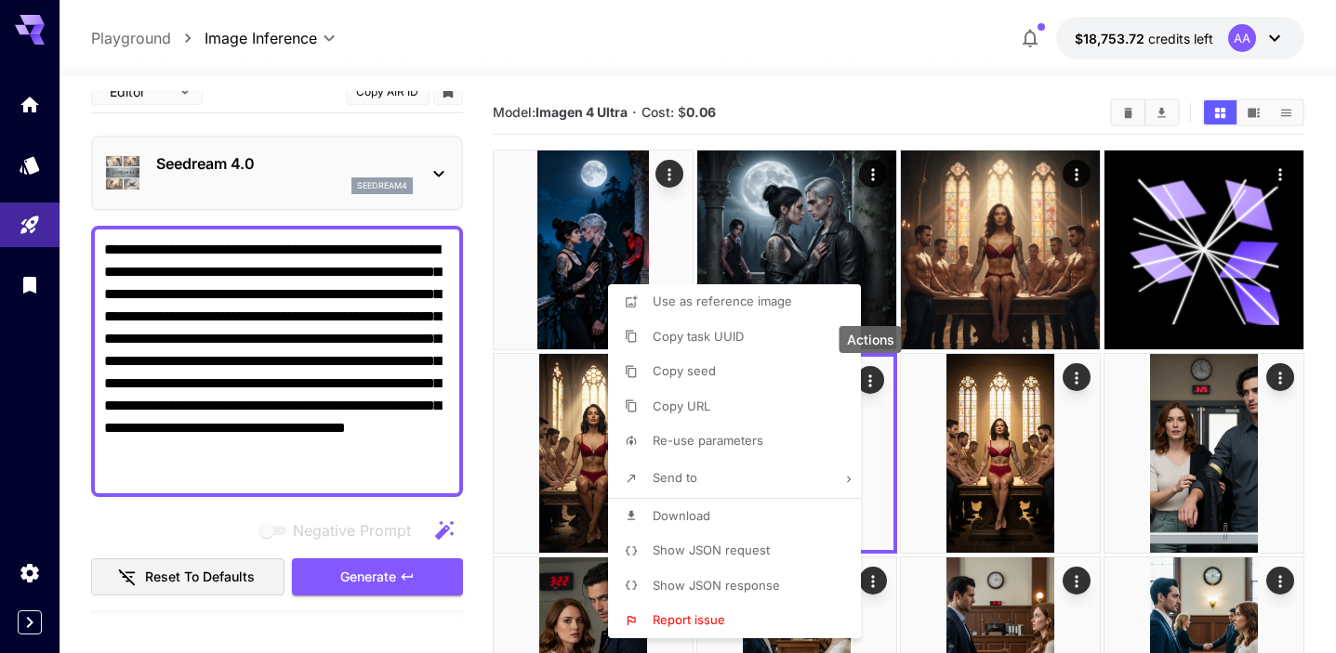
click at [572, 456] on div at bounding box center [668, 326] width 1336 height 653
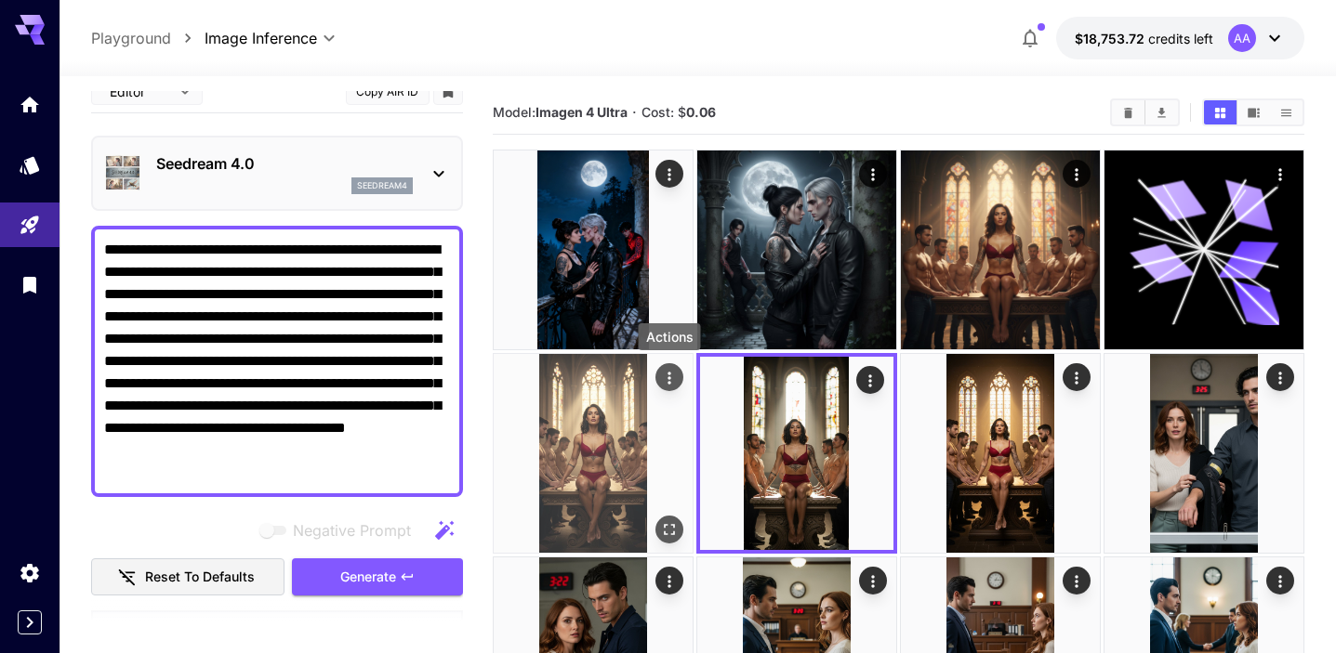
click at [679, 377] on button "Actions" at bounding box center [669, 377] width 28 height 28
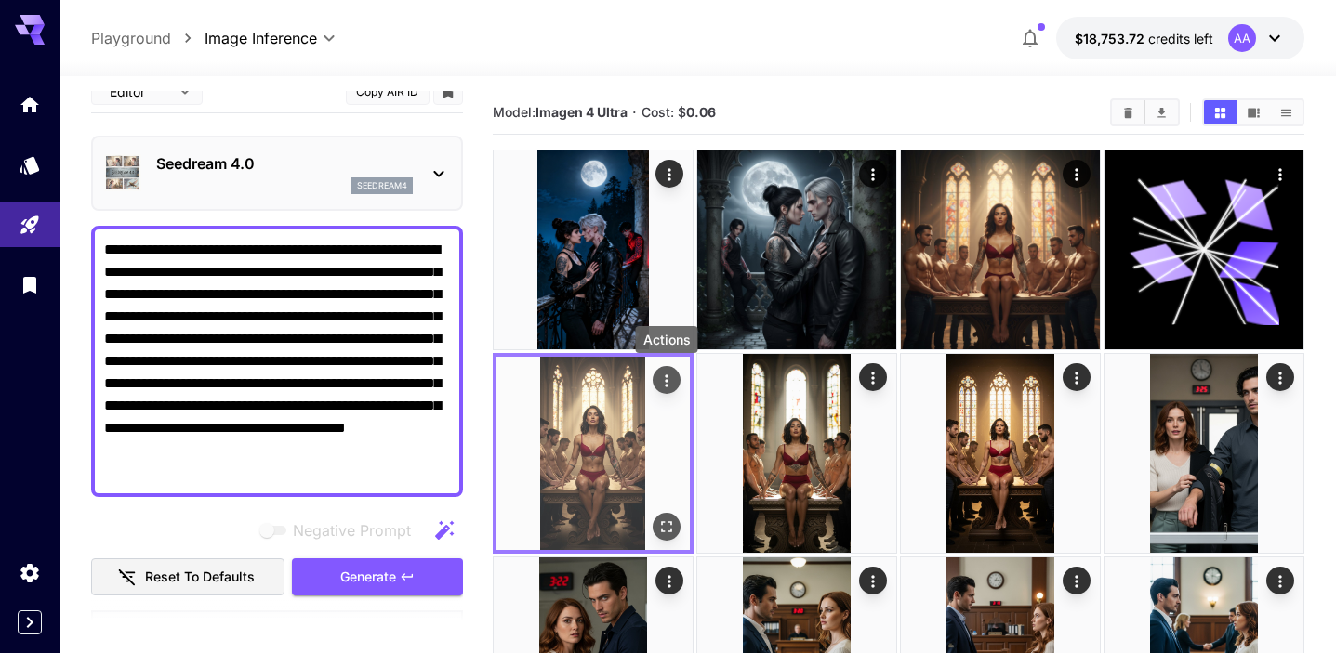
click at [667, 372] on icon "Actions" at bounding box center [666, 381] width 19 height 19
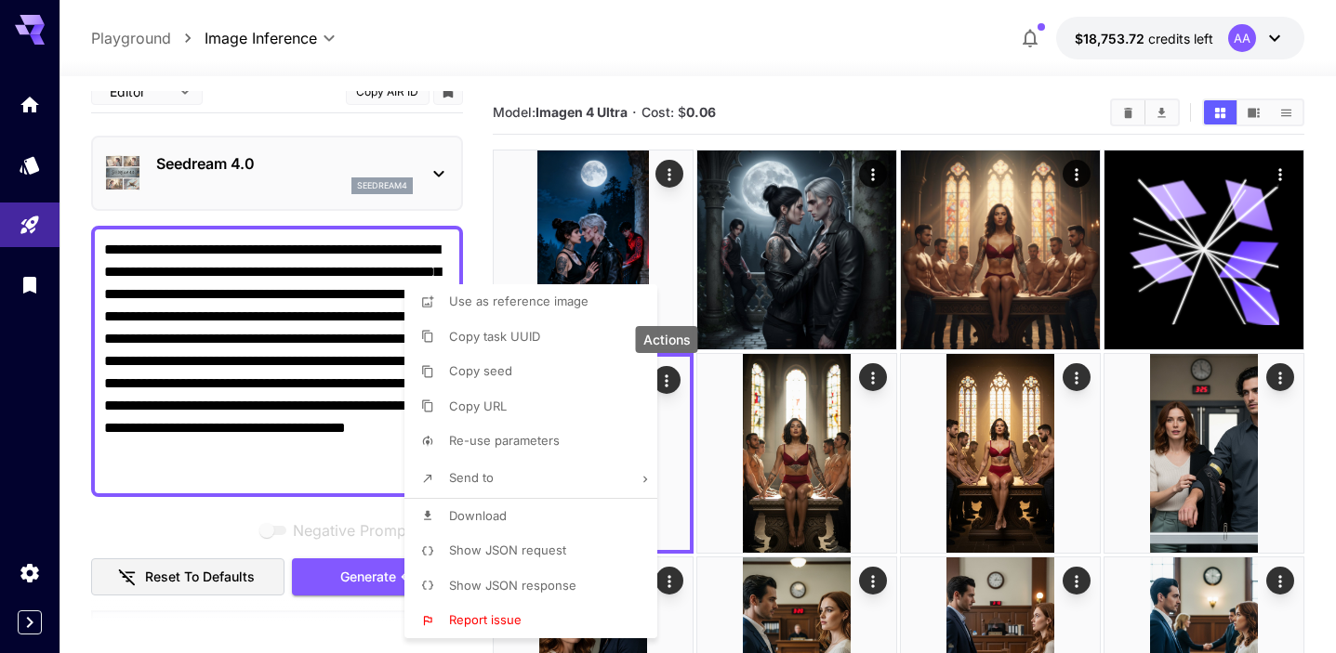
click at [537, 381] on li "Copy seed" at bounding box center [536, 371] width 264 height 35
click at [308, 467] on div at bounding box center [668, 326] width 1336 height 653
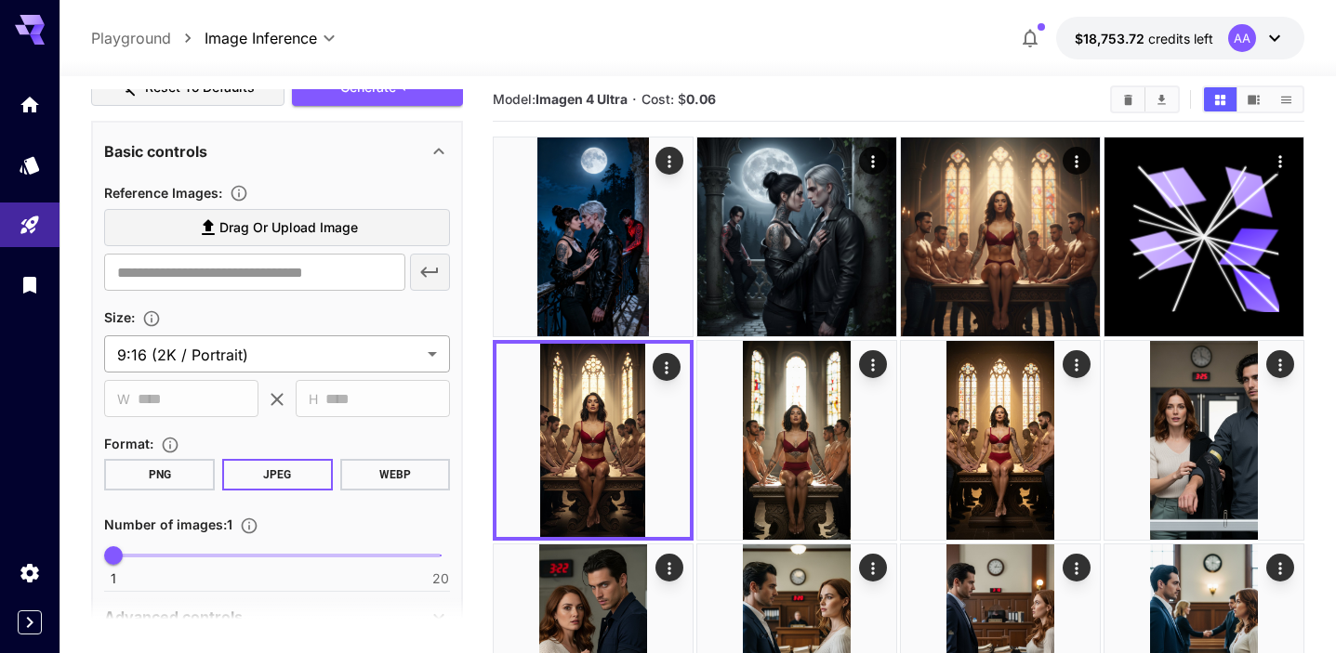
scroll to position [516, 0]
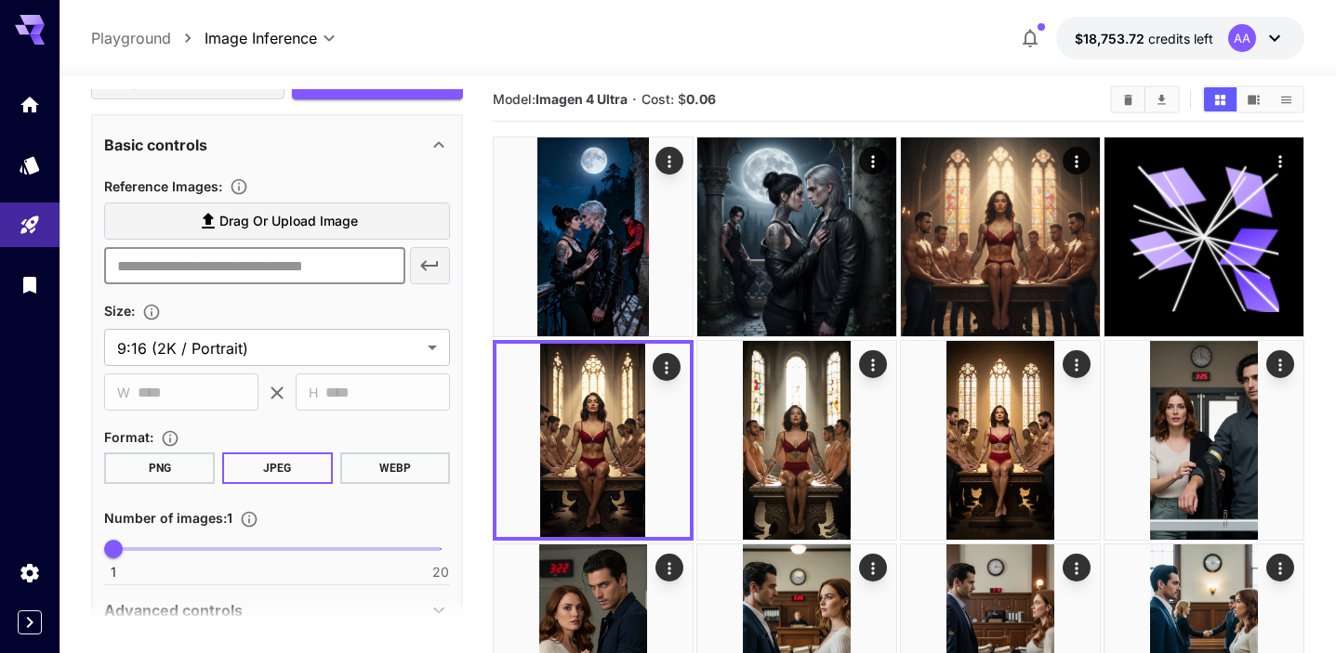
click at [257, 271] on input "text" at bounding box center [254, 265] width 300 height 37
paste input "**********"
type input "**********"
click at [425, 264] on icon "button" at bounding box center [429, 266] width 22 height 22
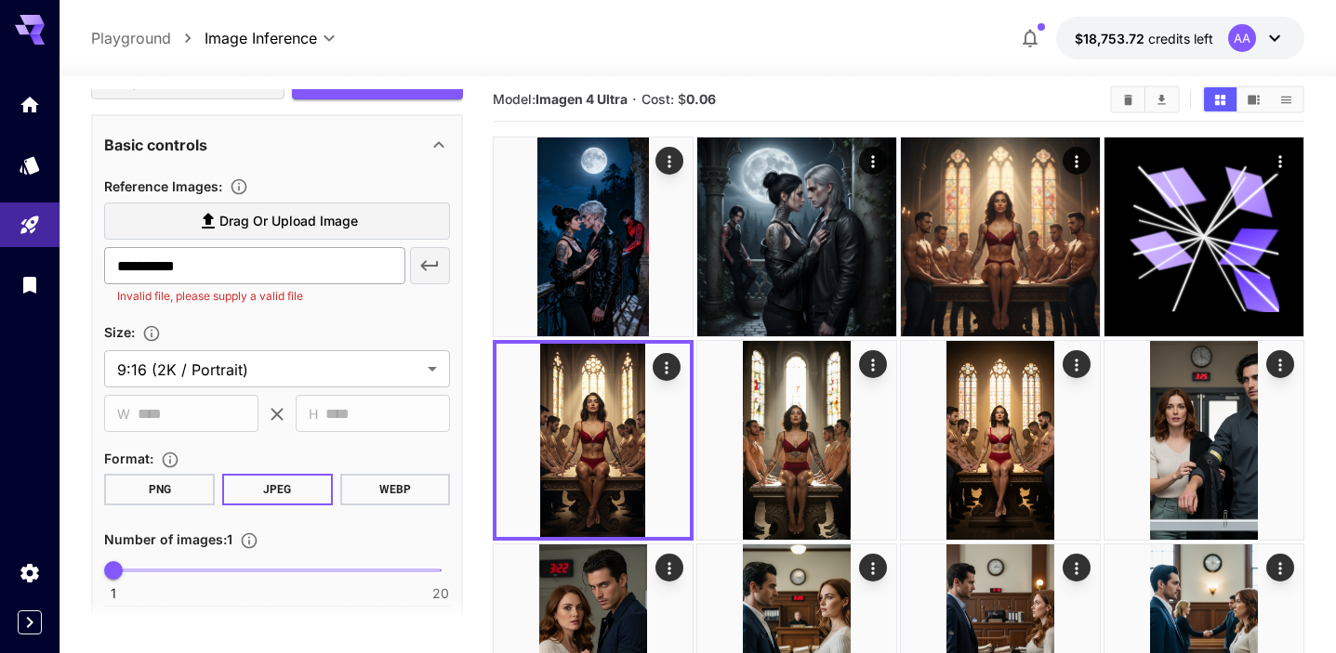
click at [186, 270] on input "**********" at bounding box center [254, 265] width 300 height 37
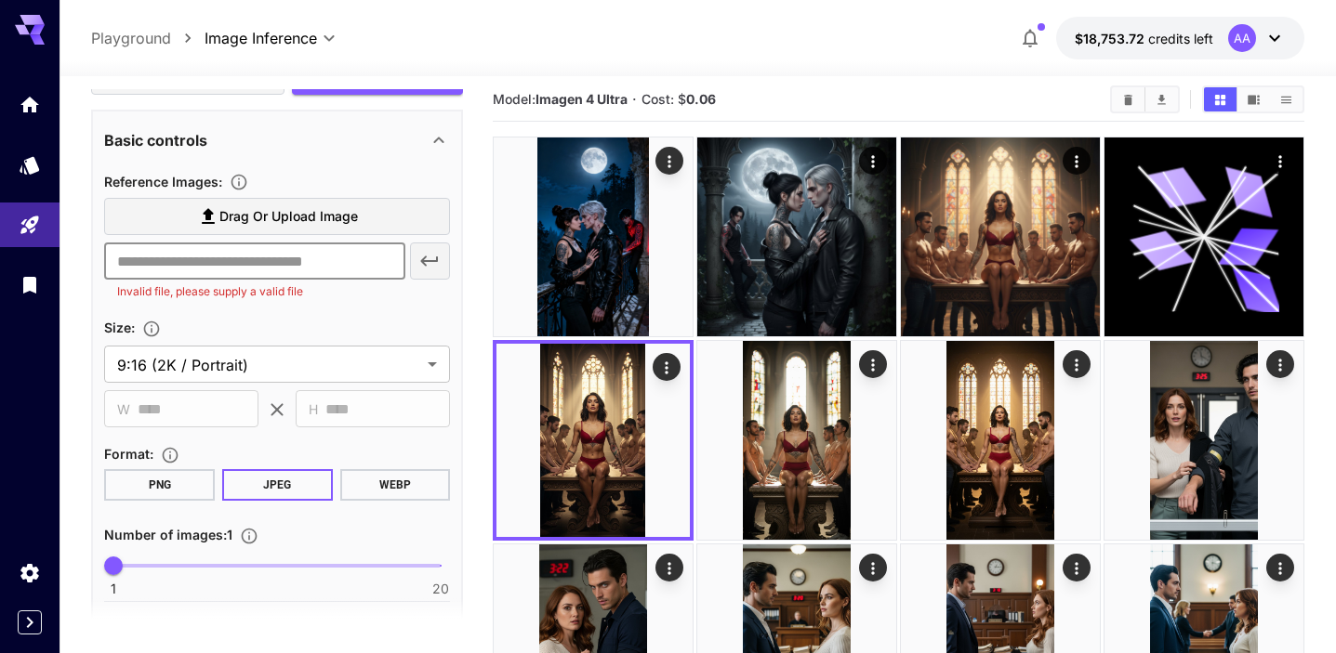
scroll to position [533, 0]
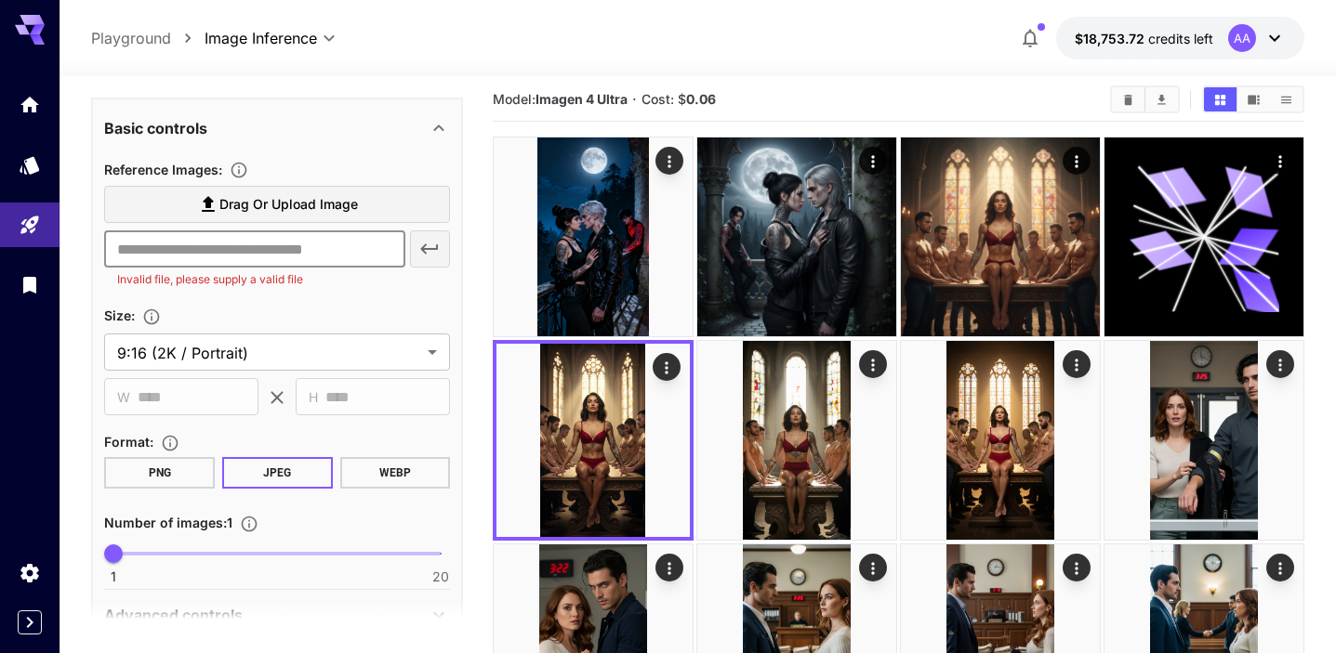
click at [219, 256] on input "text" at bounding box center [254, 249] width 300 height 37
click at [131, 447] on span "Format :" at bounding box center [128, 442] width 49 height 16
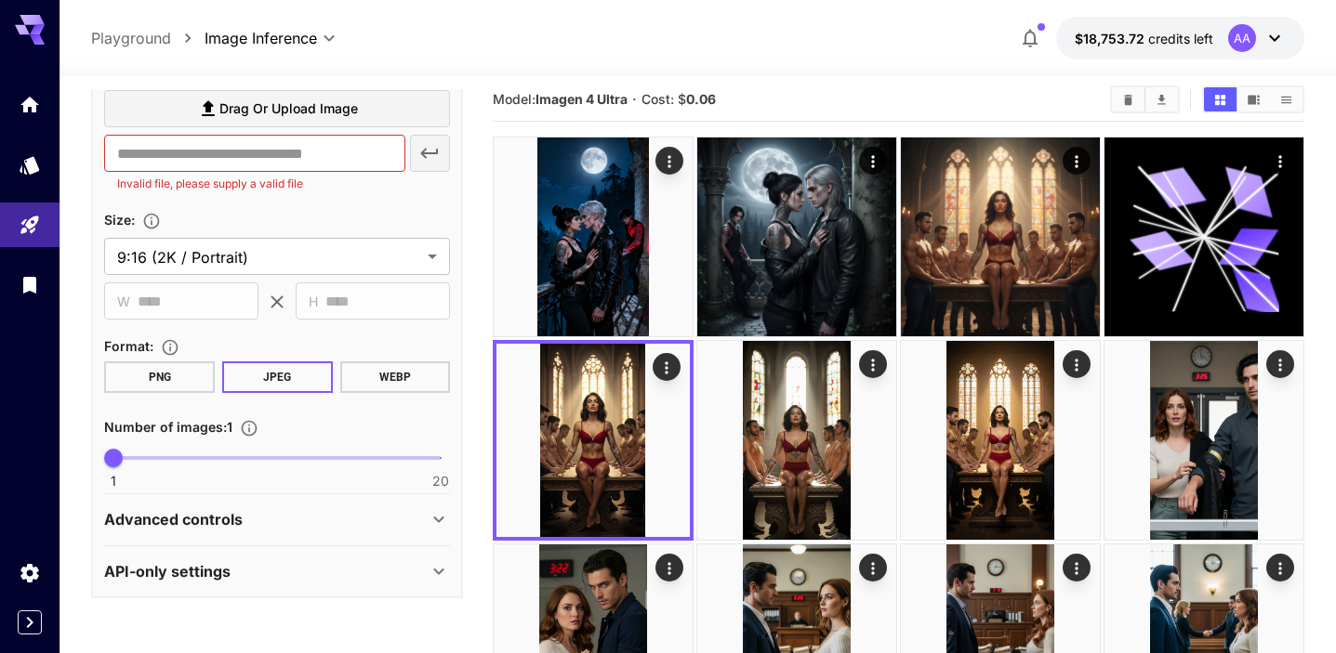
click at [181, 526] on p "Advanced controls" at bounding box center [173, 519] width 138 height 22
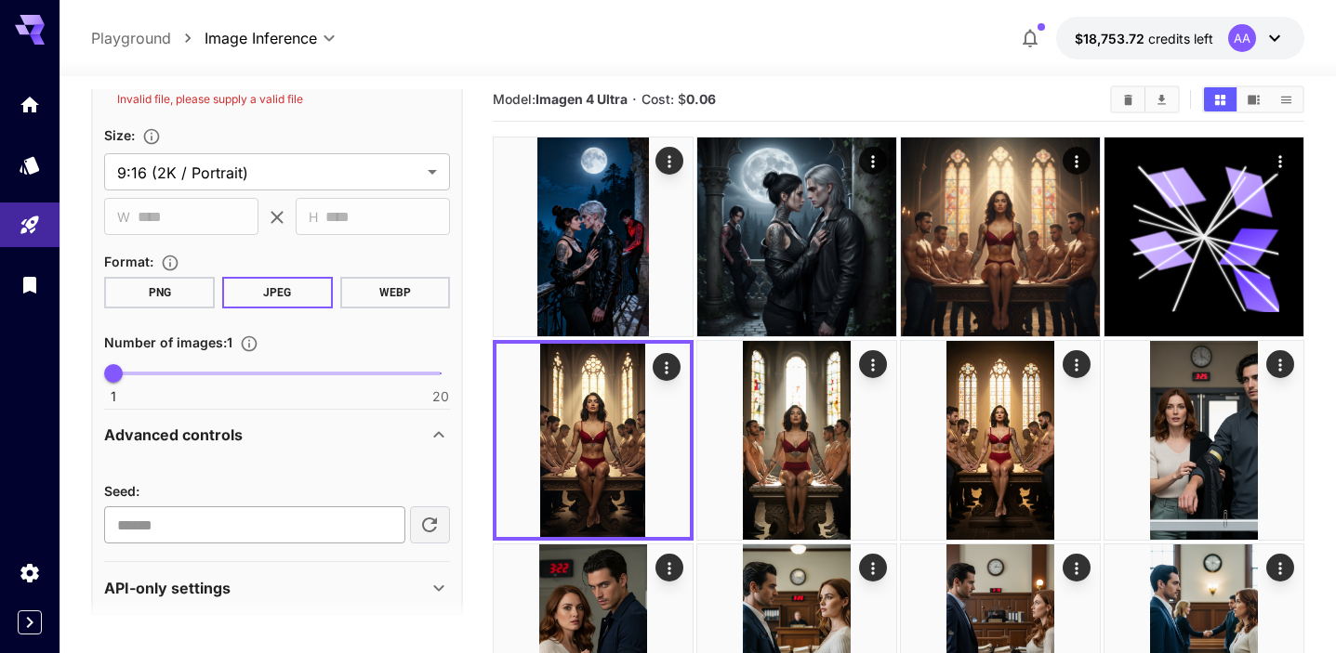
scroll to position [714, 0]
click at [180, 529] on input "number" at bounding box center [254, 524] width 300 height 37
paste input "**********"
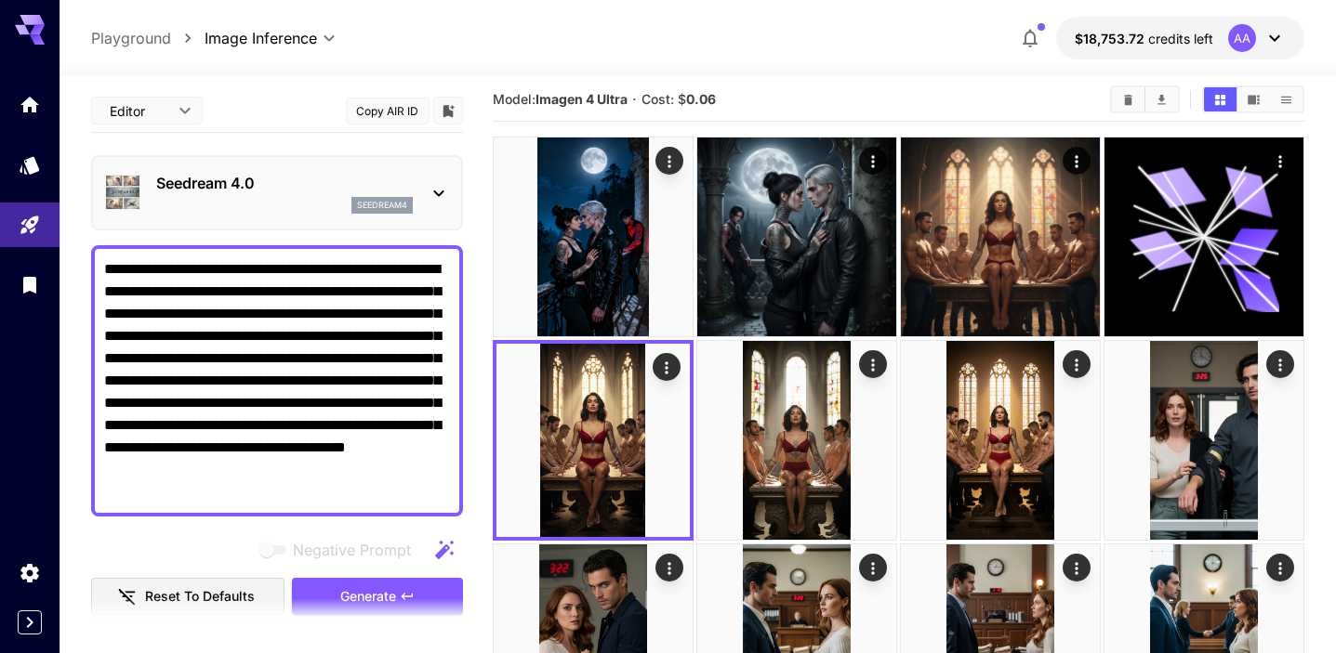
scroll to position [3, 0]
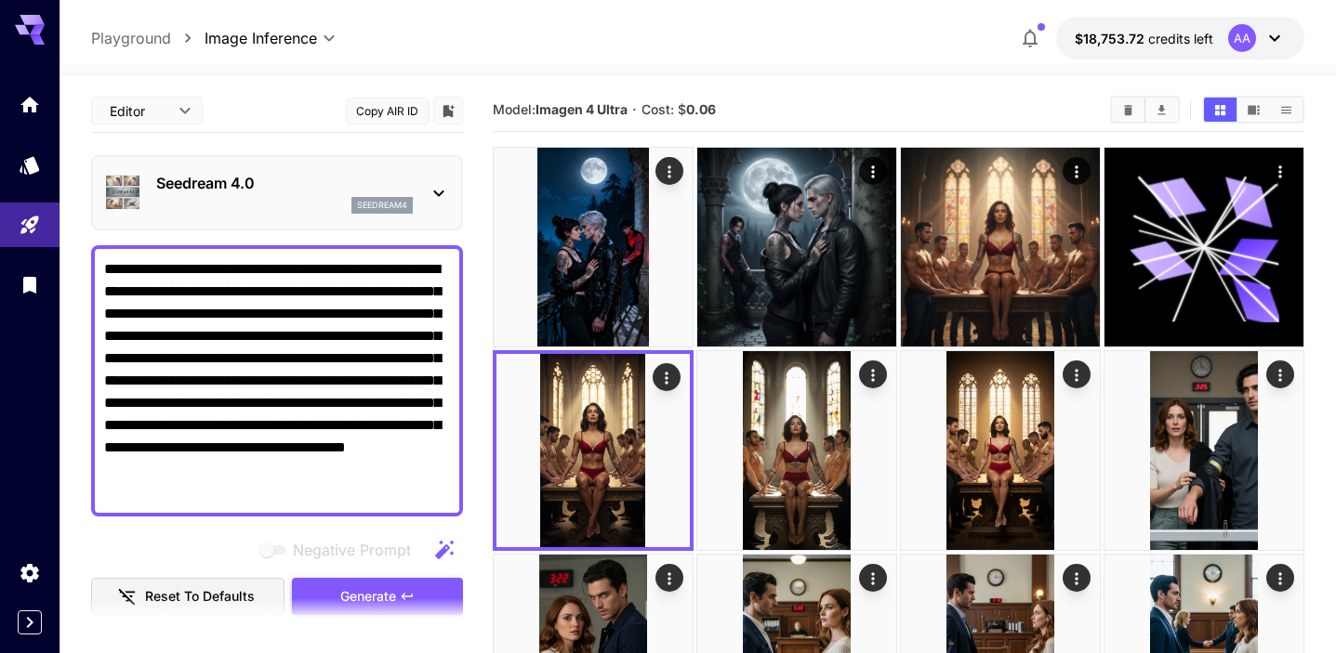
type input "**********"
click at [384, 586] on span "Generate" at bounding box center [368, 597] width 56 height 23
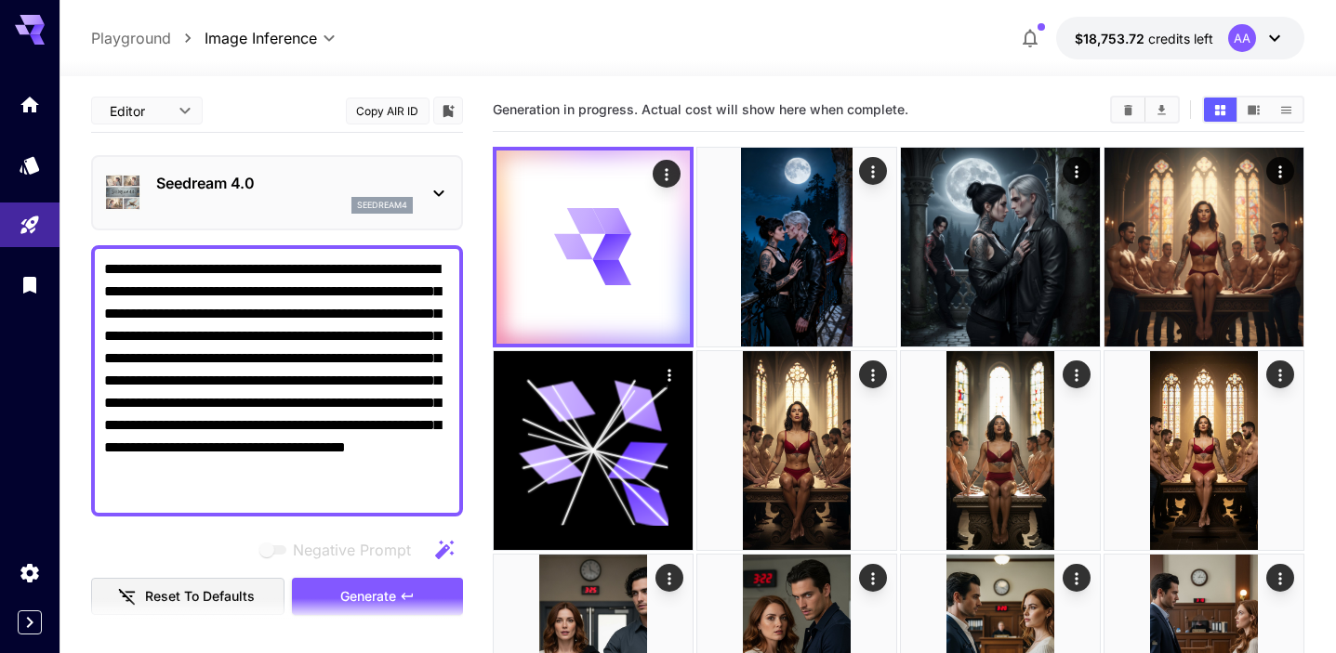
scroll to position [0, 0]
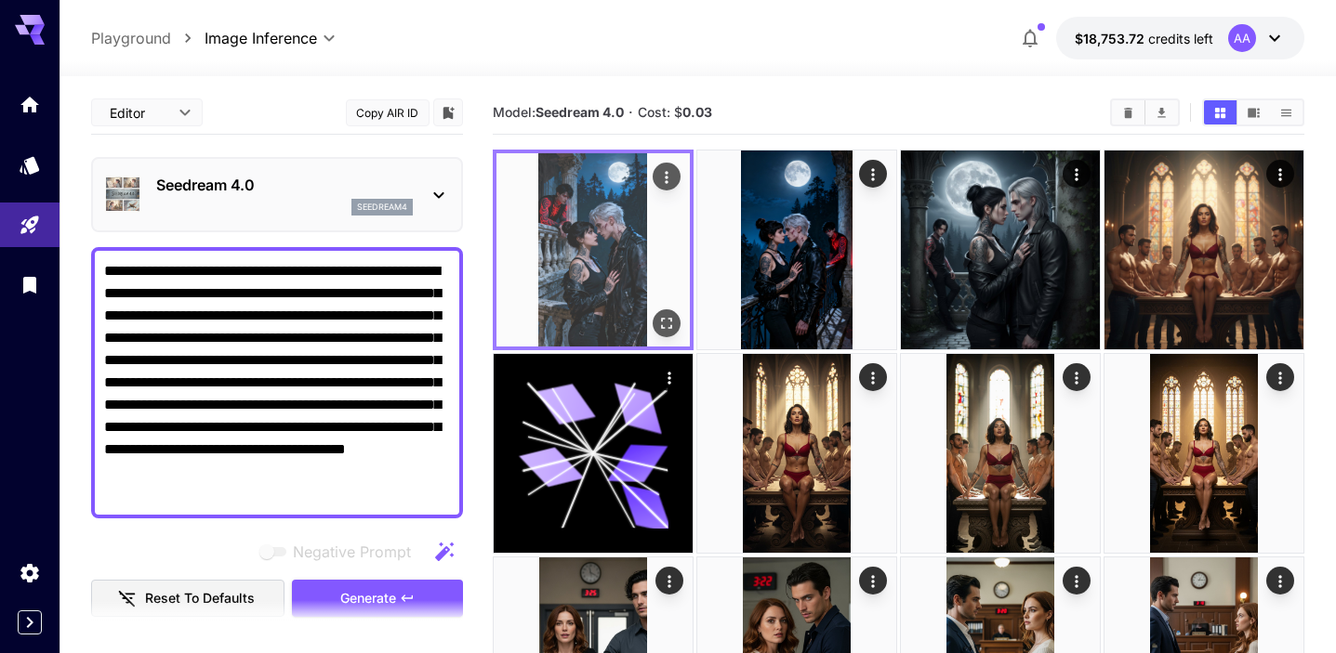
click at [670, 327] on icon "Open in fullscreen" at bounding box center [666, 323] width 11 height 11
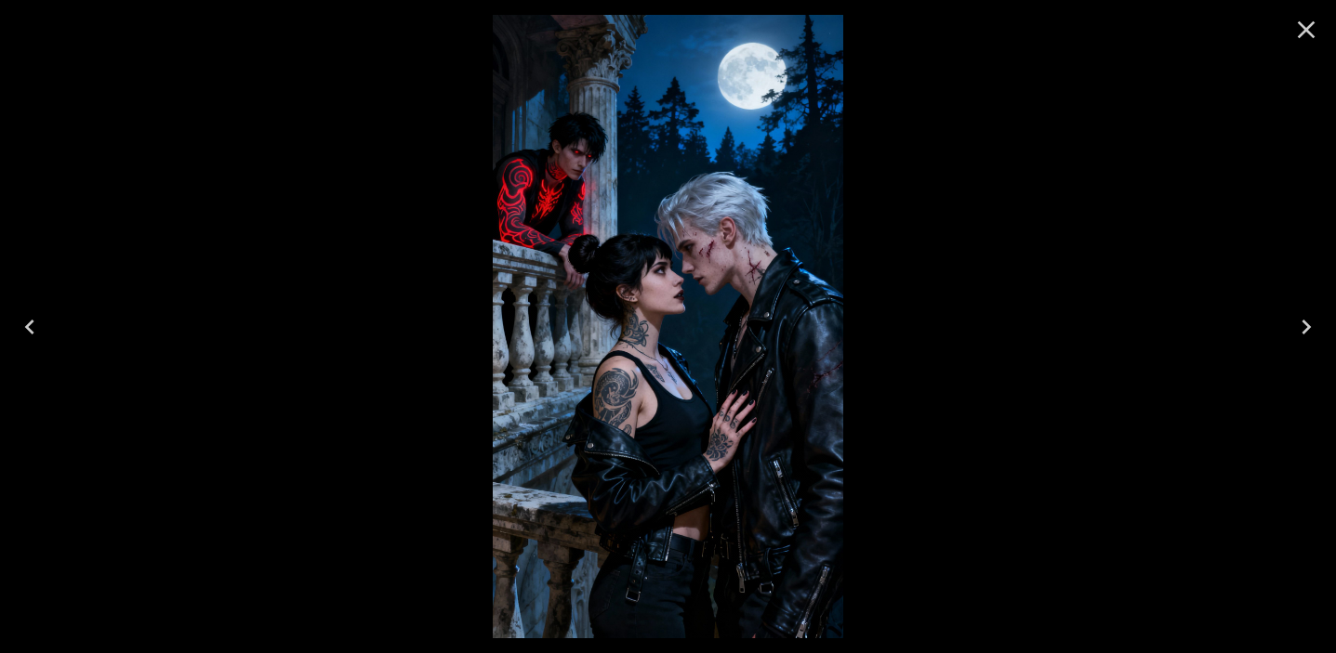
click at [1288, 37] on button "Close" at bounding box center [1306, 29] width 45 height 45
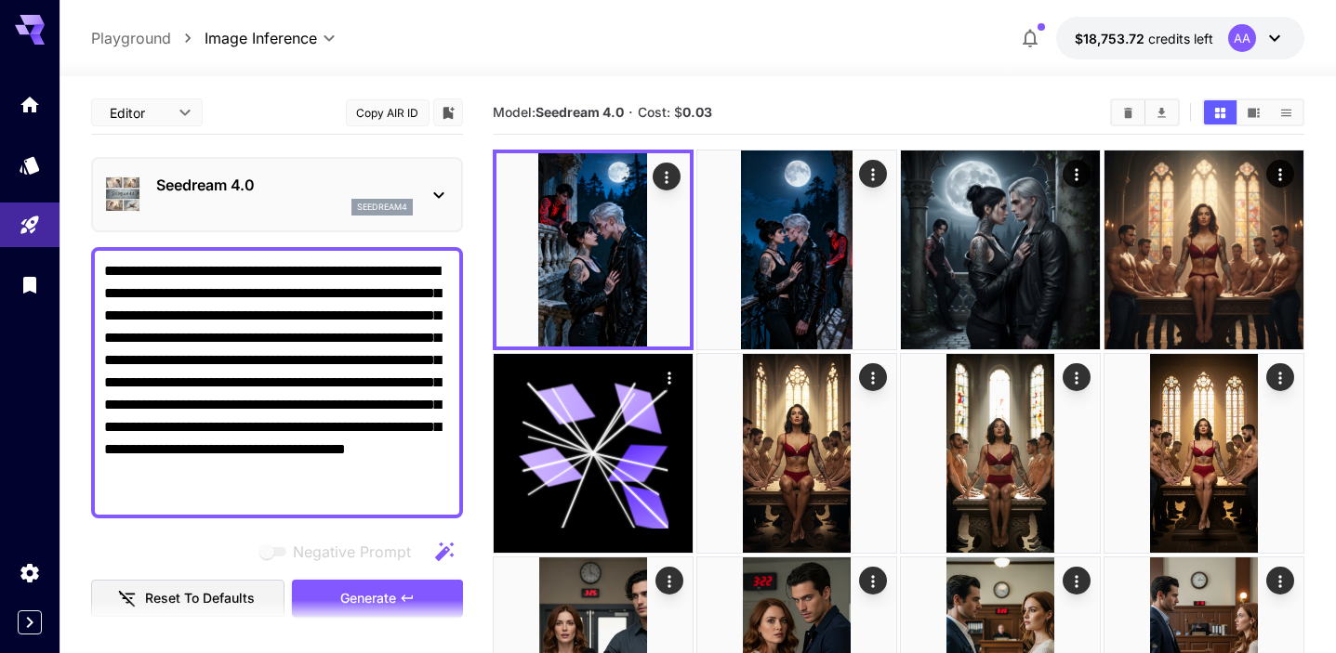
click at [354, 448] on textarea "**********" at bounding box center [277, 382] width 346 height 245
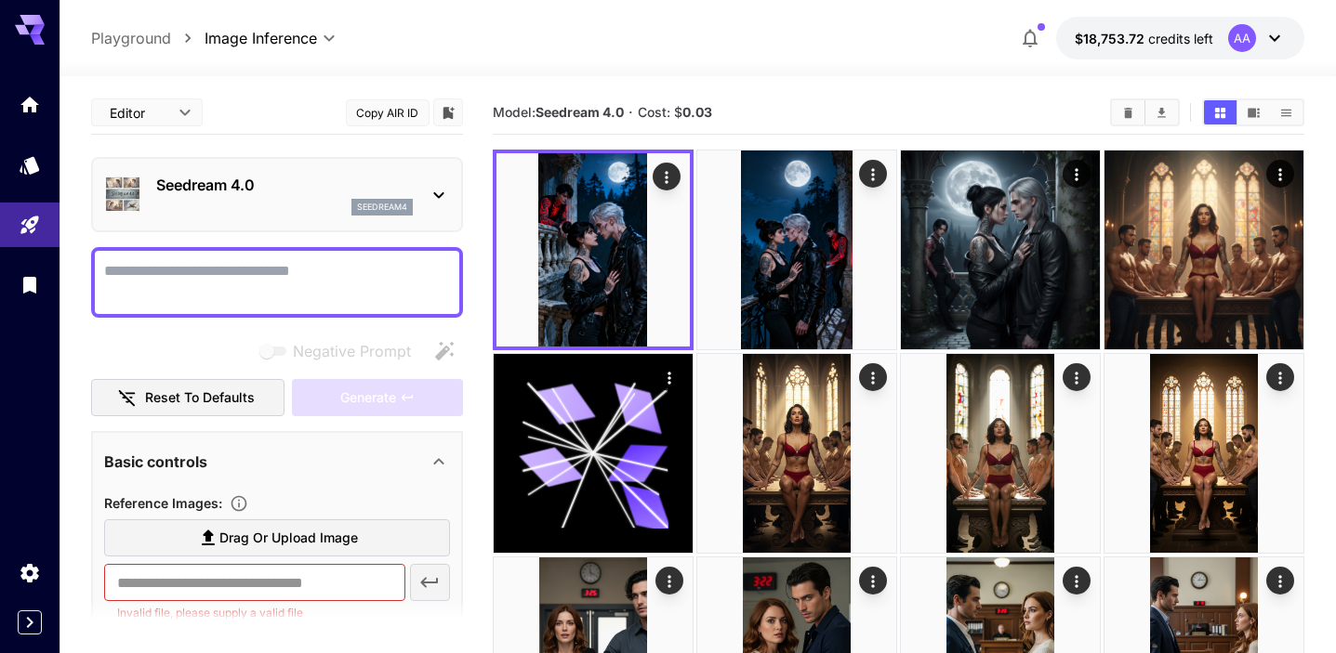
paste textarea "**********"
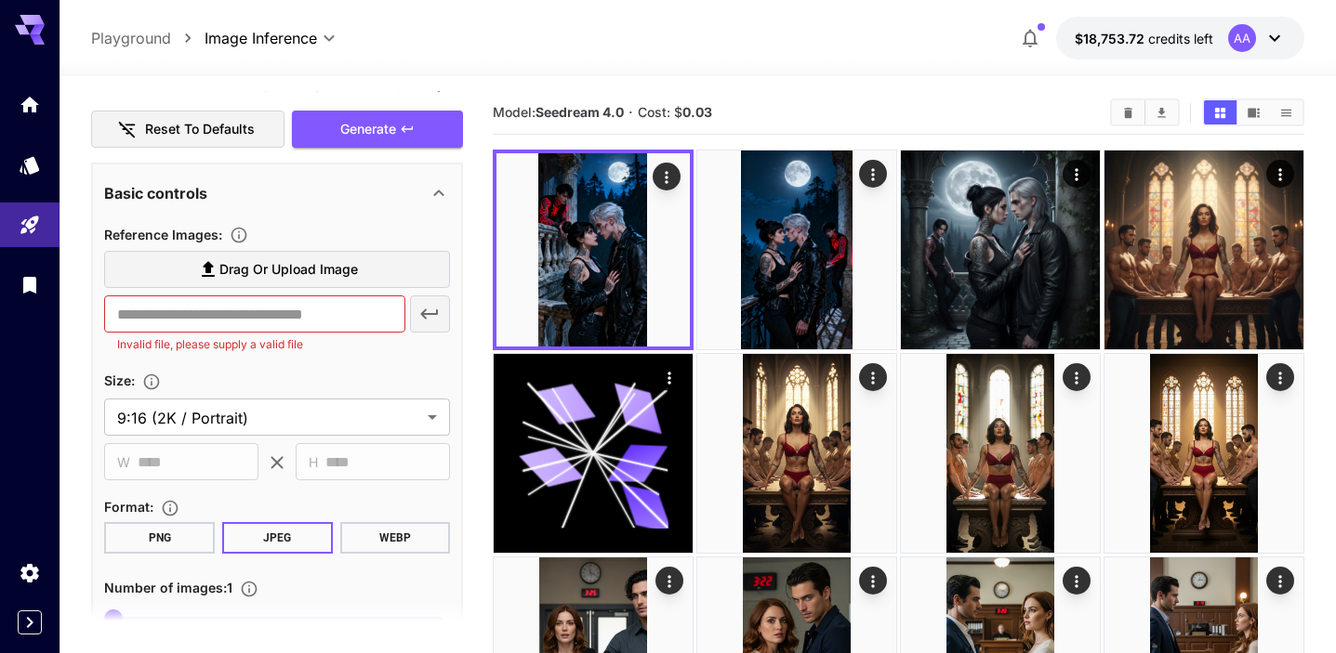
scroll to position [813, 0]
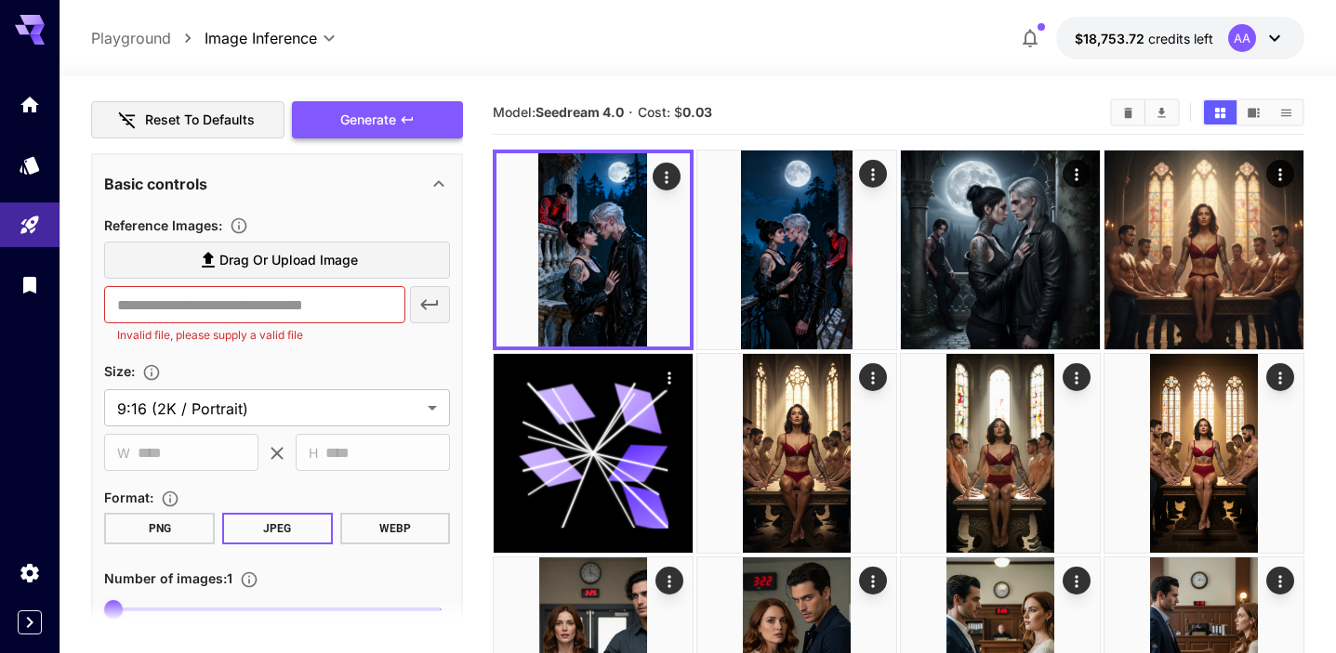
type textarea "**********"
click at [376, 120] on span "Generate" at bounding box center [368, 120] width 56 height 23
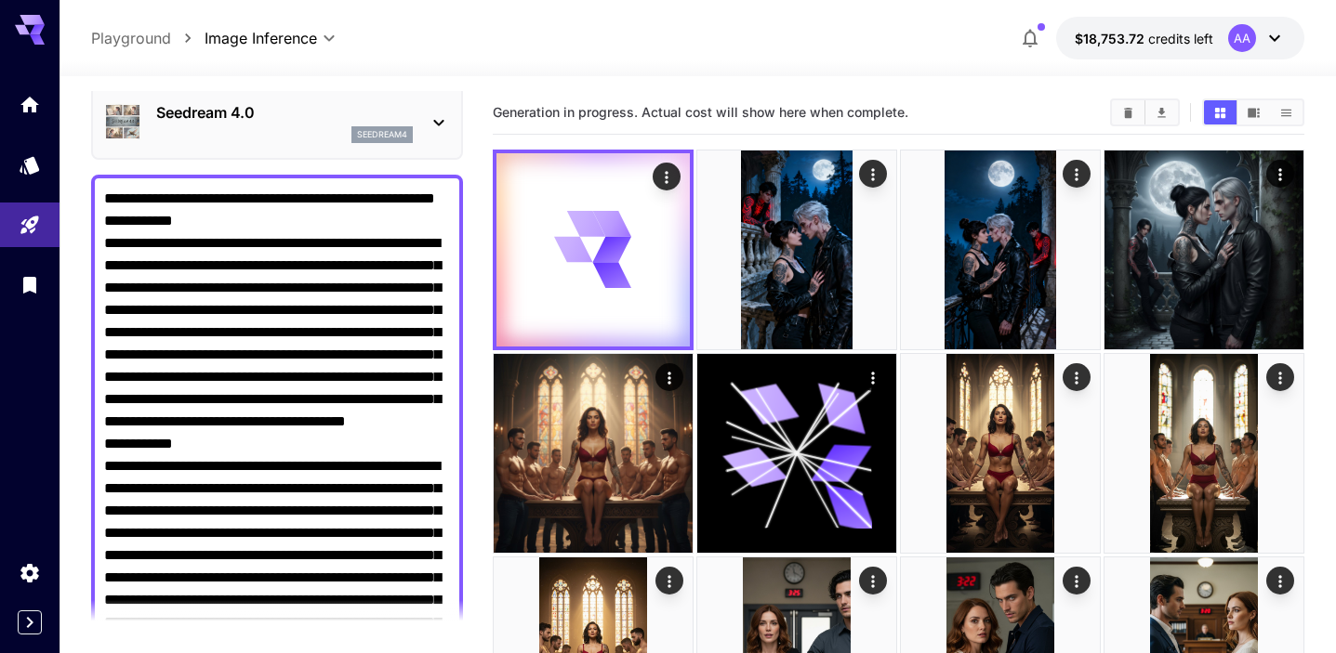
scroll to position [0, 0]
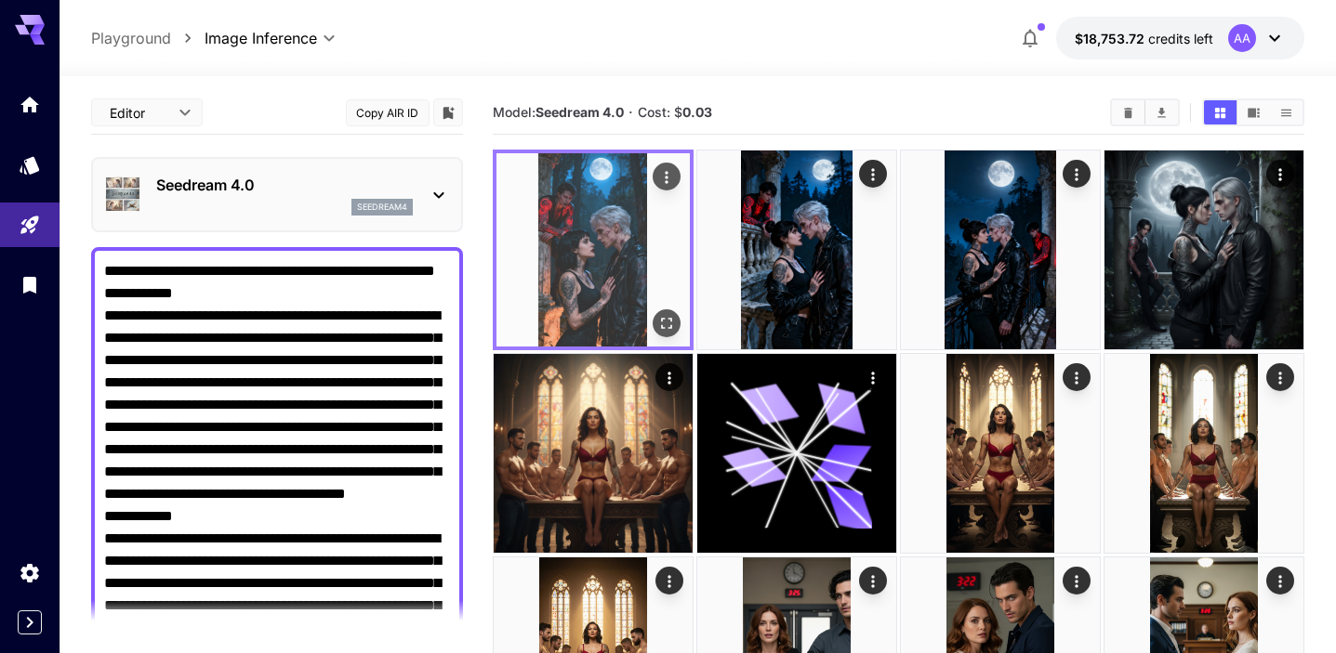
click at [666, 324] on icon "Open in fullscreen" at bounding box center [666, 323] width 19 height 19
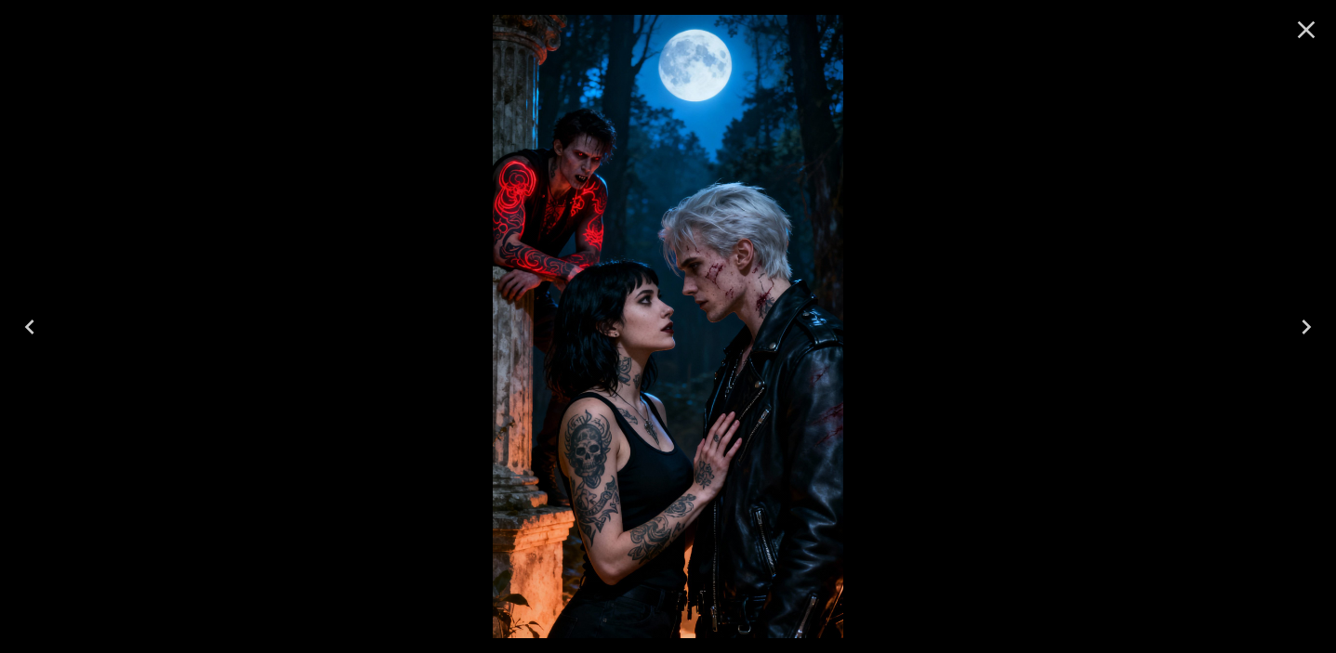
click at [1294, 39] on icon "Close" at bounding box center [1306, 30] width 30 height 30
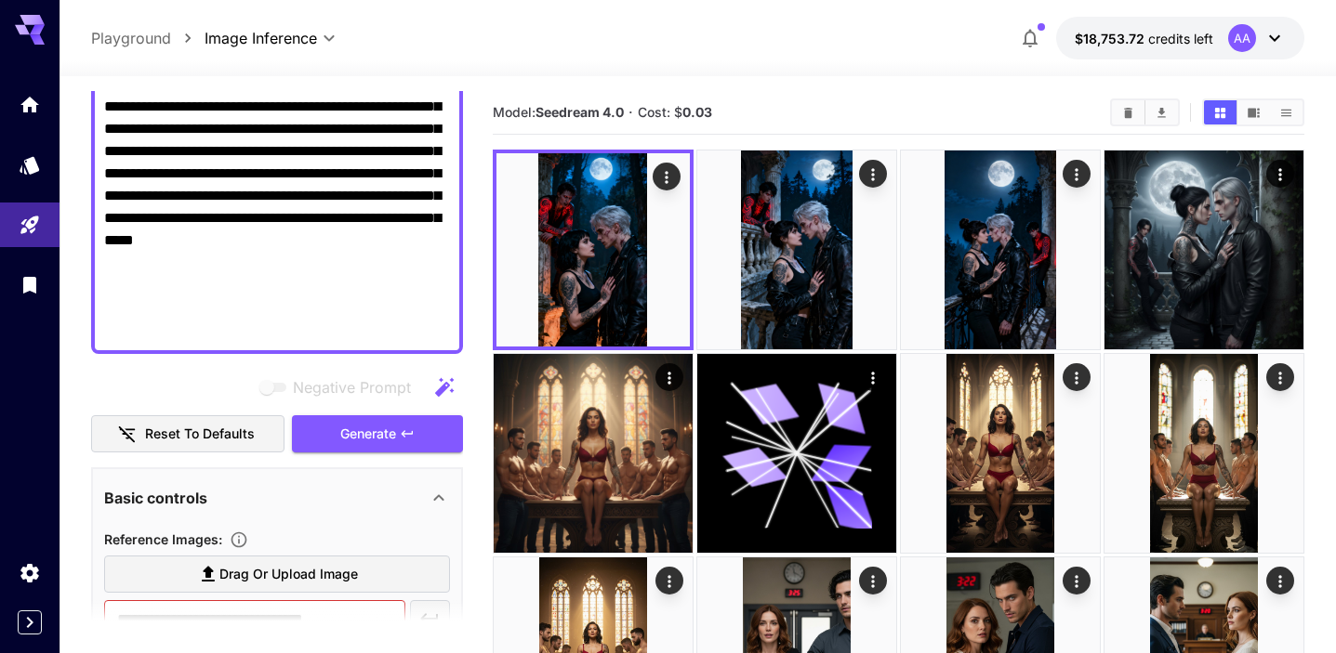
scroll to position [496, 0]
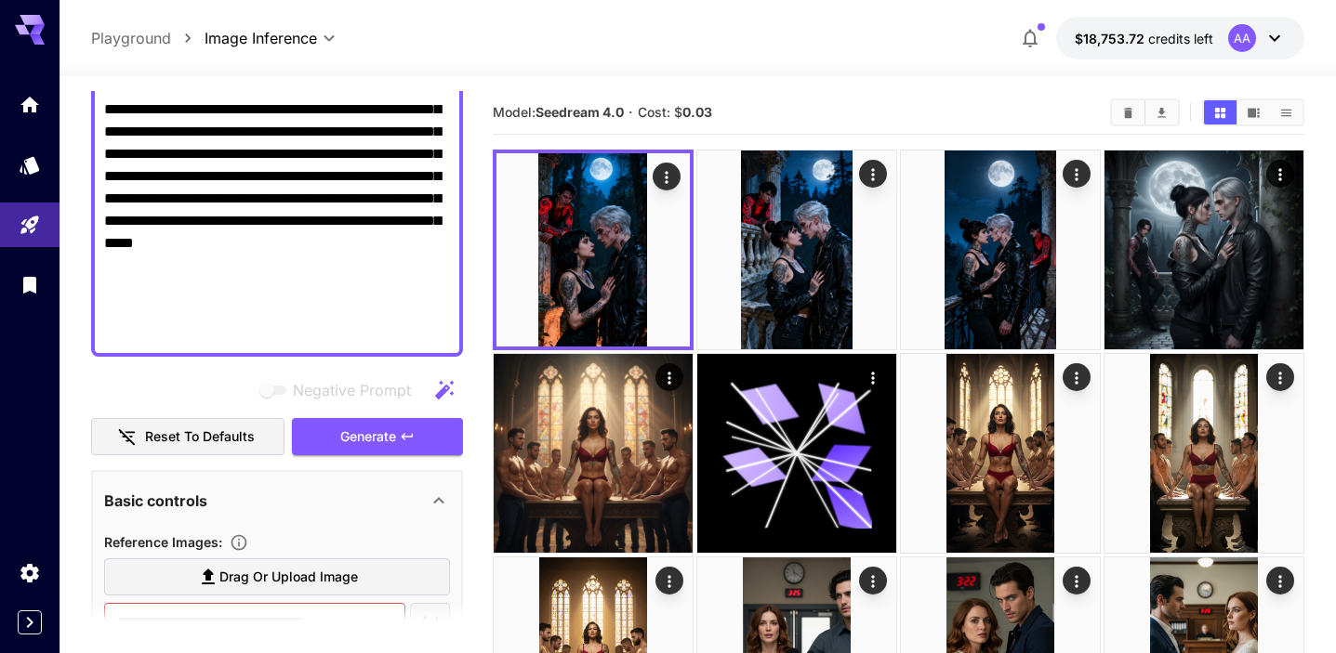
click at [440, 342] on textarea "Negative Prompt" at bounding box center [277, 54] width 346 height 580
click at [453, 326] on div at bounding box center [277, 54] width 372 height 606
click at [452, 336] on div at bounding box center [277, 54] width 372 height 606
click at [446, 336] on textarea "Negative Prompt" at bounding box center [277, 54] width 346 height 580
paste textarea "**********"
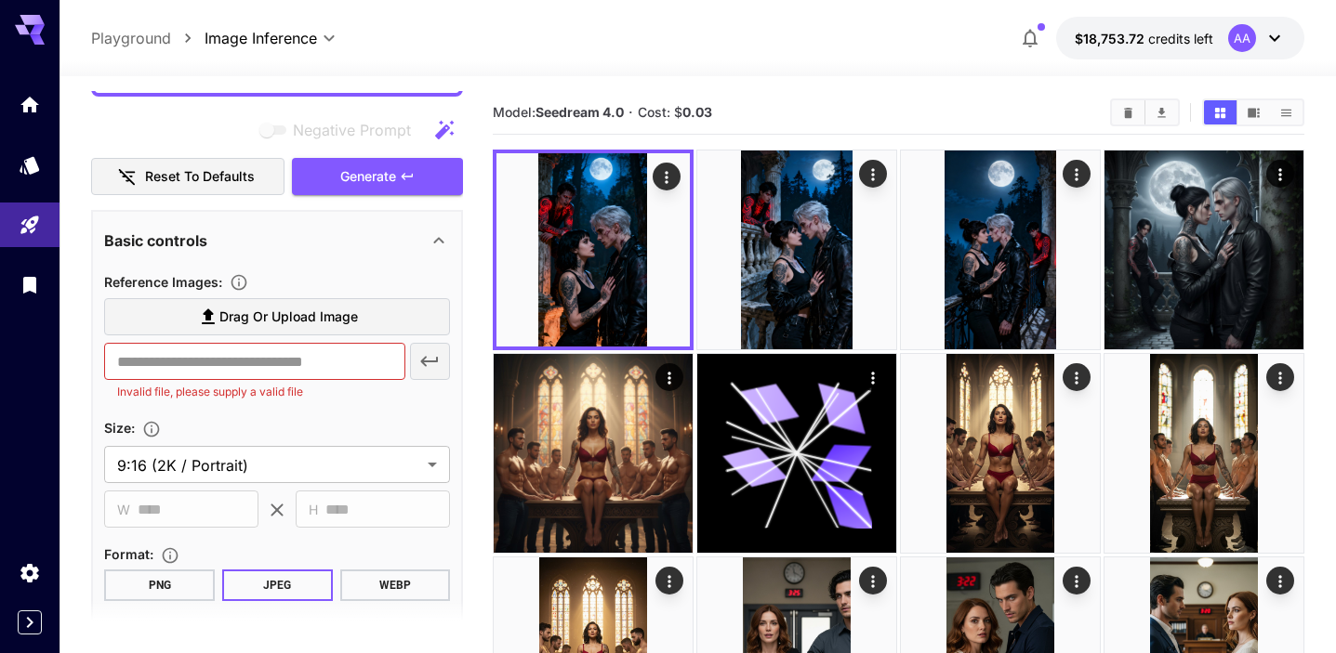
scroll to position [1403, 0]
type textarea "**********"
click at [385, 169] on span "Generate" at bounding box center [368, 177] width 56 height 23
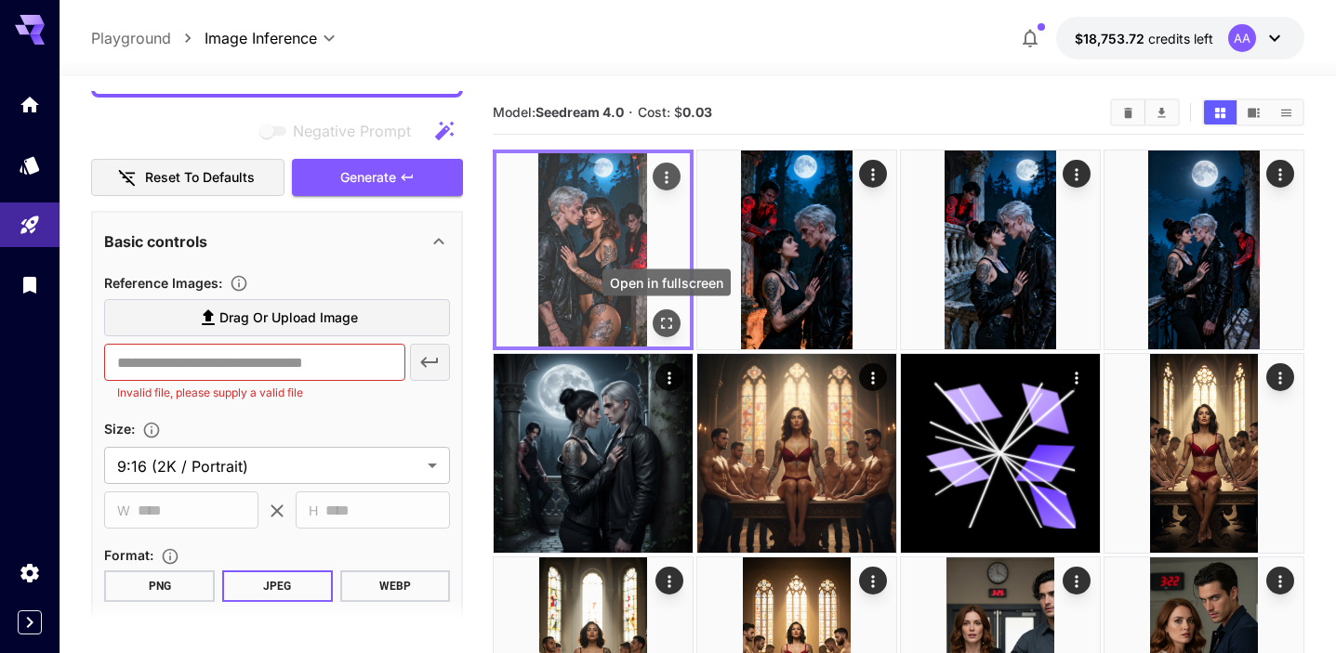
click at [666, 321] on icon "Open in fullscreen" at bounding box center [666, 323] width 19 height 19
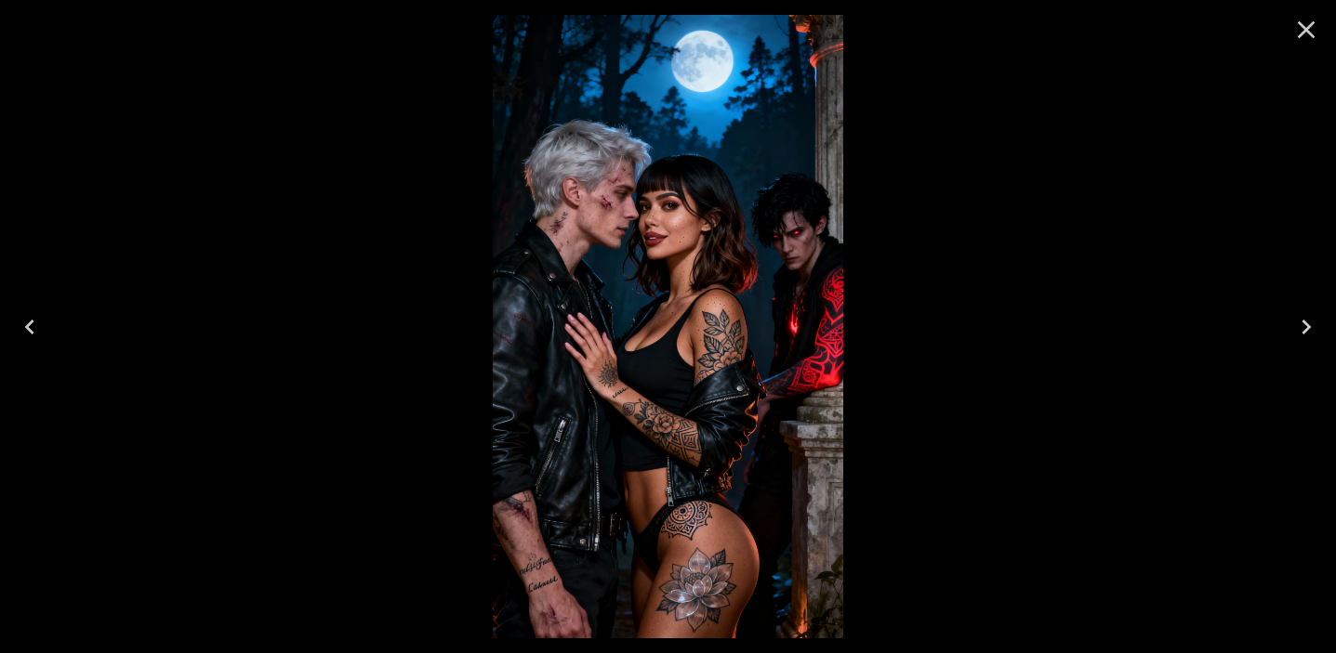
scroll to position [1403, 0]
click at [1302, 39] on icon "Close" at bounding box center [1306, 30] width 30 height 30
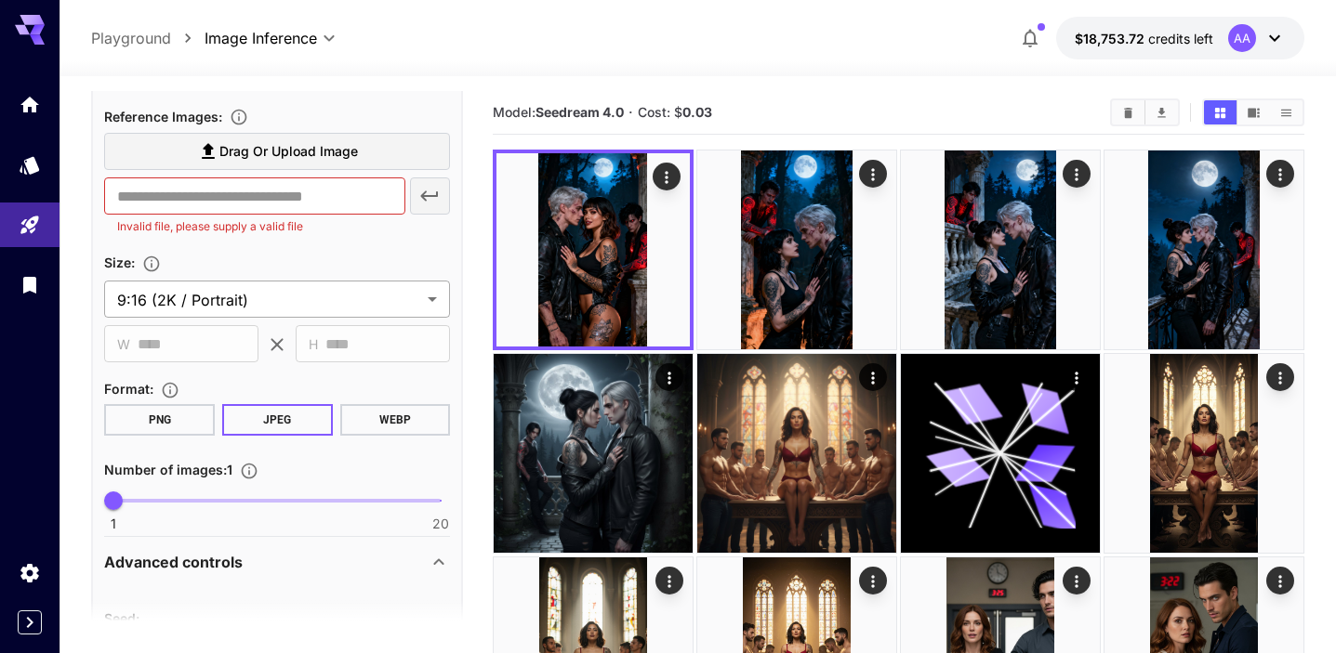
scroll to position [1615, 0]
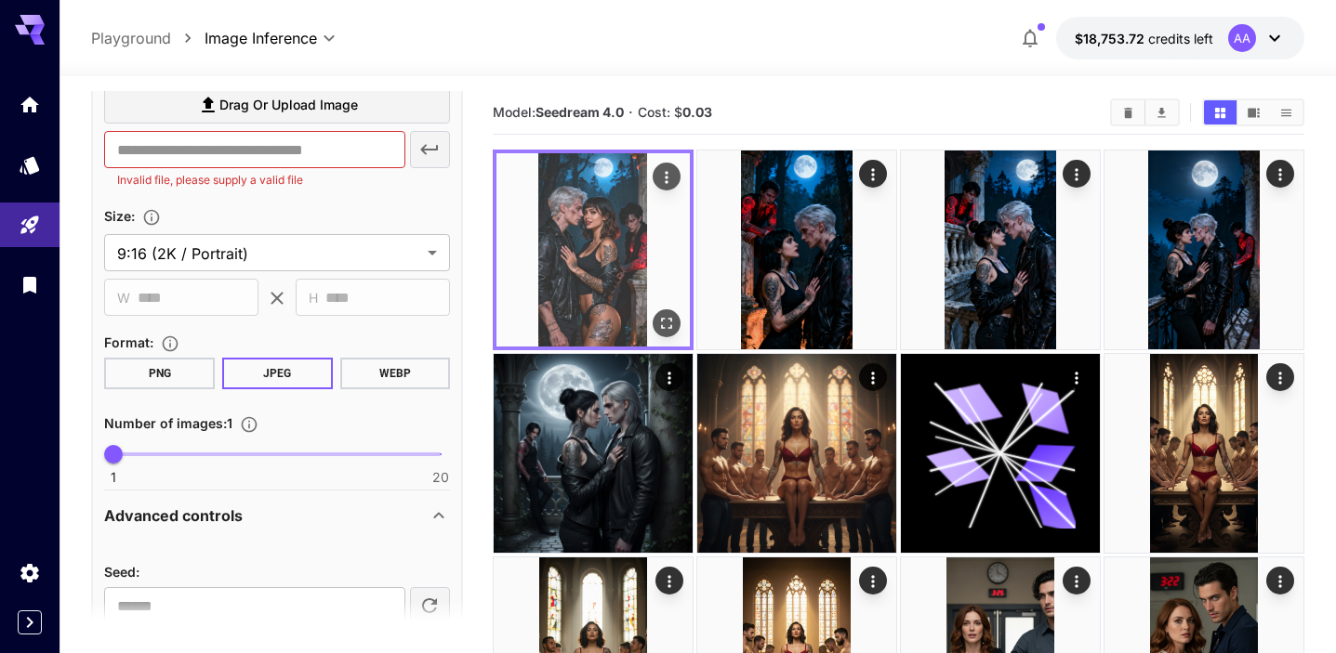
click at [676, 173] on icon "Actions" at bounding box center [666, 177] width 19 height 19
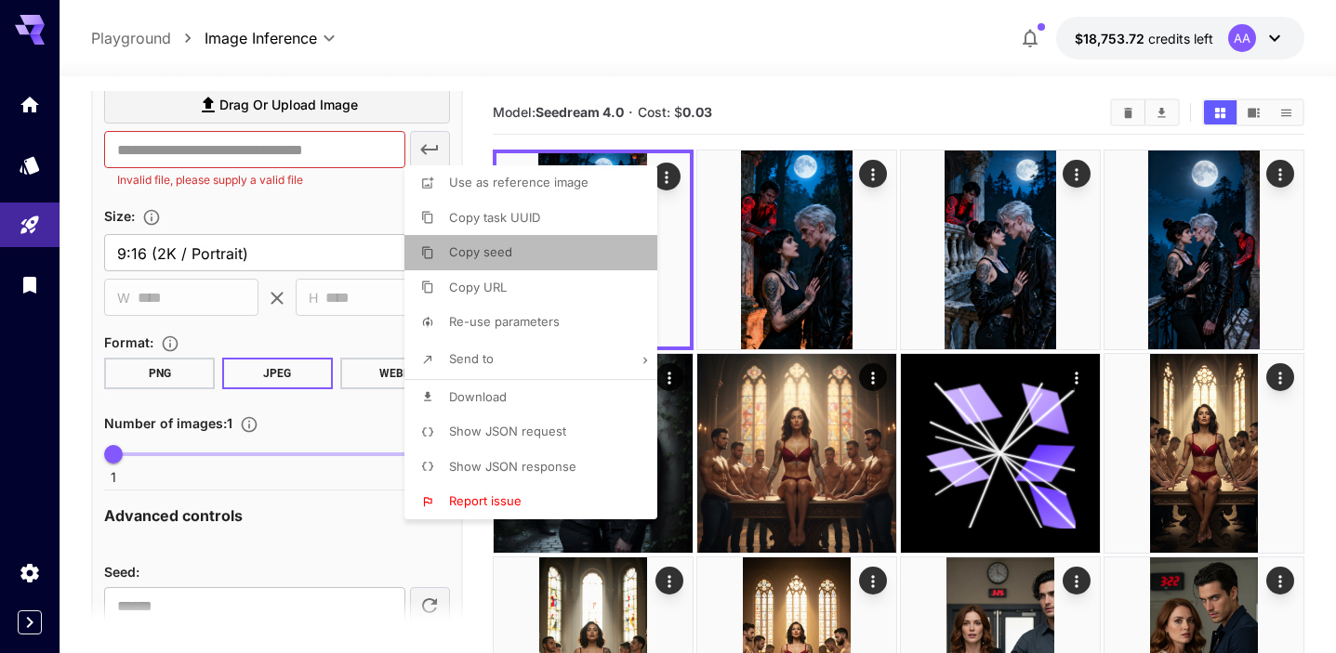
click at [559, 258] on li "Copy seed" at bounding box center [536, 252] width 264 height 35
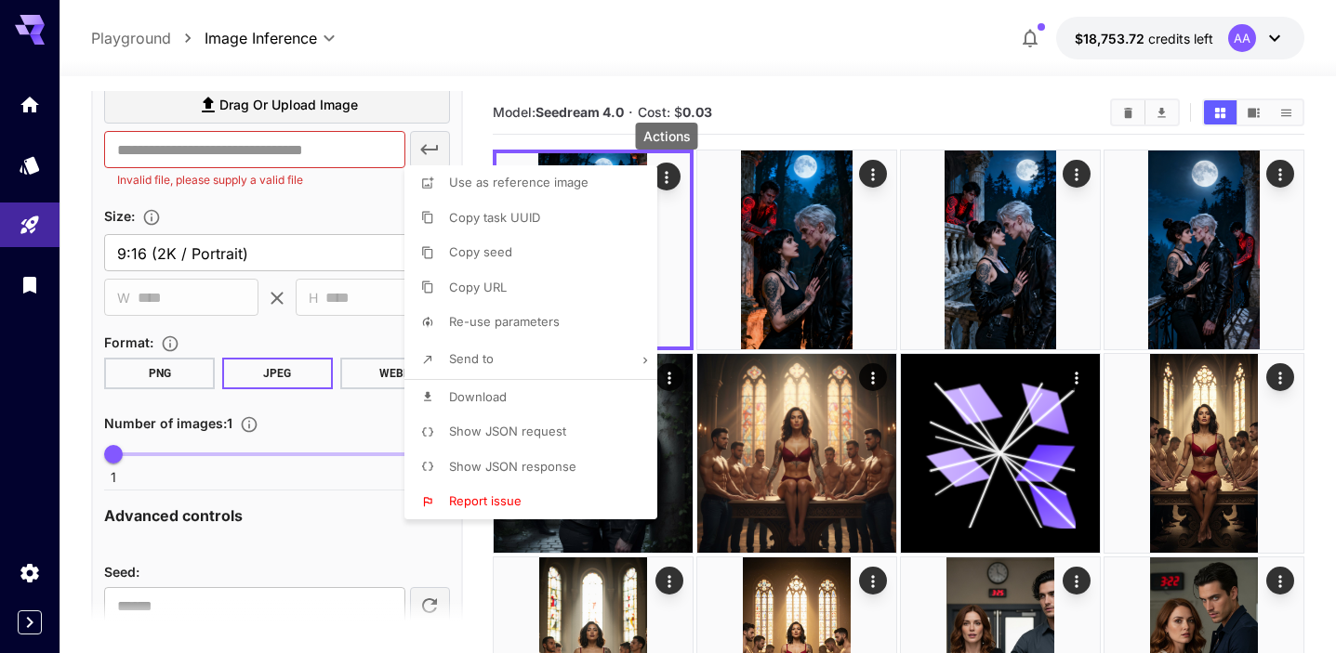
click at [211, 601] on div at bounding box center [668, 326] width 1336 height 653
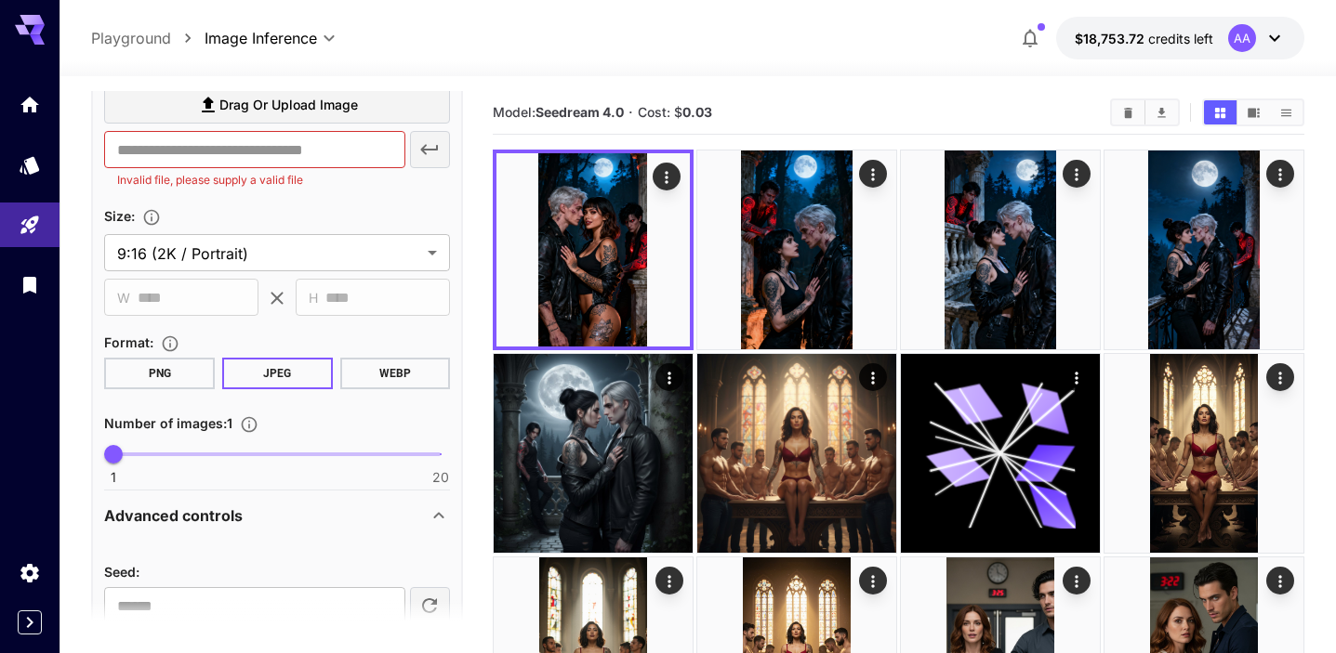
click at [211, 601] on div at bounding box center [668, 326] width 1336 height 653
click at [211, 601] on div "Use as reference image Copy task UUID Copy seed Copy URL Re-use parameters Send…" at bounding box center [141, 326] width 283 height 653
click at [211, 601] on section at bounding box center [277, 623] width 372 height 46
click at [165, 600] on section at bounding box center [277, 623] width 372 height 46
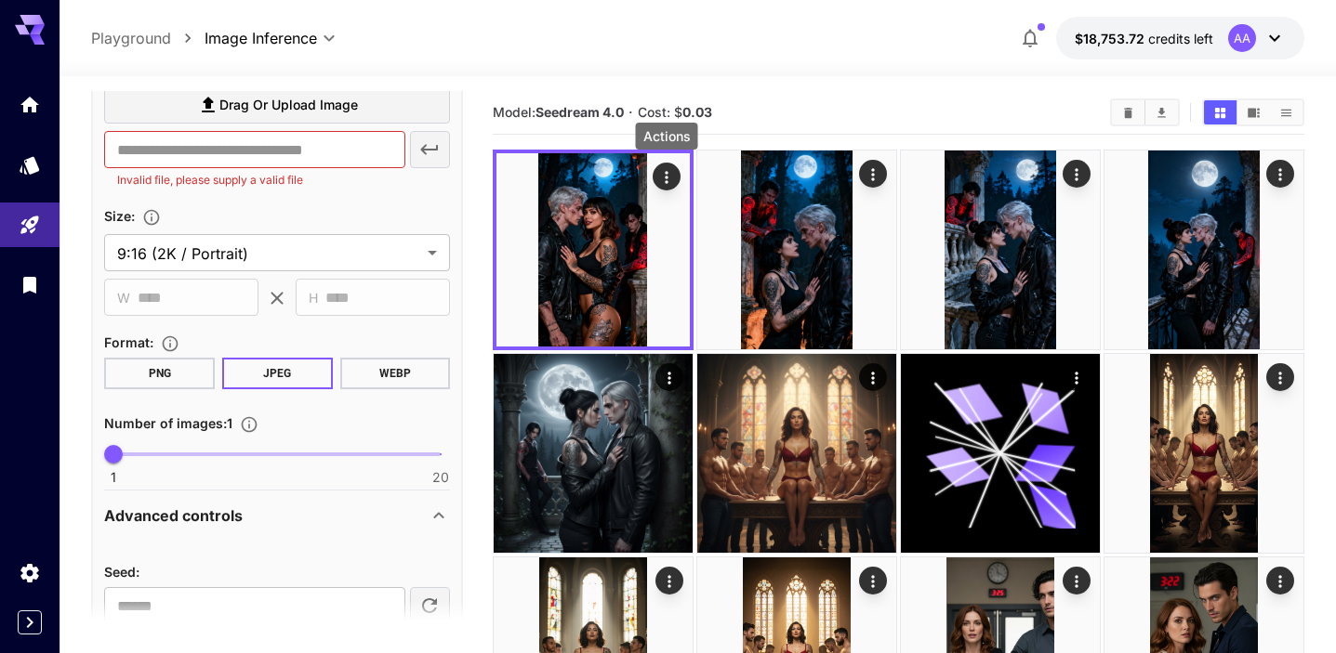
click at [165, 600] on section at bounding box center [277, 623] width 372 height 46
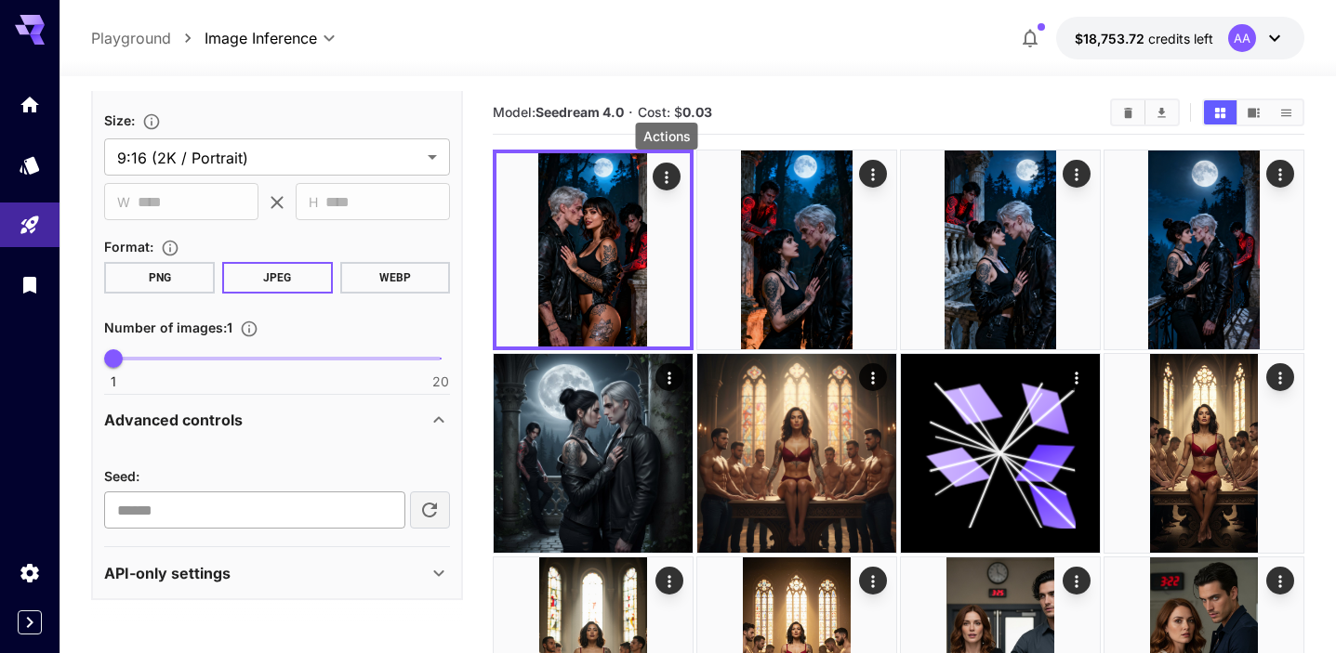
click at [230, 515] on input "**********" at bounding box center [254, 510] width 300 height 37
paste input "**********"
type input "**********"
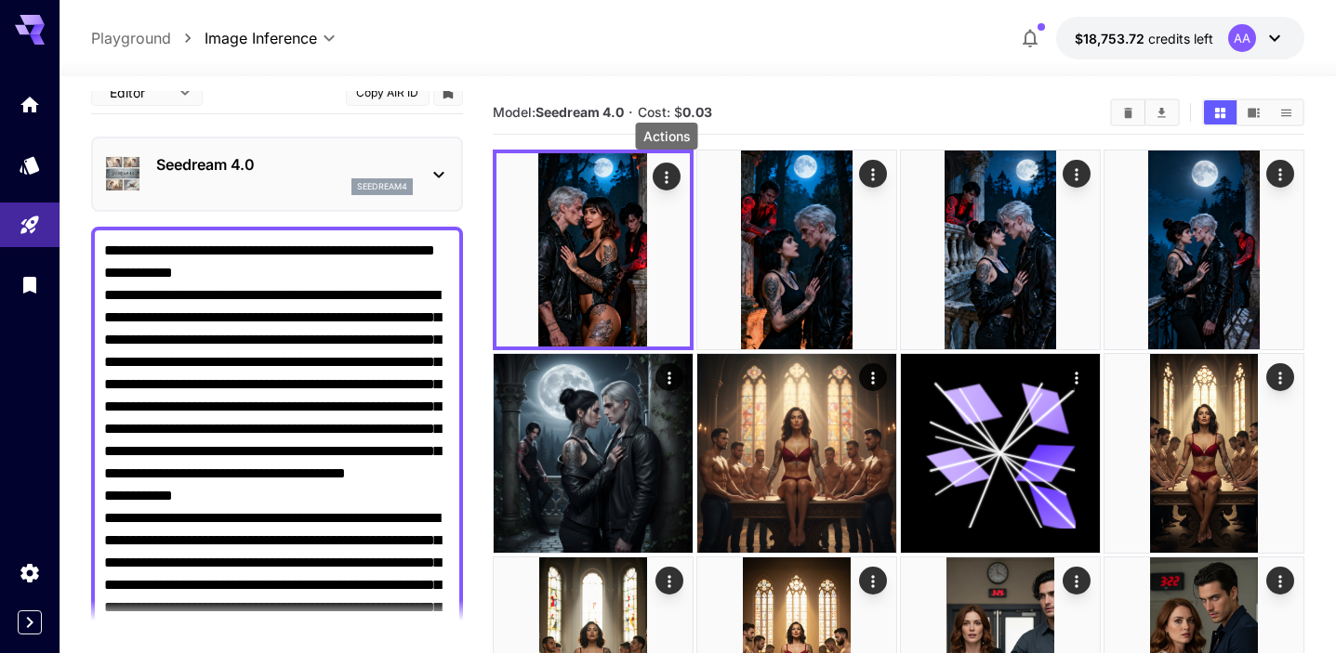
scroll to position [0, 0]
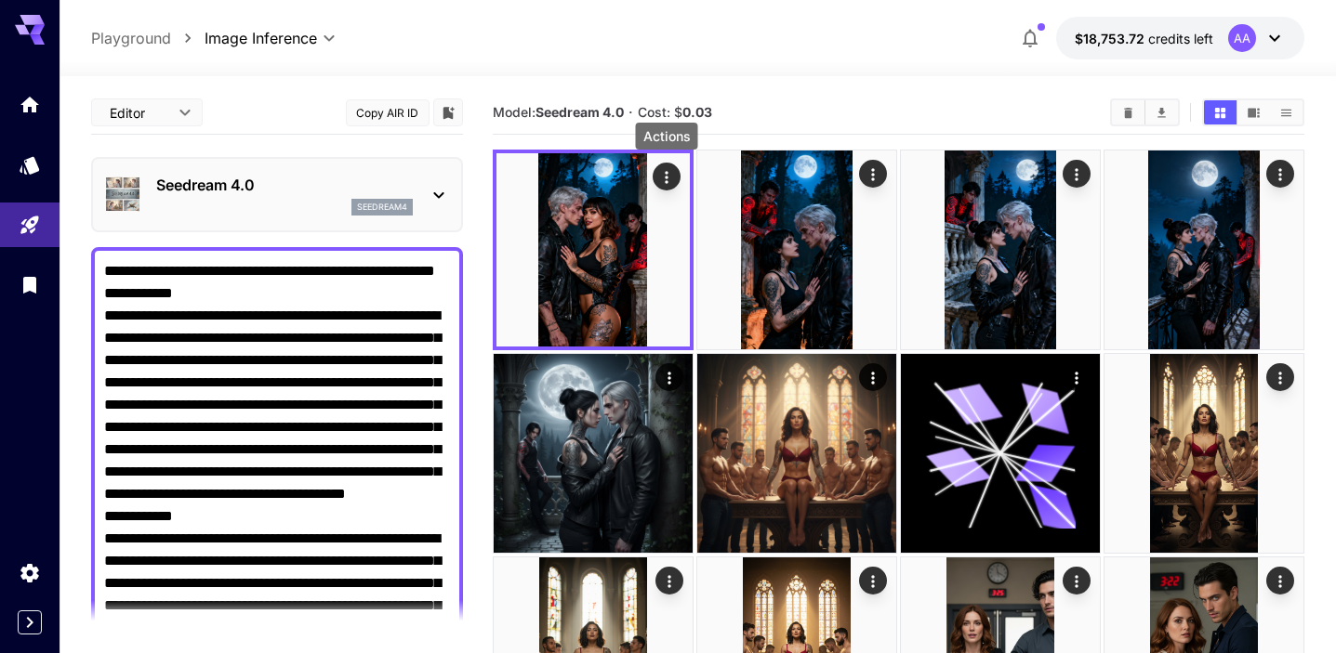
drag, startPoint x: 446, startPoint y: 436, endPoint x: 33, endPoint y: 78, distance: 546.9
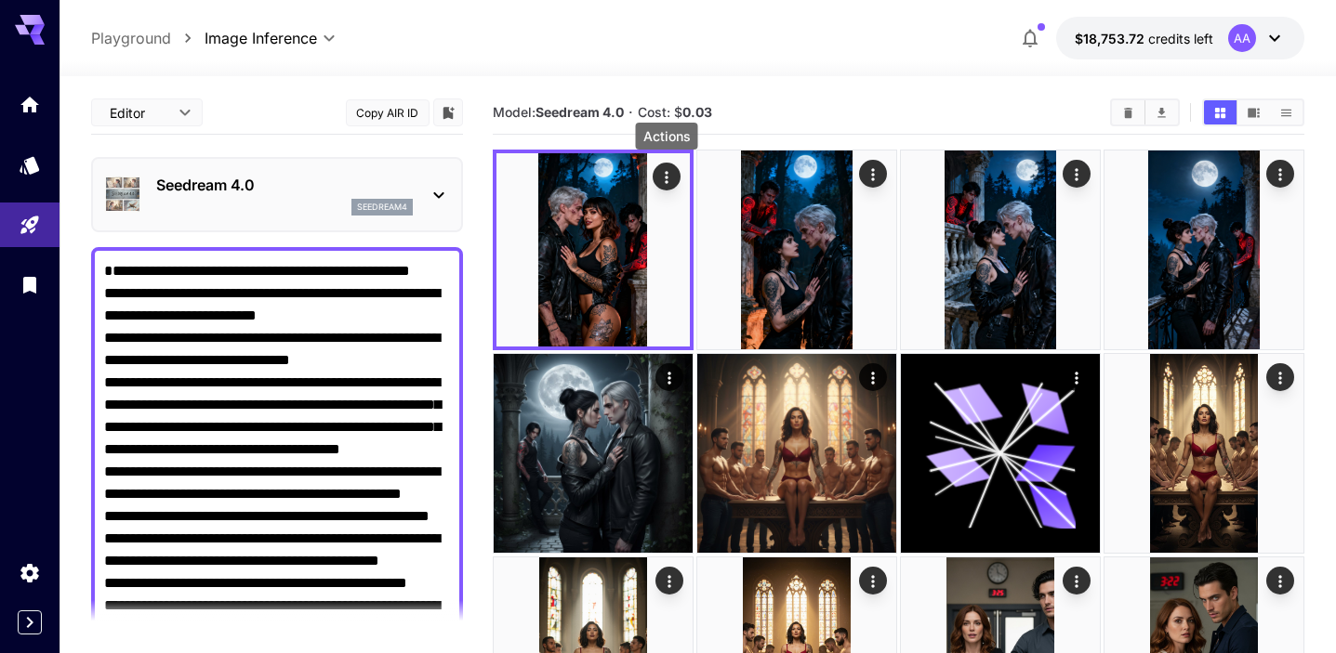
paste textarea "**********"
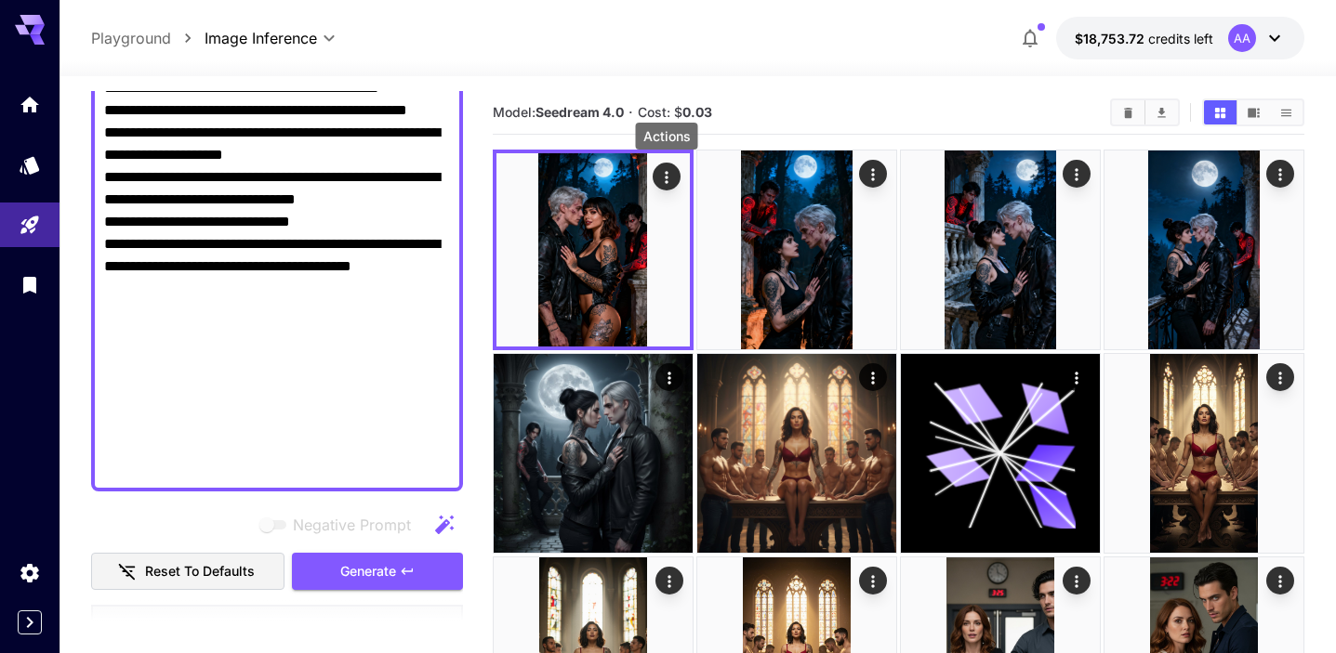
scroll to position [960, 0]
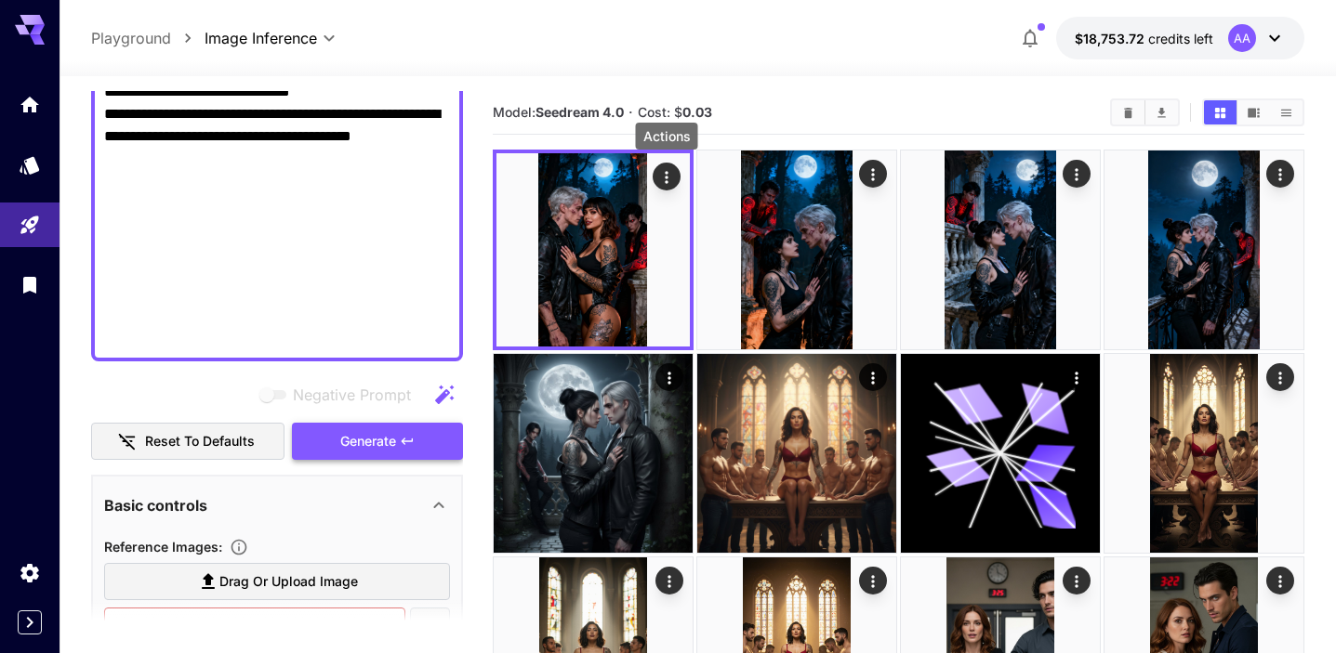
type textarea "**********"
click at [374, 430] on span "Generate" at bounding box center [368, 441] width 56 height 23
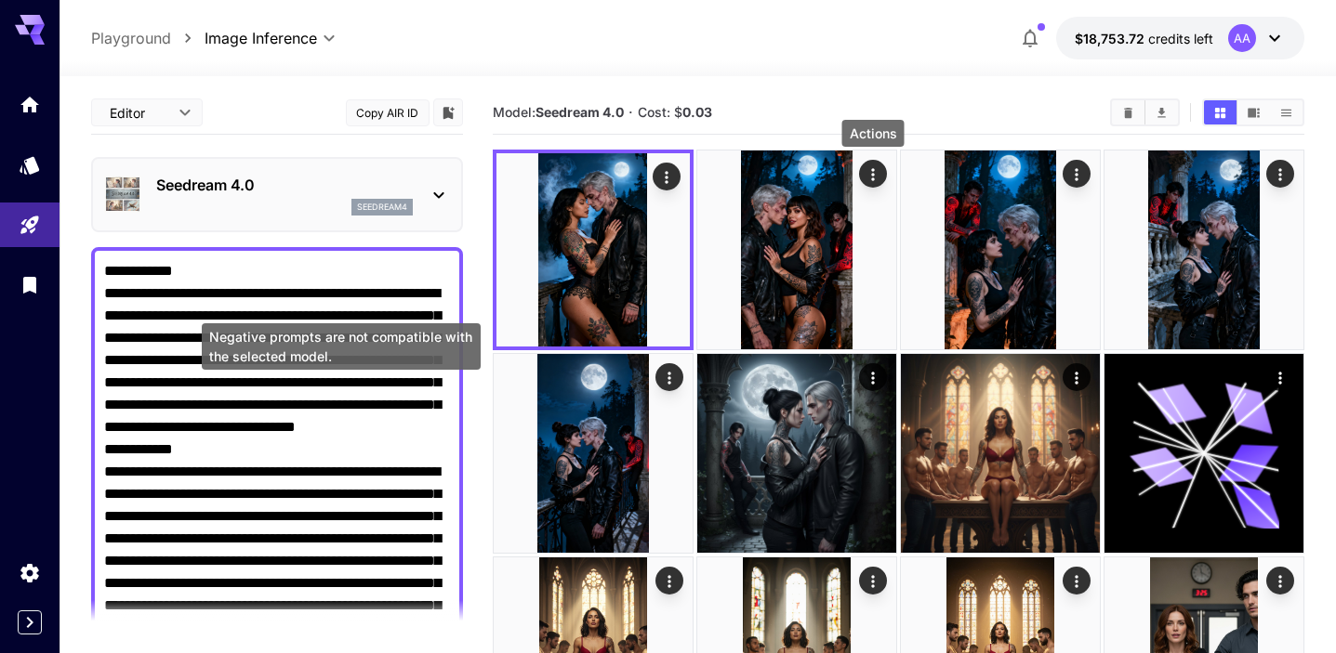
scroll to position [960, 0]
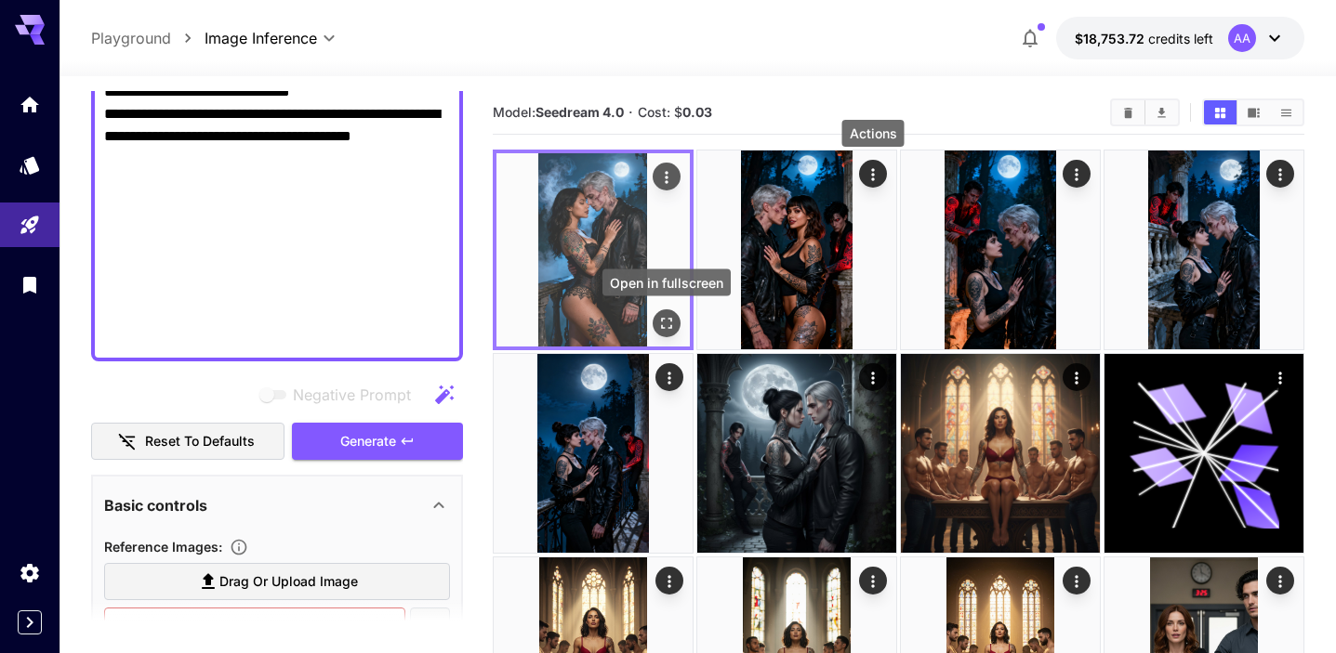
click at [662, 323] on icon "Open in fullscreen" at bounding box center [666, 323] width 19 height 19
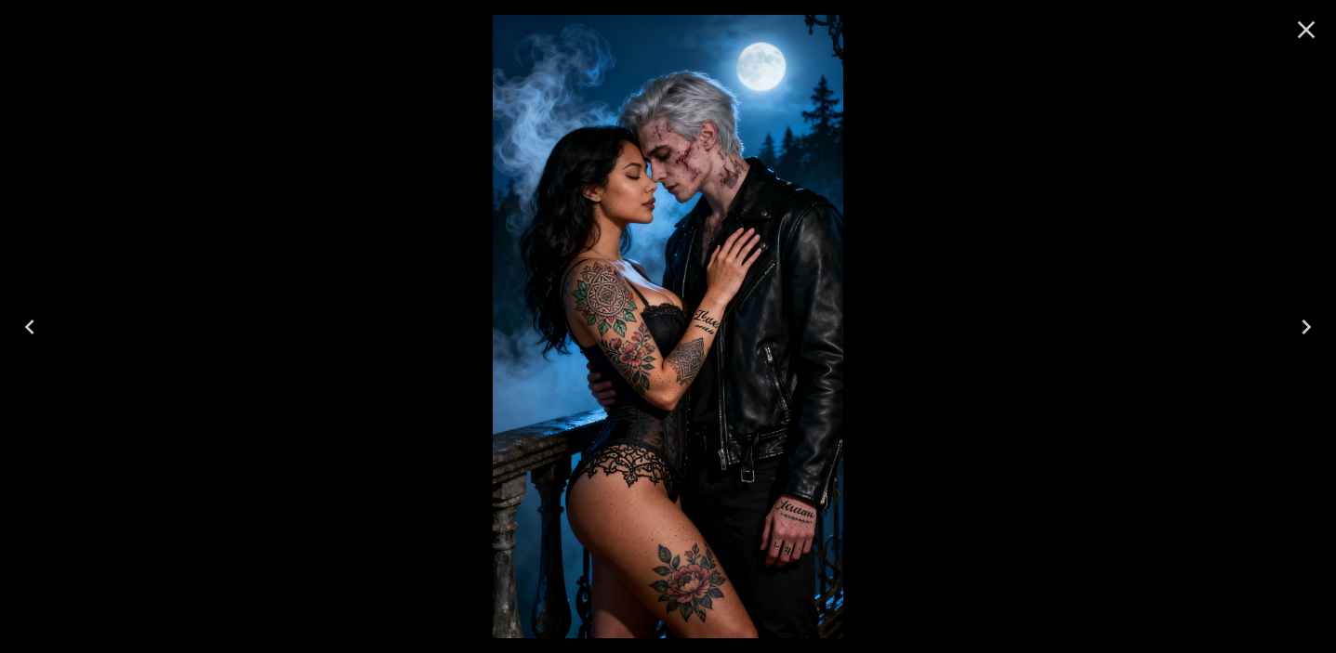
click at [1298, 40] on icon "Close" at bounding box center [1306, 30] width 30 height 30
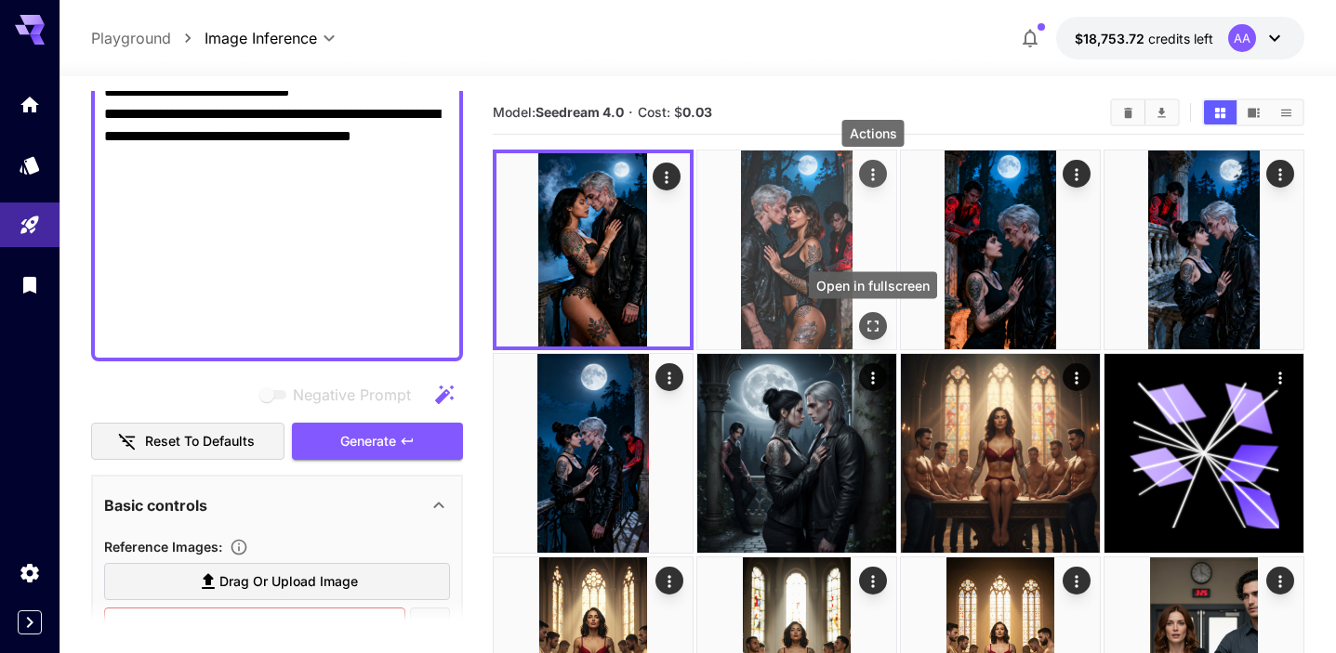
click at [875, 322] on icon "Open in fullscreen" at bounding box center [873, 326] width 19 height 19
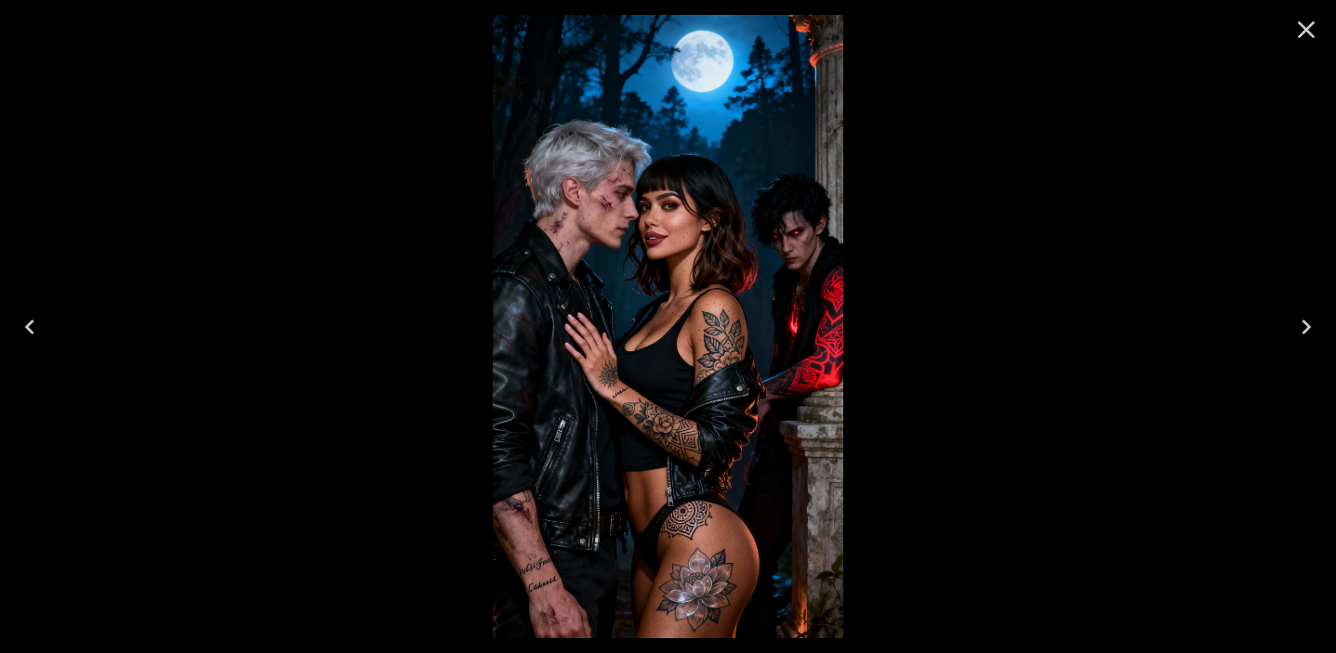
click at [1305, 33] on icon "Close" at bounding box center [1306, 30] width 30 height 30
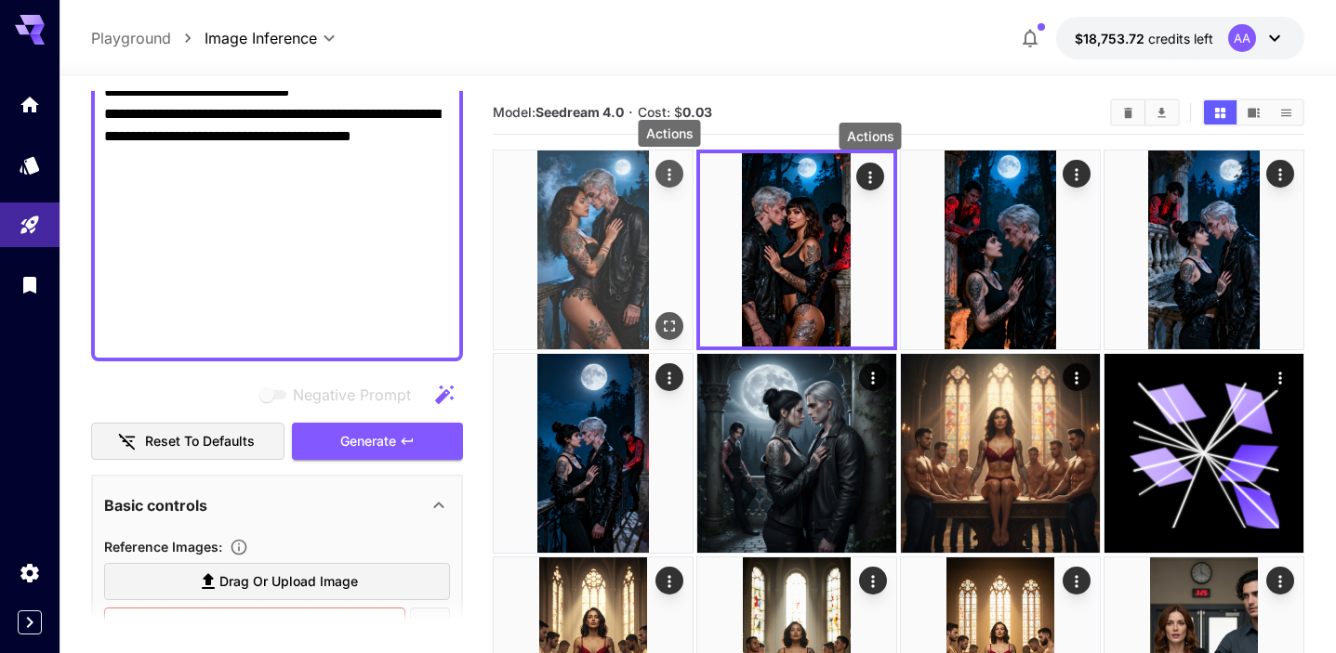
click at [671, 177] on icon "Actions" at bounding box center [669, 174] width 19 height 19
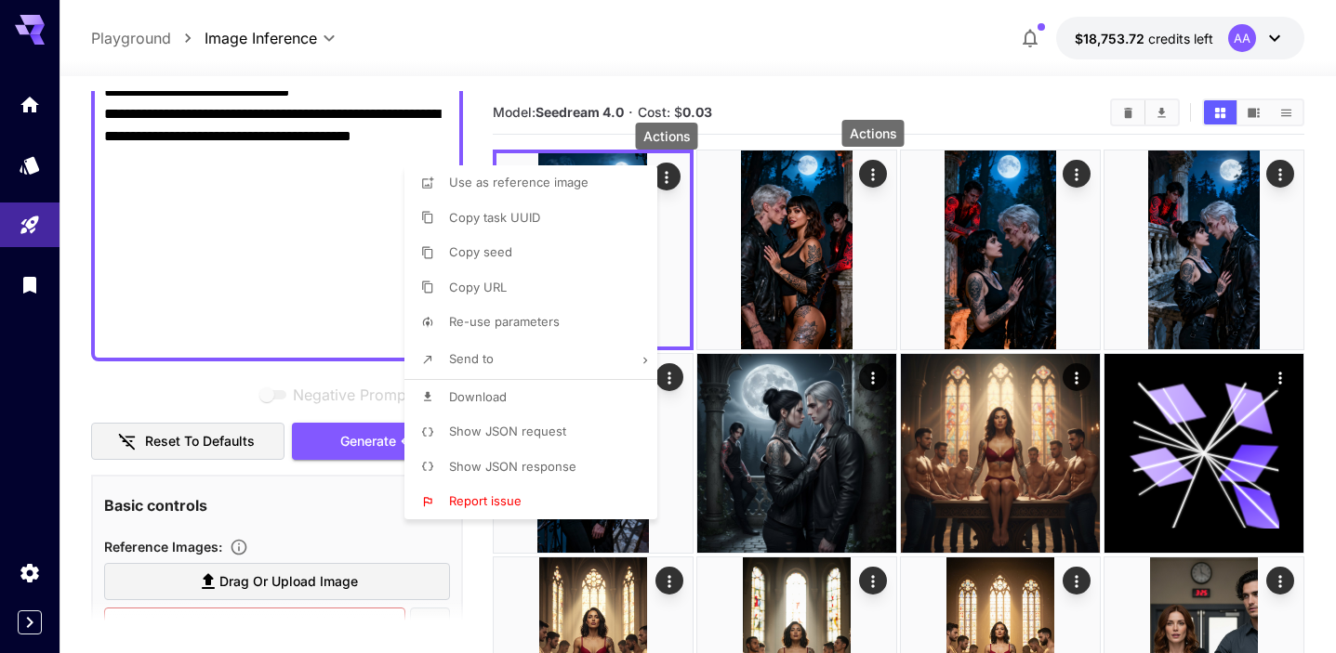
click at [516, 401] on li "Download" at bounding box center [536, 397] width 264 height 35
click at [344, 288] on div at bounding box center [668, 326] width 1336 height 653
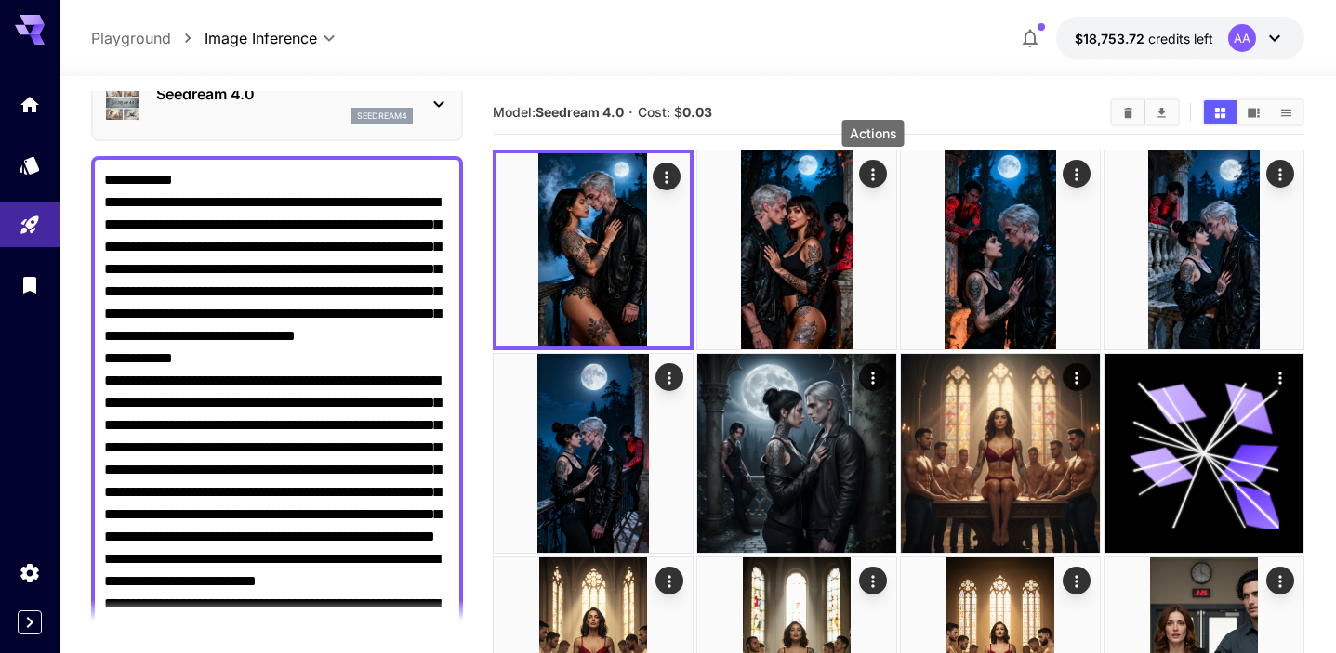
scroll to position [0, 0]
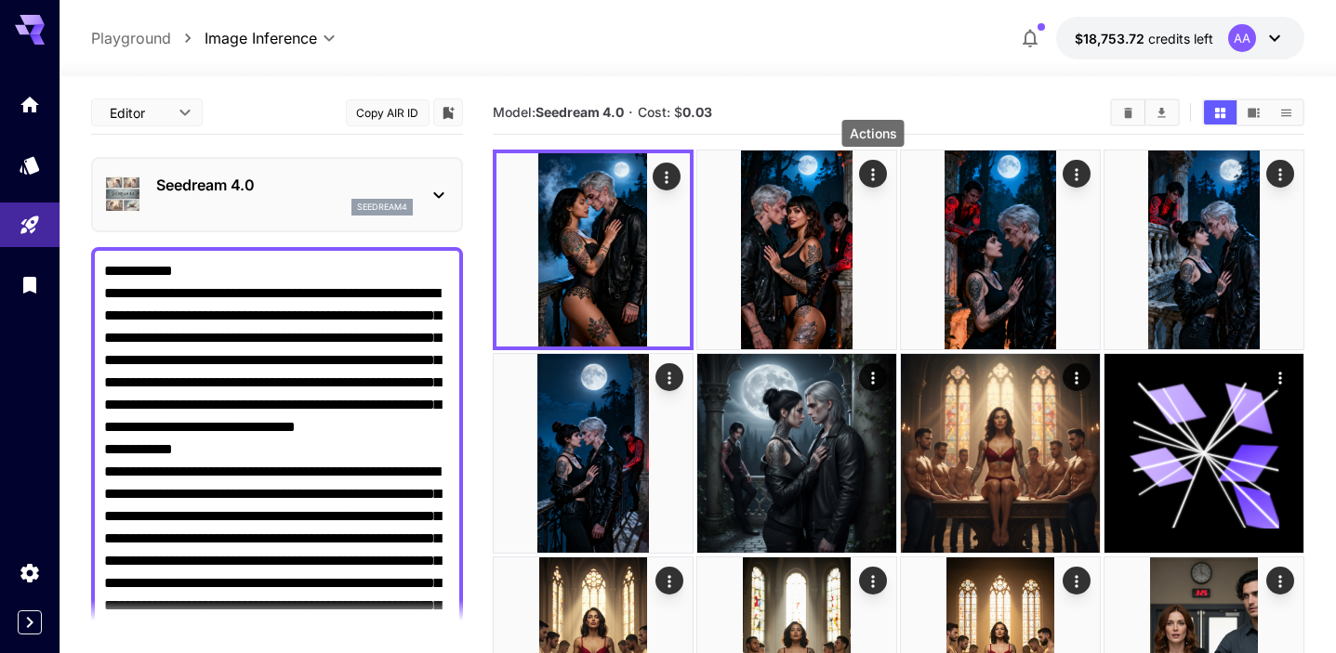
drag, startPoint x: 189, startPoint y: 302, endPoint x: 29, endPoint y: 56, distance: 293.7
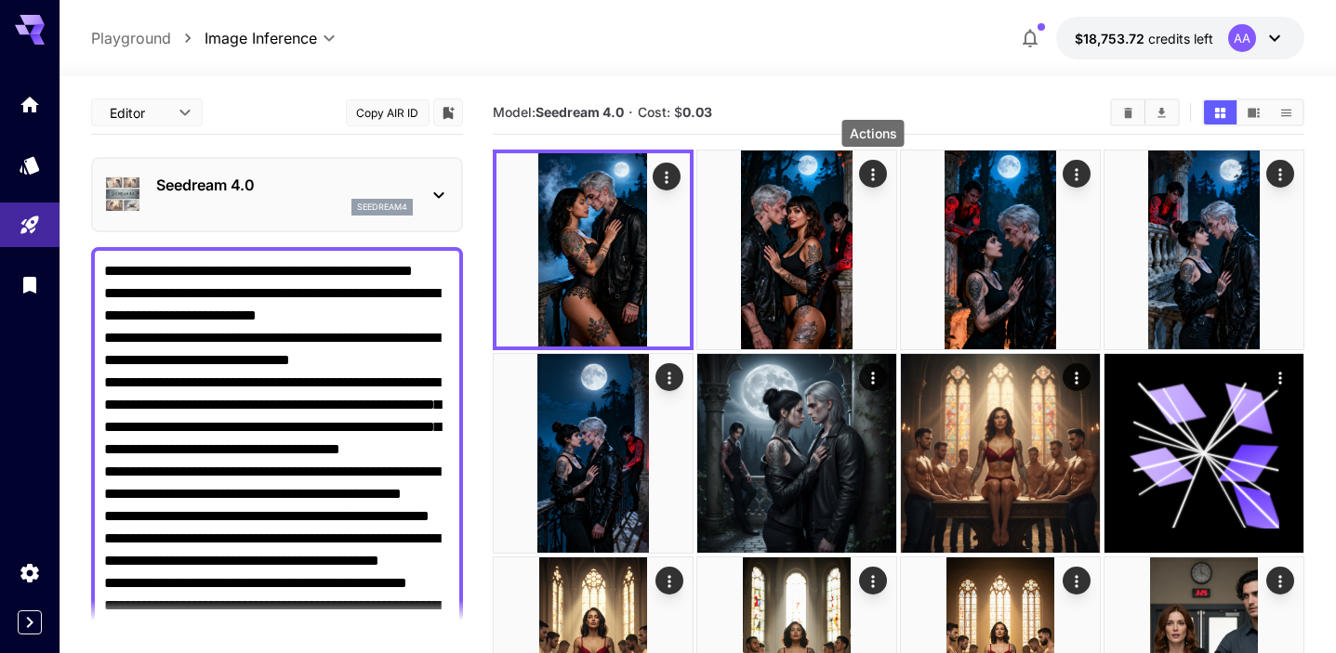
click at [106, 271] on textarea "Negative Prompt" at bounding box center [277, 583] width 346 height 647
paste textarea "**********"
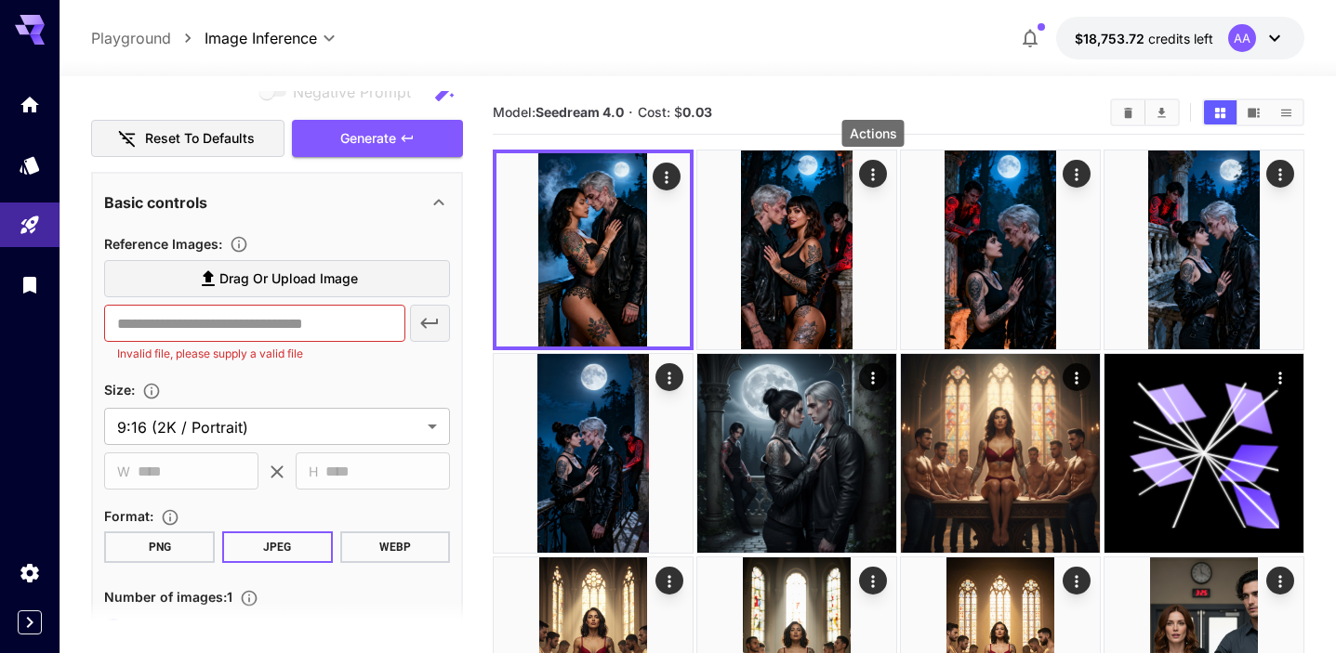
scroll to position [1011, 0]
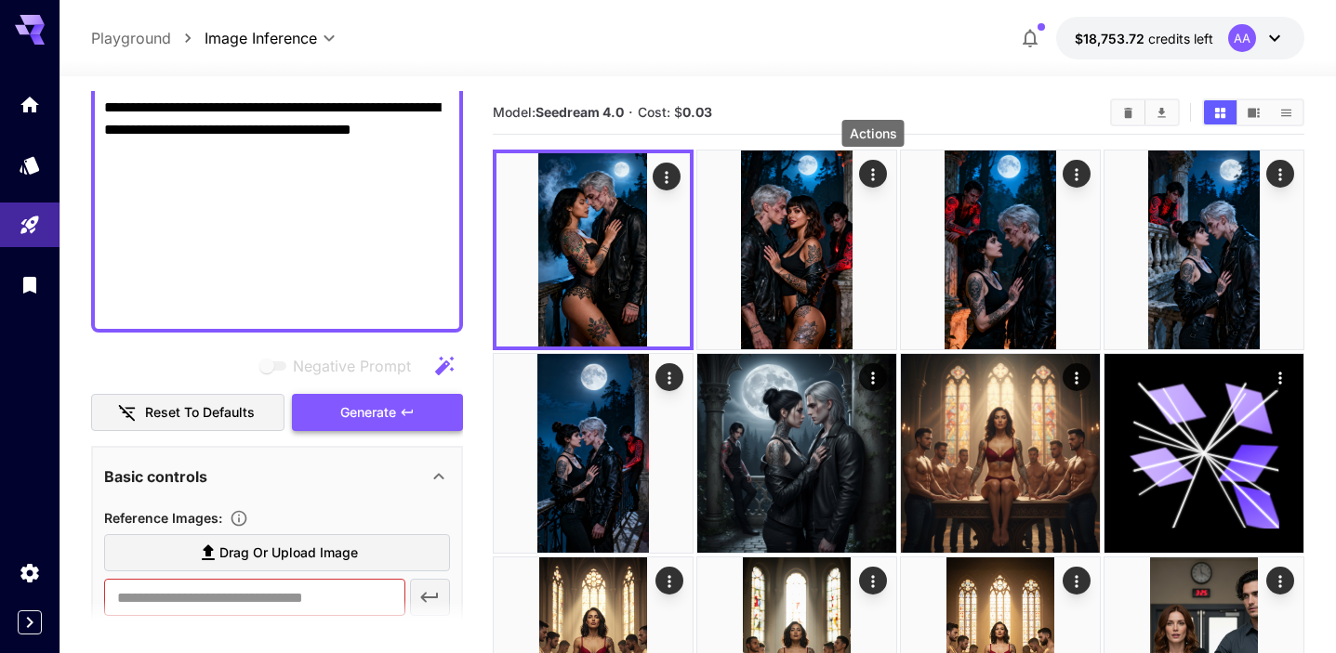
type textarea "**********"
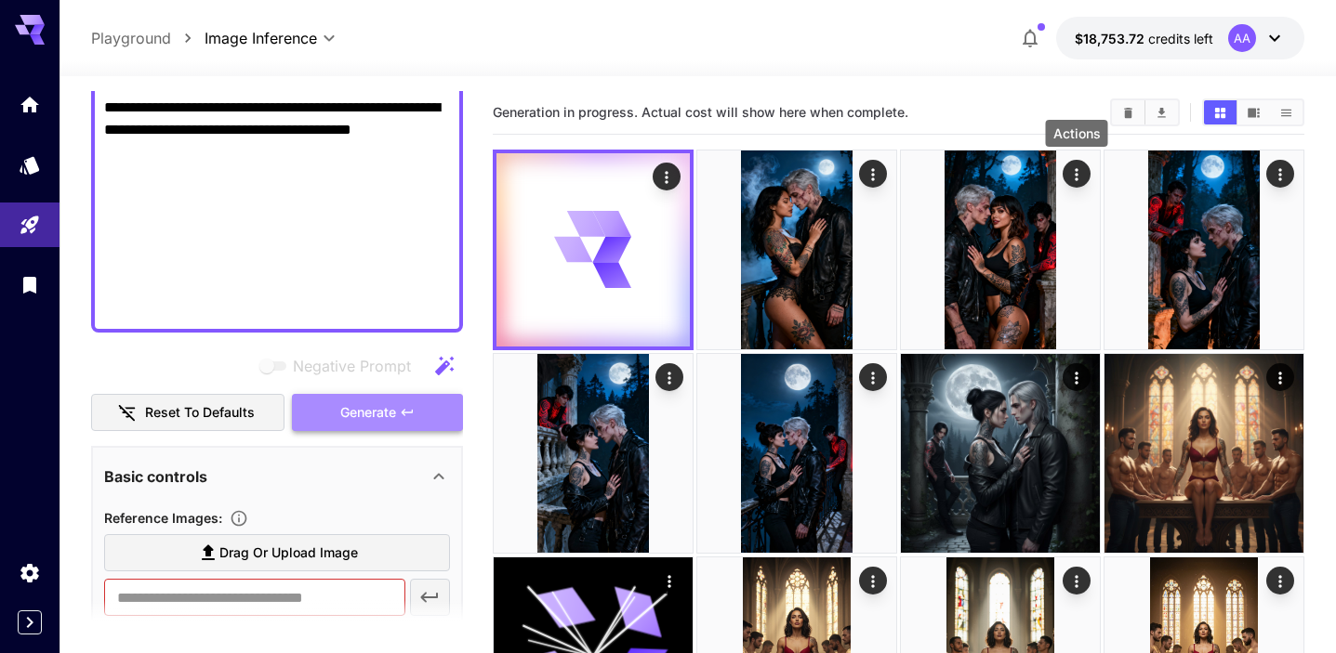
click at [349, 411] on span "Generate" at bounding box center [368, 413] width 56 height 23
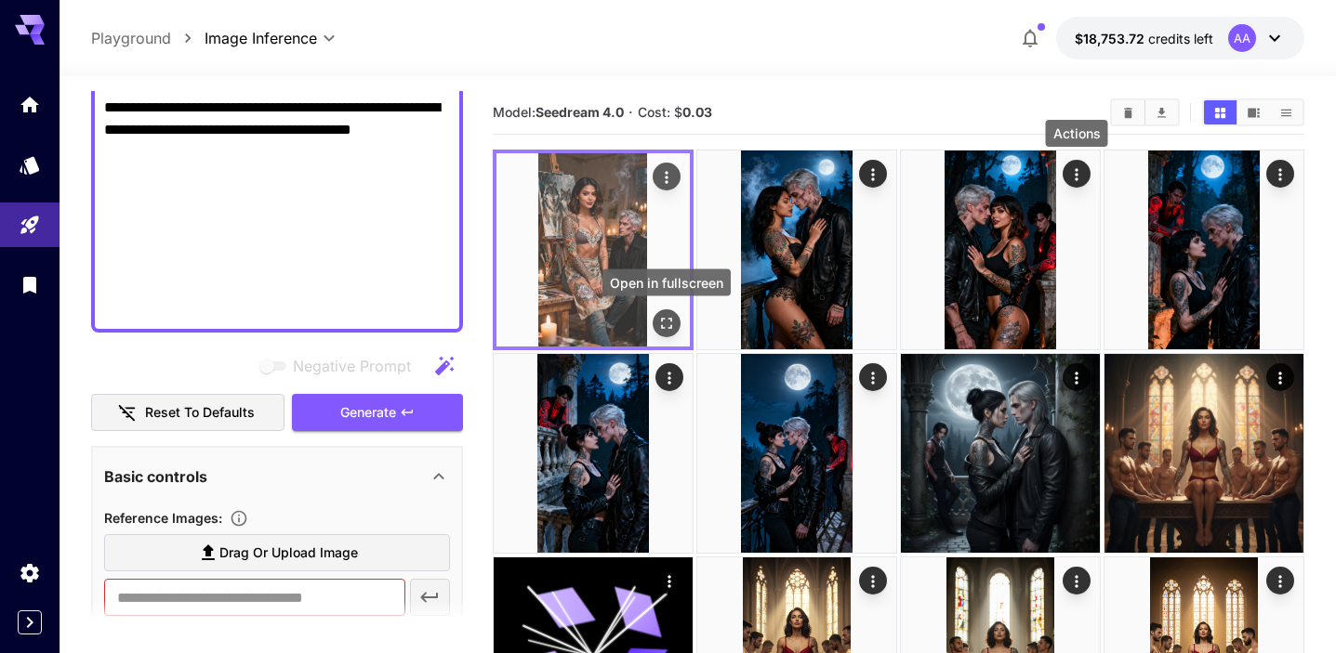
click at [662, 317] on icon "Open in fullscreen" at bounding box center [666, 323] width 19 height 19
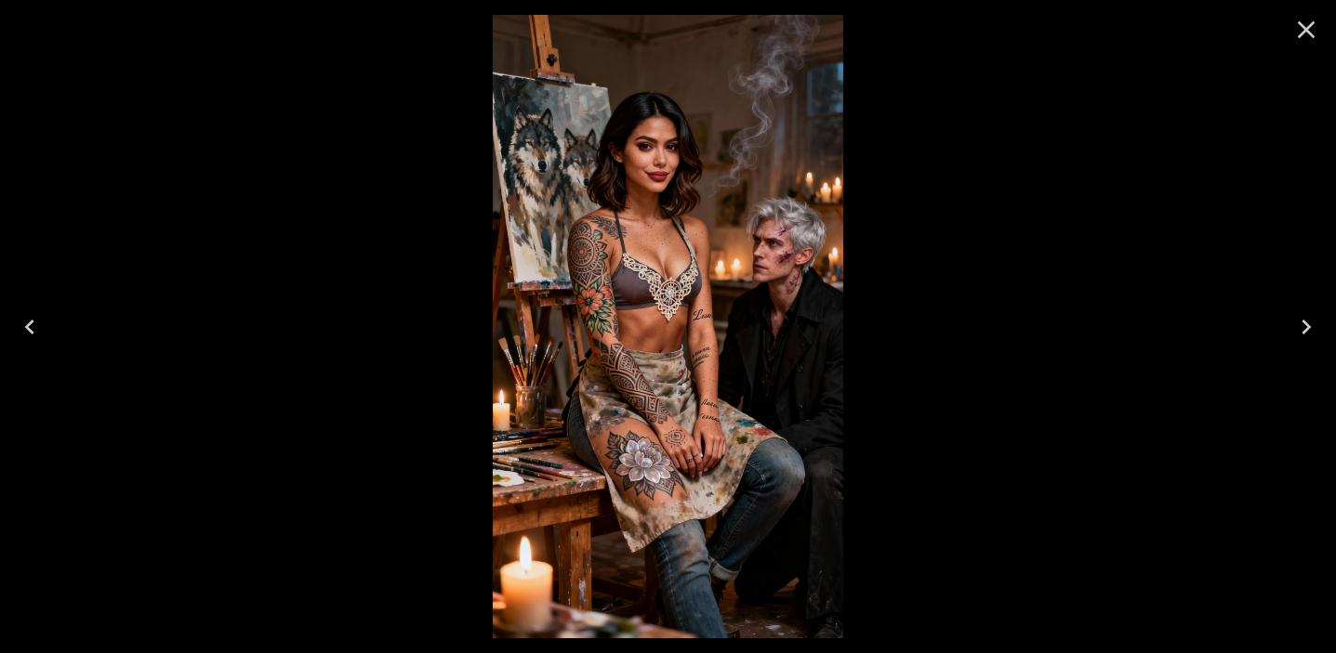
click at [1294, 27] on icon "Close" at bounding box center [1306, 30] width 30 height 30
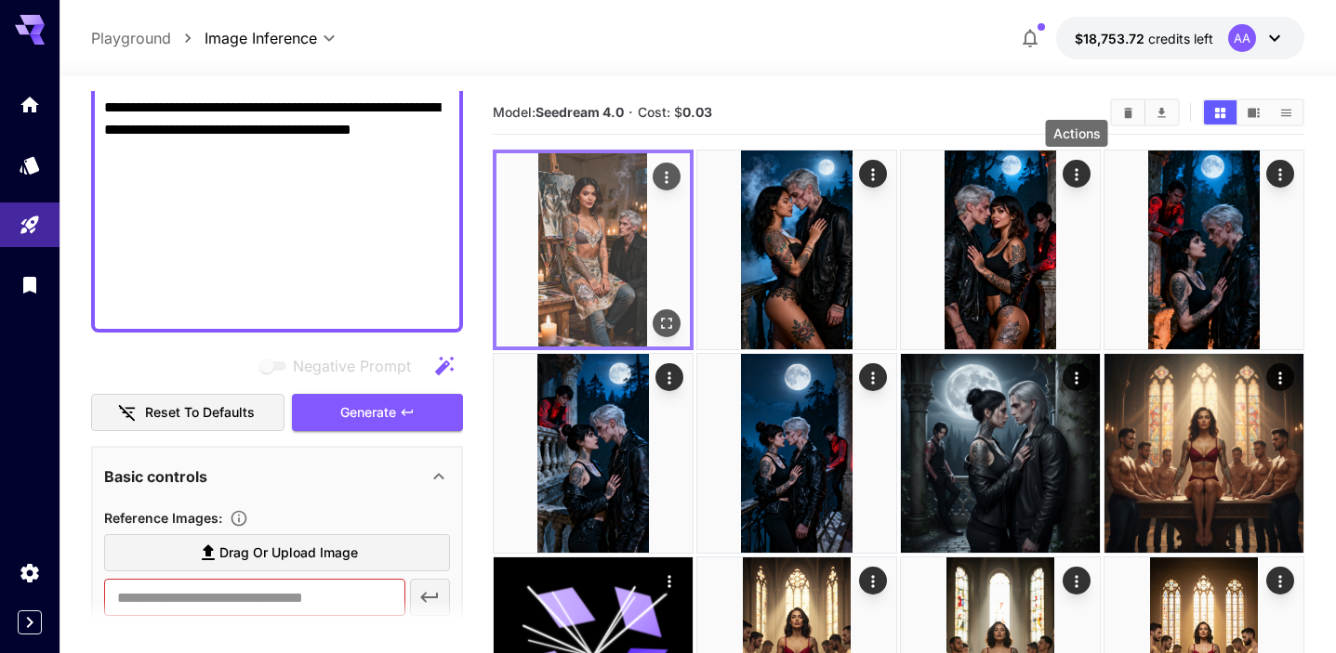
click at [669, 174] on icon "Actions" at bounding box center [666, 177] width 19 height 19
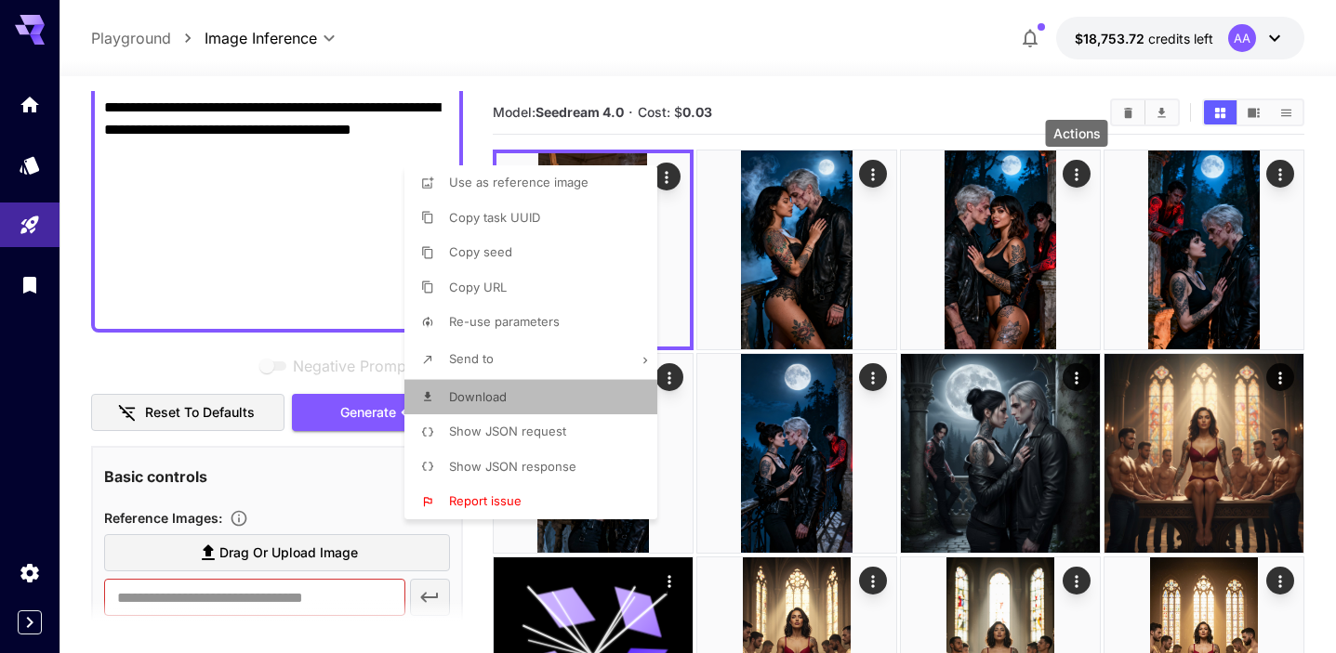
click at [529, 396] on li "Download" at bounding box center [536, 397] width 264 height 35
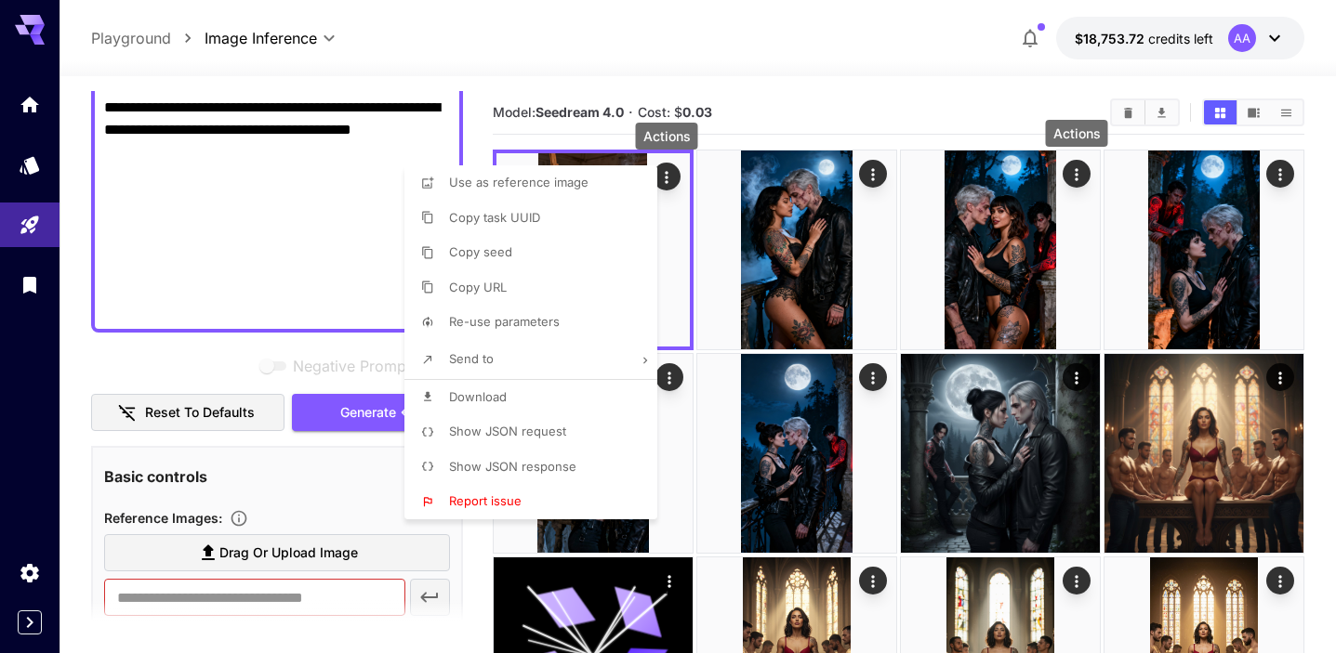
click at [342, 196] on div at bounding box center [668, 326] width 1336 height 653
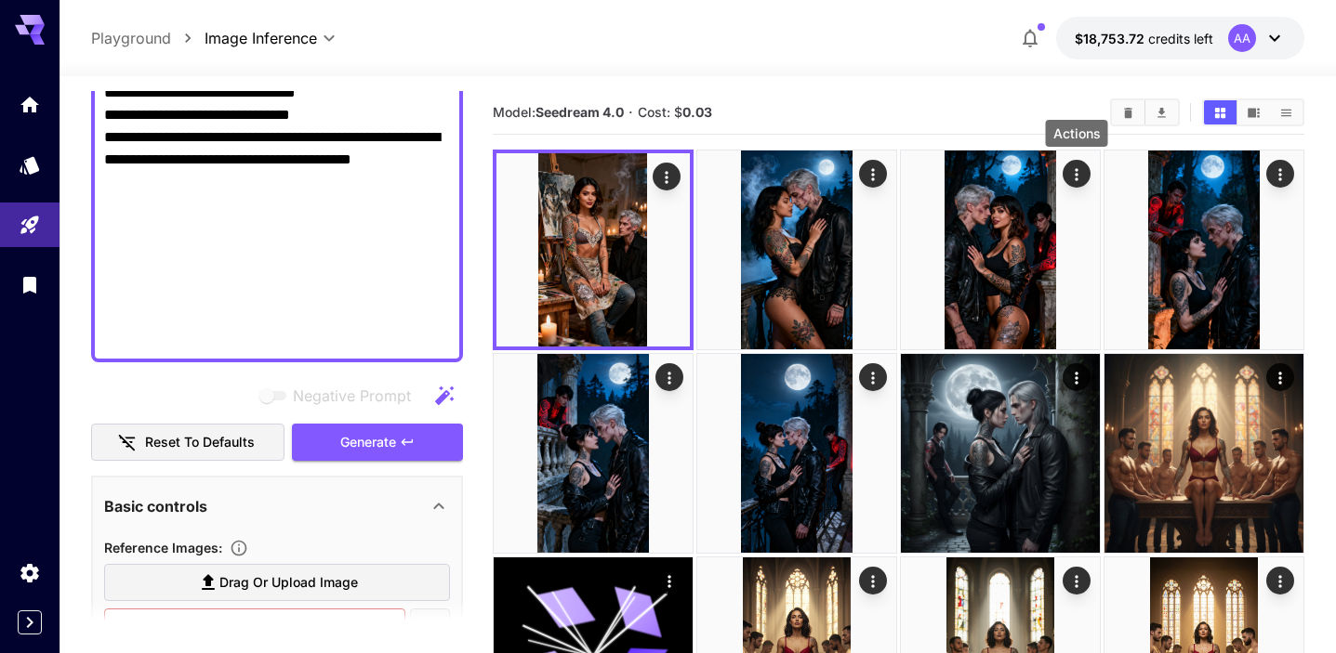
scroll to position [959, 0]
